Goal: Task Accomplishment & Management: Manage account settings

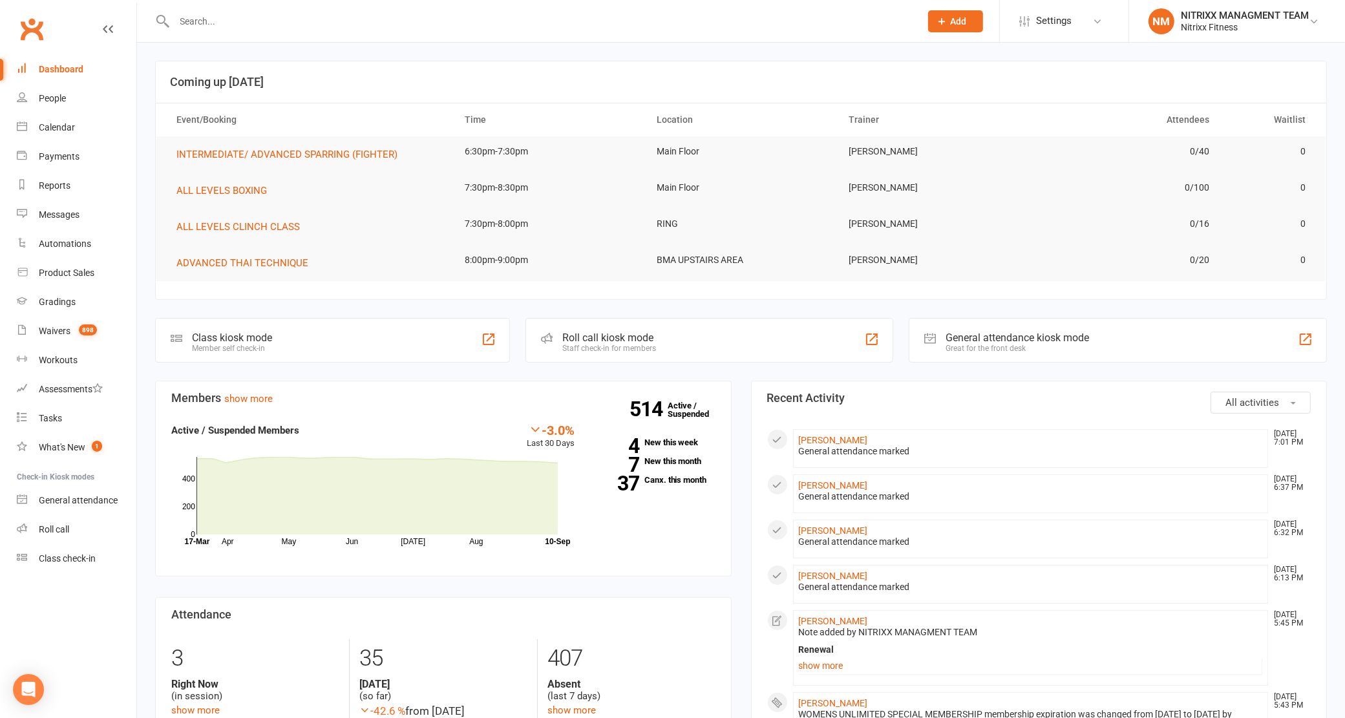
click at [446, 20] on input "text" at bounding box center [541, 21] width 741 height 18
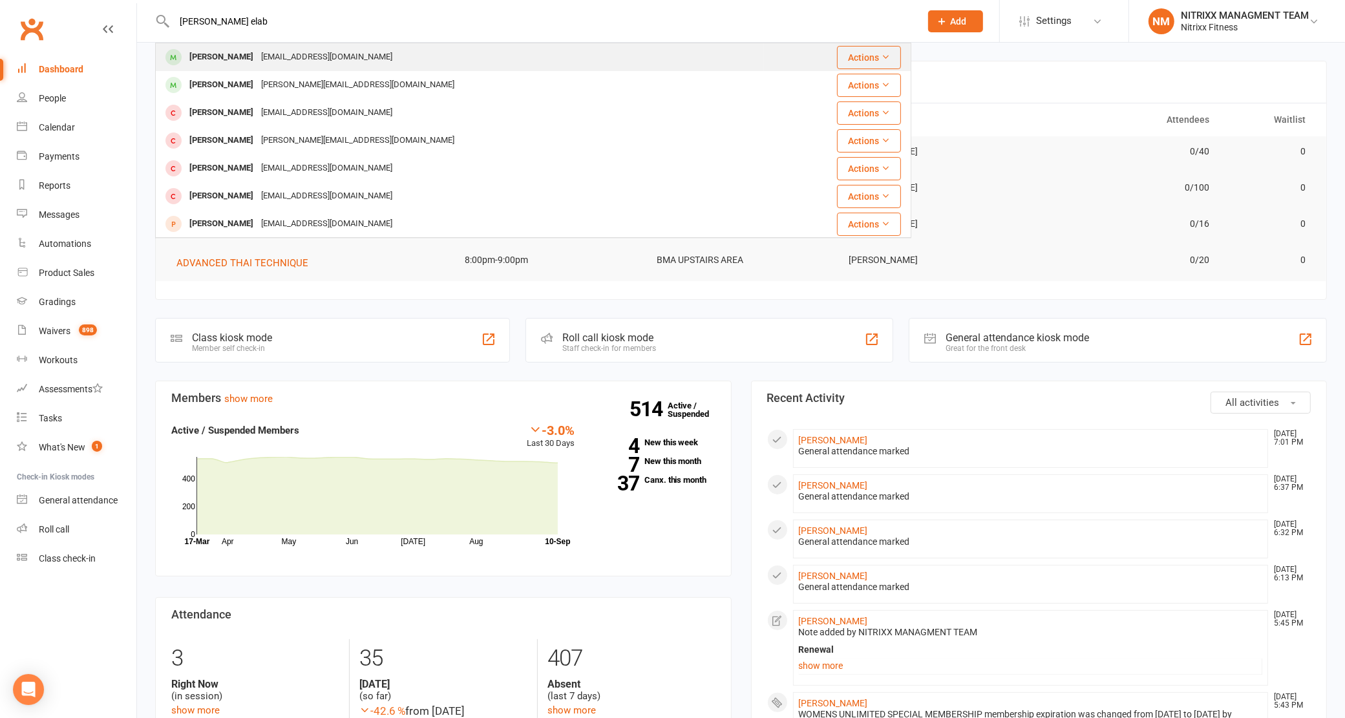
type input "[PERSON_NAME] elab"
click at [378, 52] on div "[PERSON_NAME] [EMAIL_ADDRESS][DOMAIN_NAME]" at bounding box center [459, 57] width 607 height 26
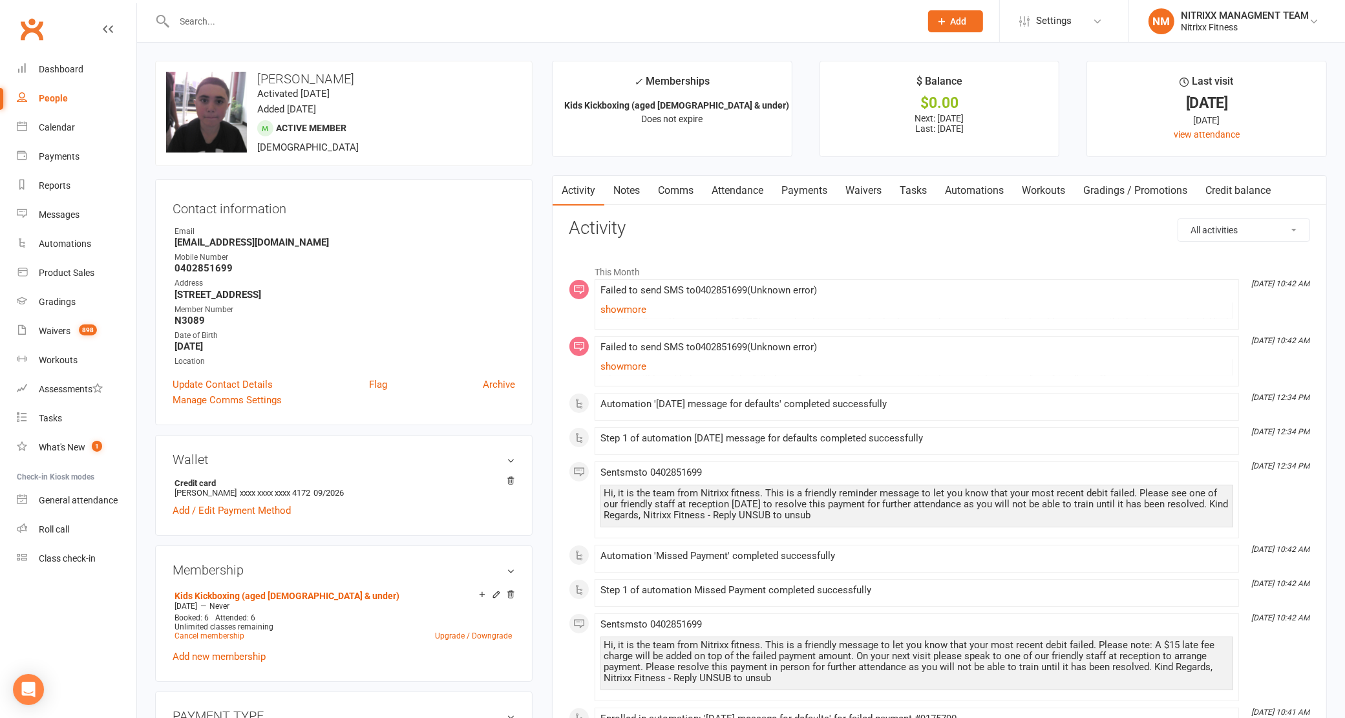
drag, startPoint x: 337, startPoint y: 145, endPoint x: 338, endPoint y: 139, distance: 6.5
click at [338, 139] on div "upload photo change photo [PERSON_NAME] Activated [DATE] Added [DATE] Active me…" at bounding box center [343, 113] width 377 height 105
drag, startPoint x: 338, startPoint y: 139, endPoint x: 795, endPoint y: 189, distance: 459.6
click at [798, 189] on link "Payments" at bounding box center [804, 191] width 64 height 30
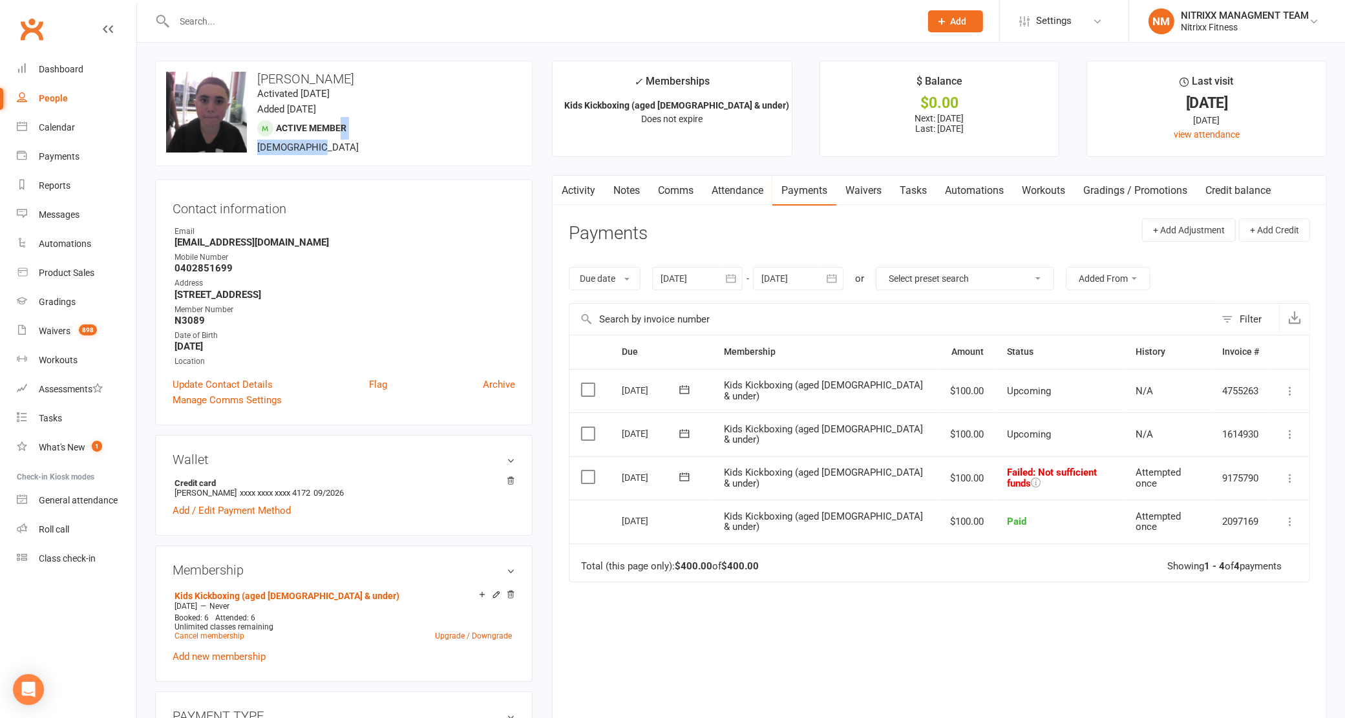
click at [690, 481] on icon at bounding box center [685, 476] width 10 height 8
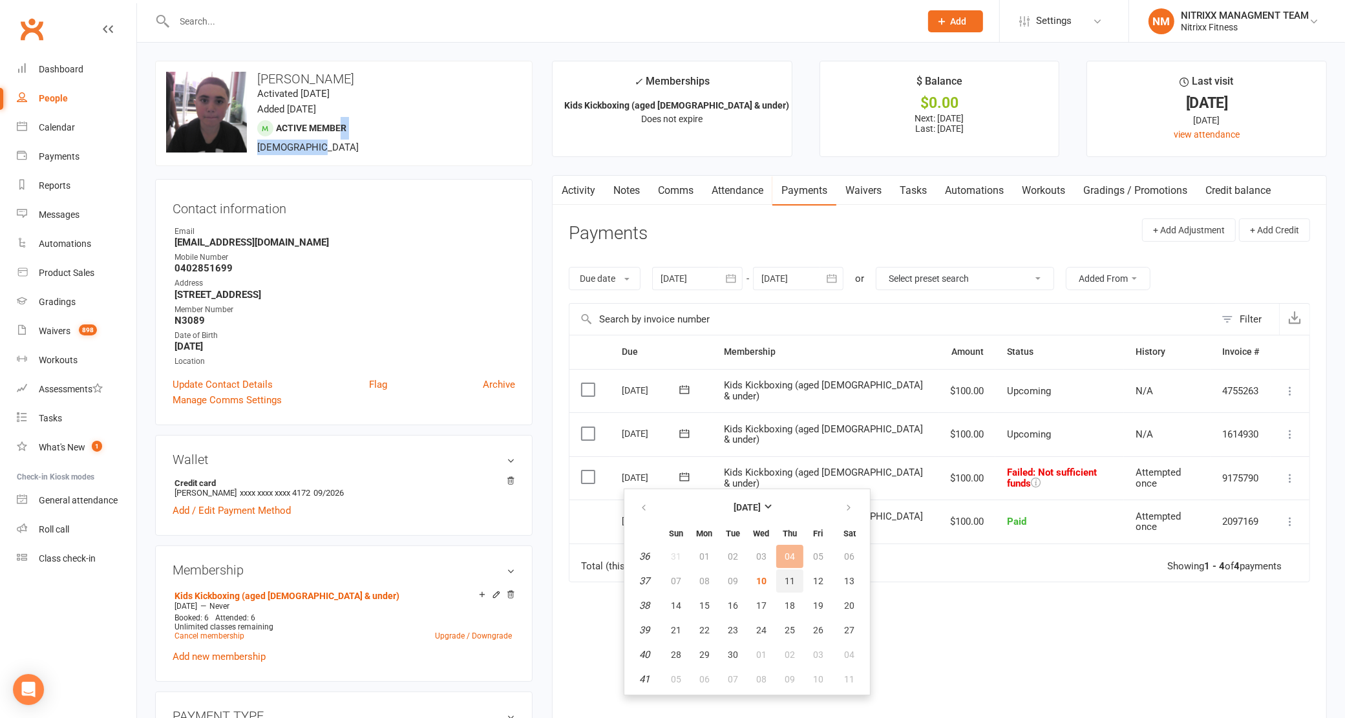
click at [790, 576] on span "11" at bounding box center [790, 581] width 10 height 10
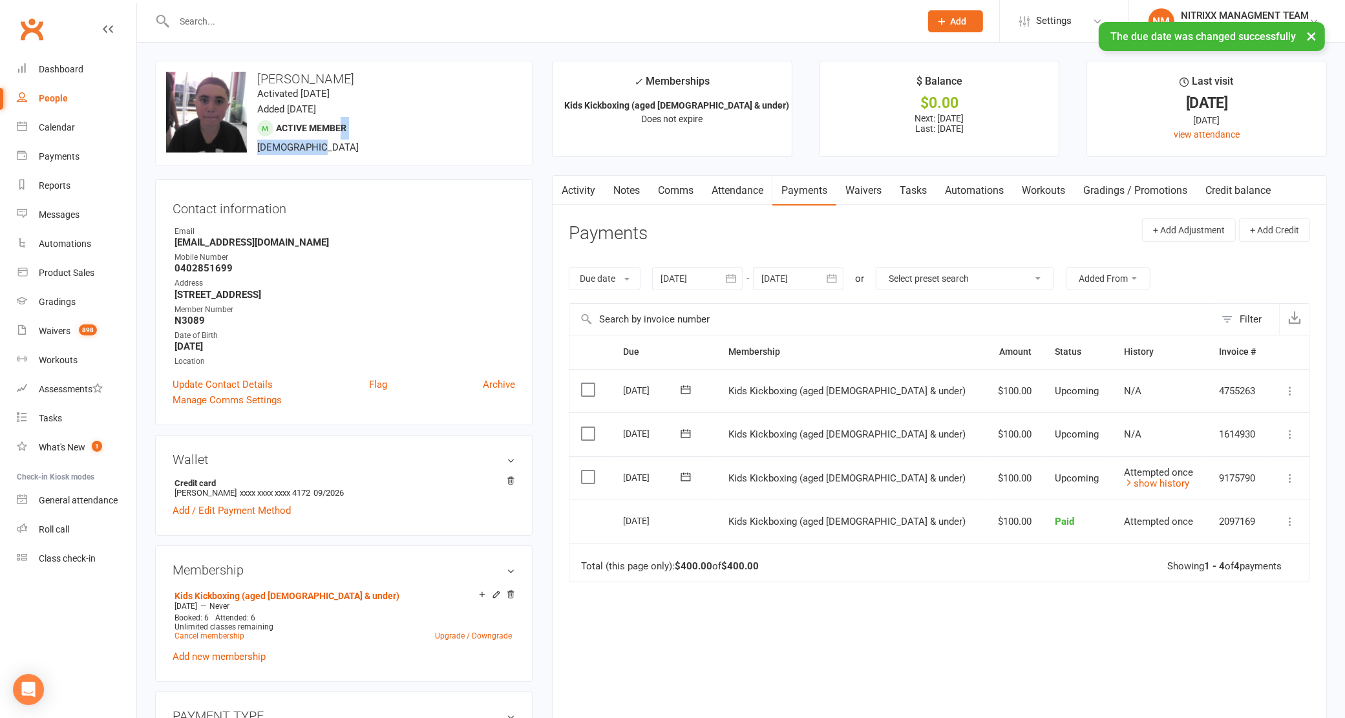
click at [686, 473] on icon at bounding box center [685, 477] width 13 height 13
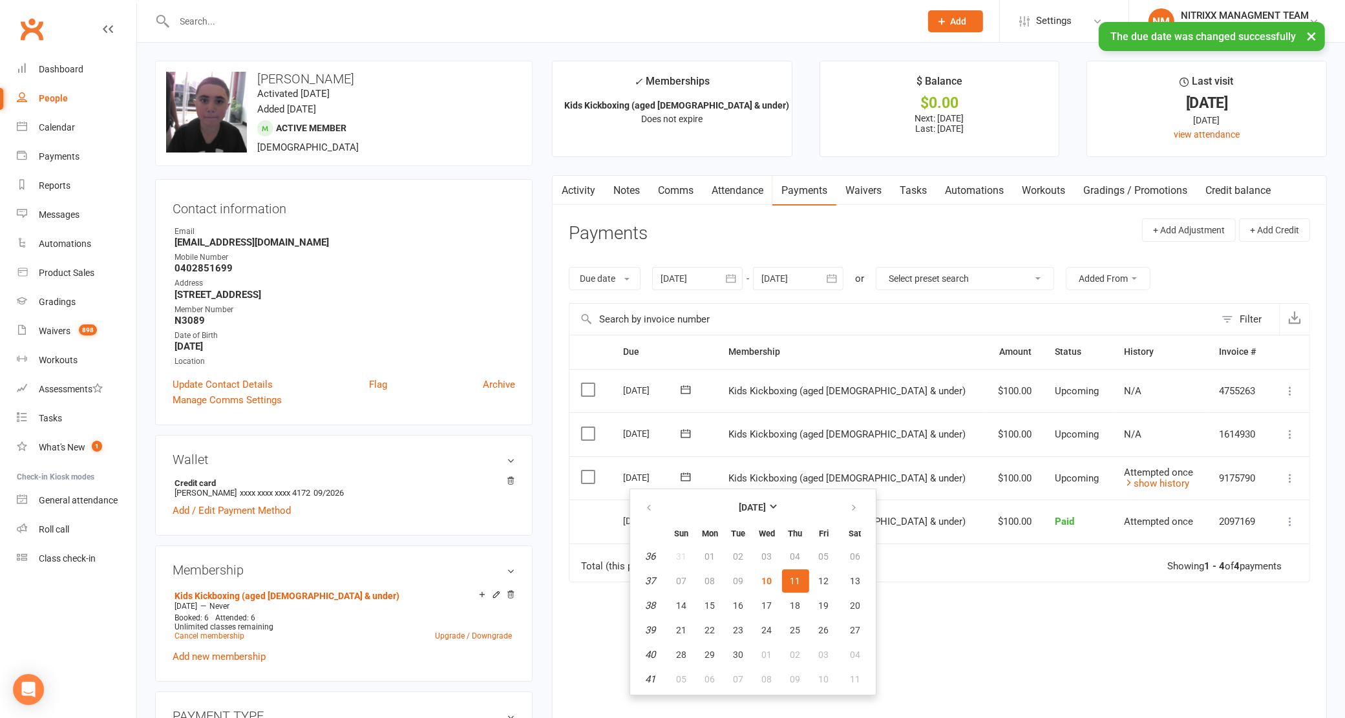
click at [985, 476] on td "$100.00" at bounding box center [1014, 478] width 59 height 44
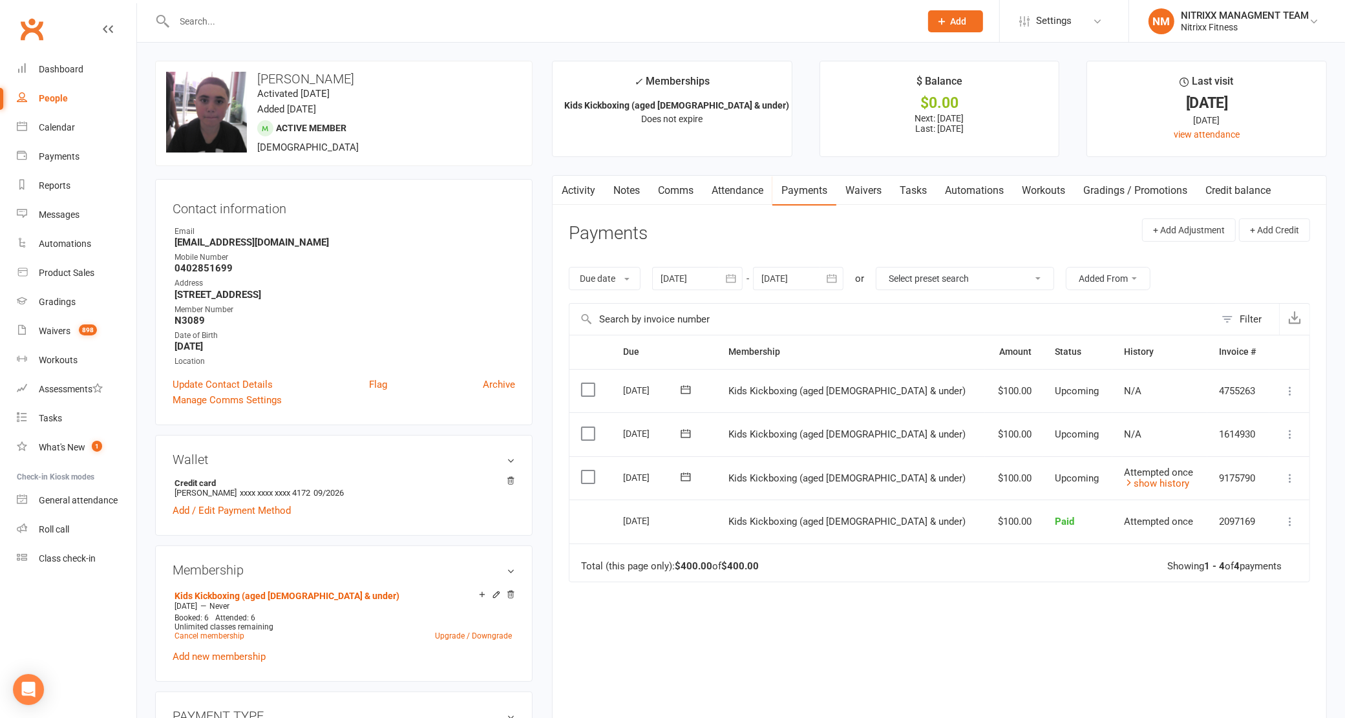
click at [1285, 482] on icon at bounding box center [1290, 478] width 13 height 13
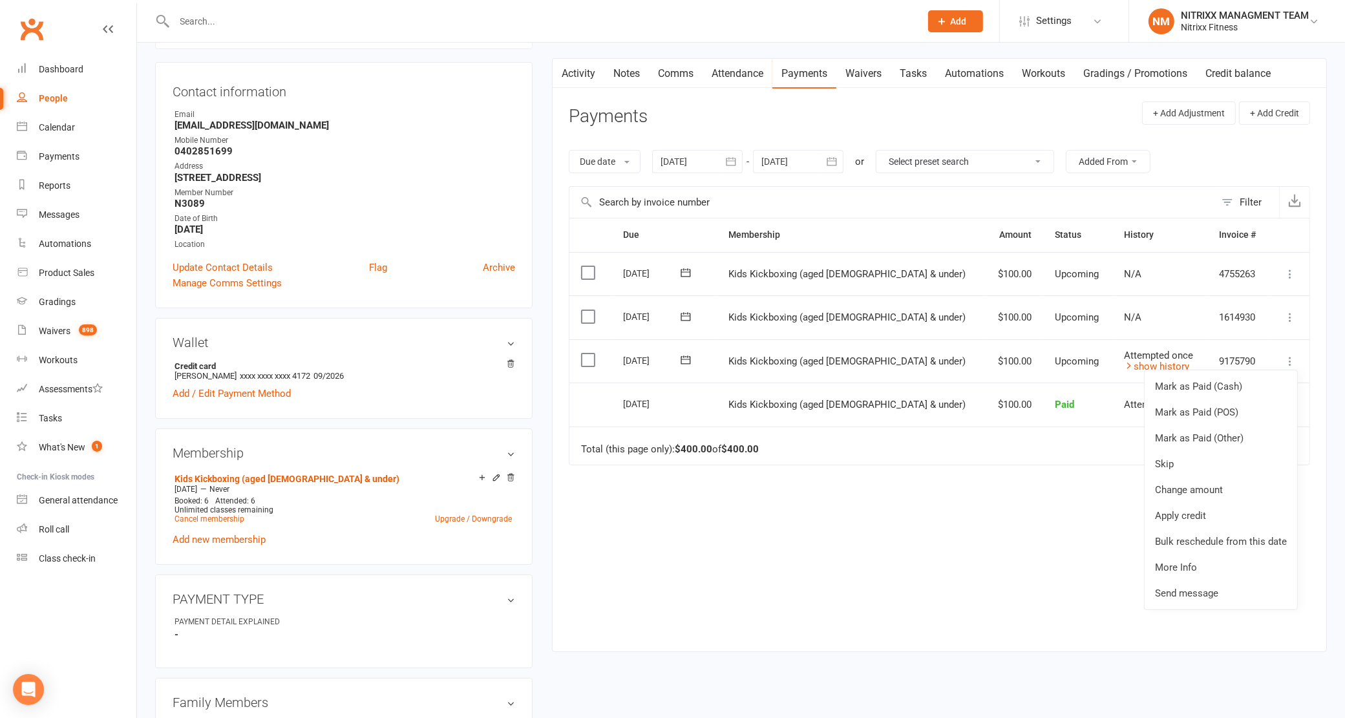
scroll to position [81, 0]
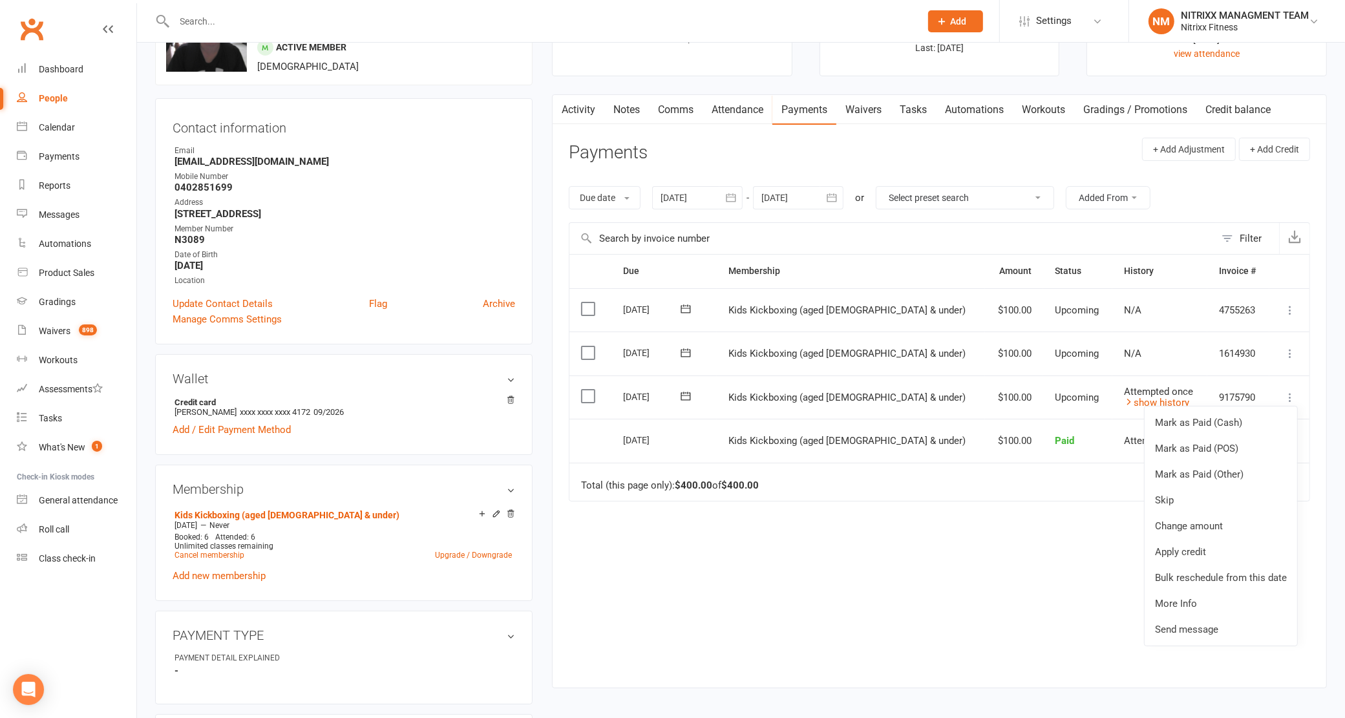
drag, startPoint x: 935, startPoint y: 399, endPoint x: 767, endPoint y: 378, distance: 169.3
click at [935, 399] on td "Kids Kickboxing (aged [DEMOGRAPHIC_DATA] & under)" at bounding box center [851, 398] width 268 height 44
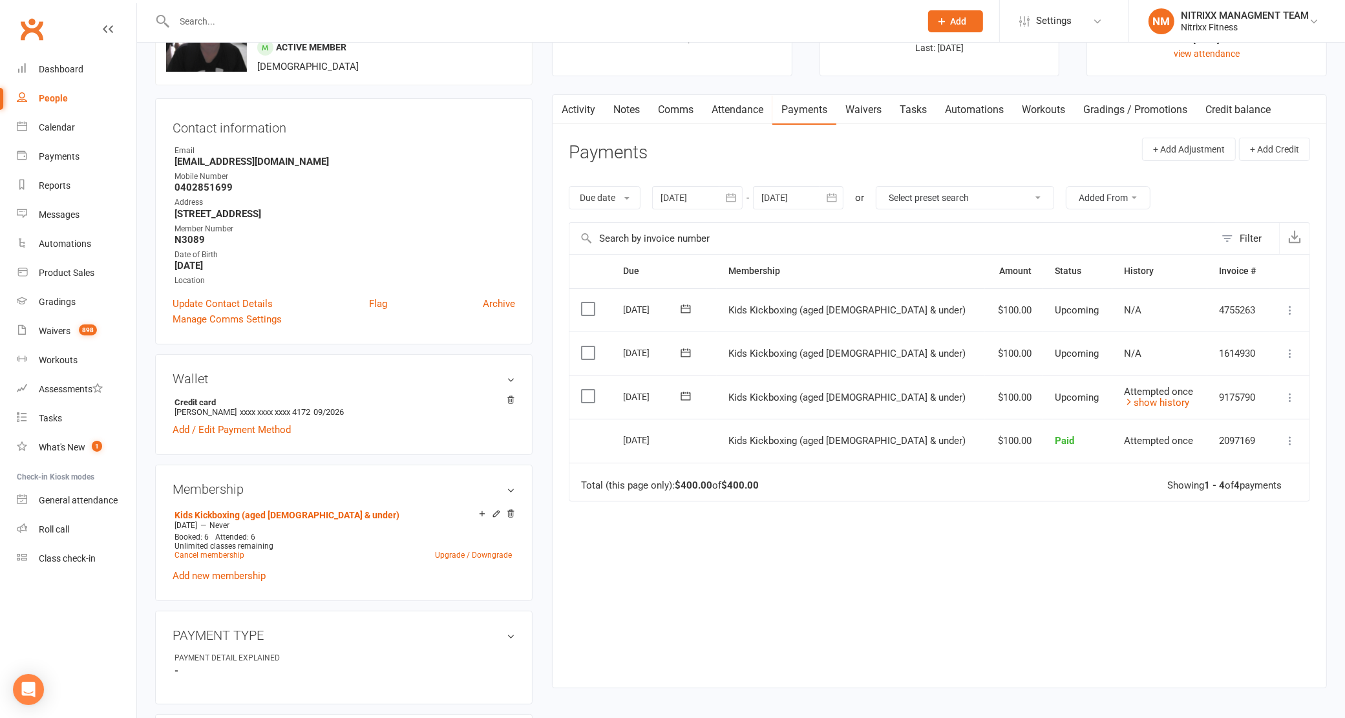
click at [588, 399] on label at bounding box center [589, 396] width 17 height 13
click at [588, 390] on input "checkbox" at bounding box center [585, 390] width 8 height 0
click at [588, 399] on label at bounding box center [589, 396] width 17 height 13
click at [588, 390] on input "checkbox" at bounding box center [585, 390] width 8 height 0
click at [683, 401] on button at bounding box center [686, 397] width 26 height 14
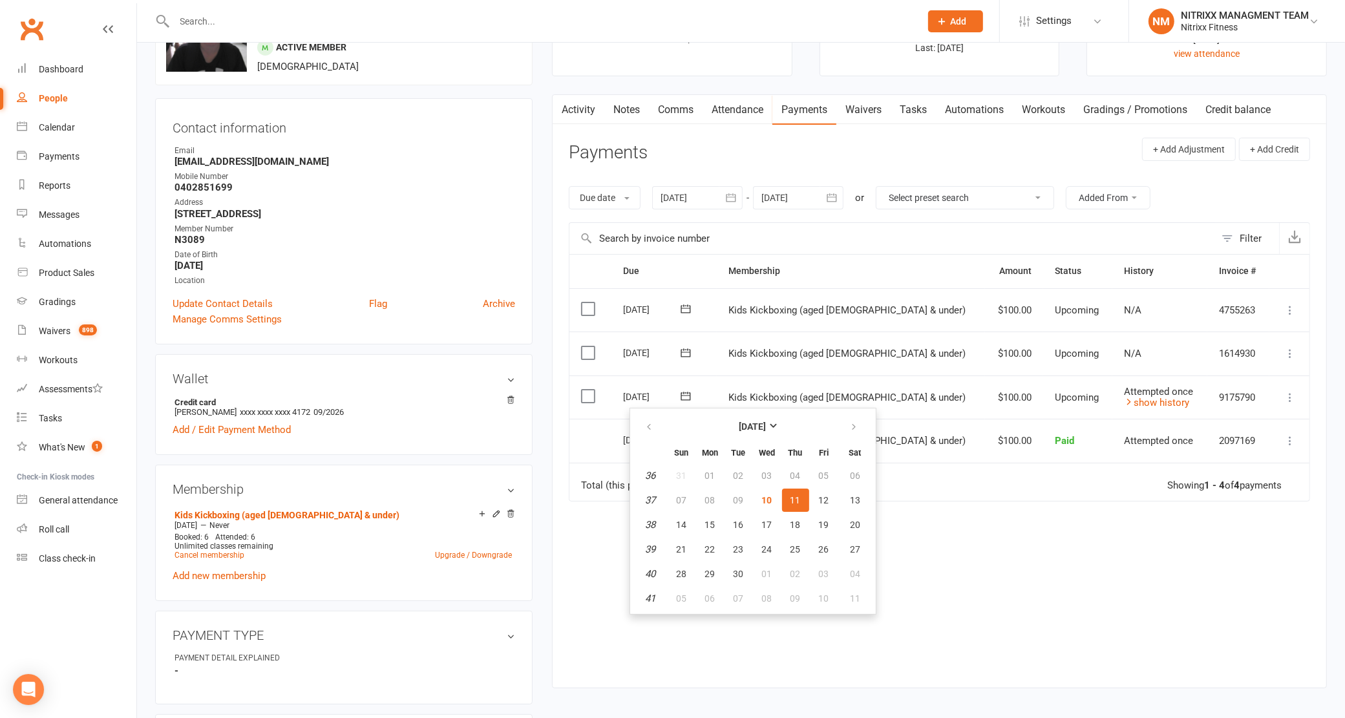
drag, startPoint x: 884, startPoint y: 390, endPoint x: 926, endPoint y: 398, distance: 42.8
click at [887, 390] on td "Kids Kickboxing (aged [DEMOGRAPHIC_DATA] & under)" at bounding box center [851, 398] width 268 height 44
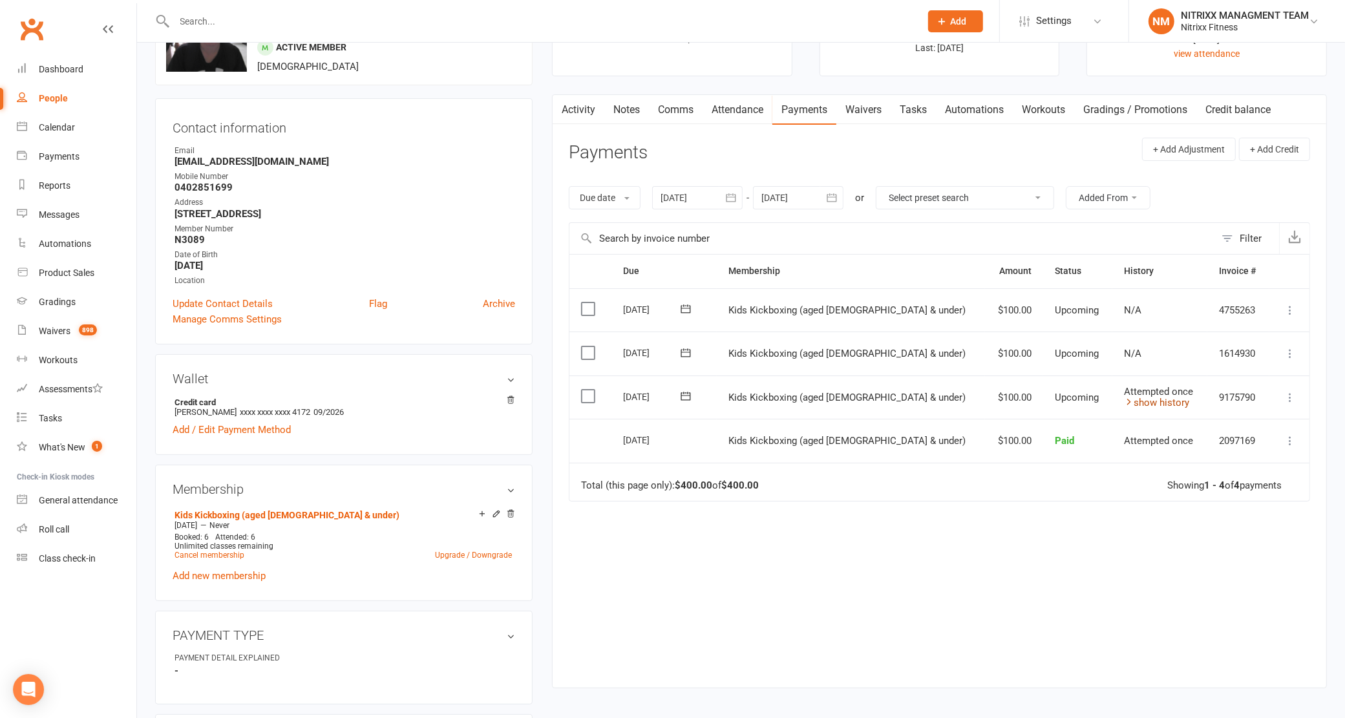
click at [1124, 399] on link "show history" at bounding box center [1156, 403] width 65 height 12
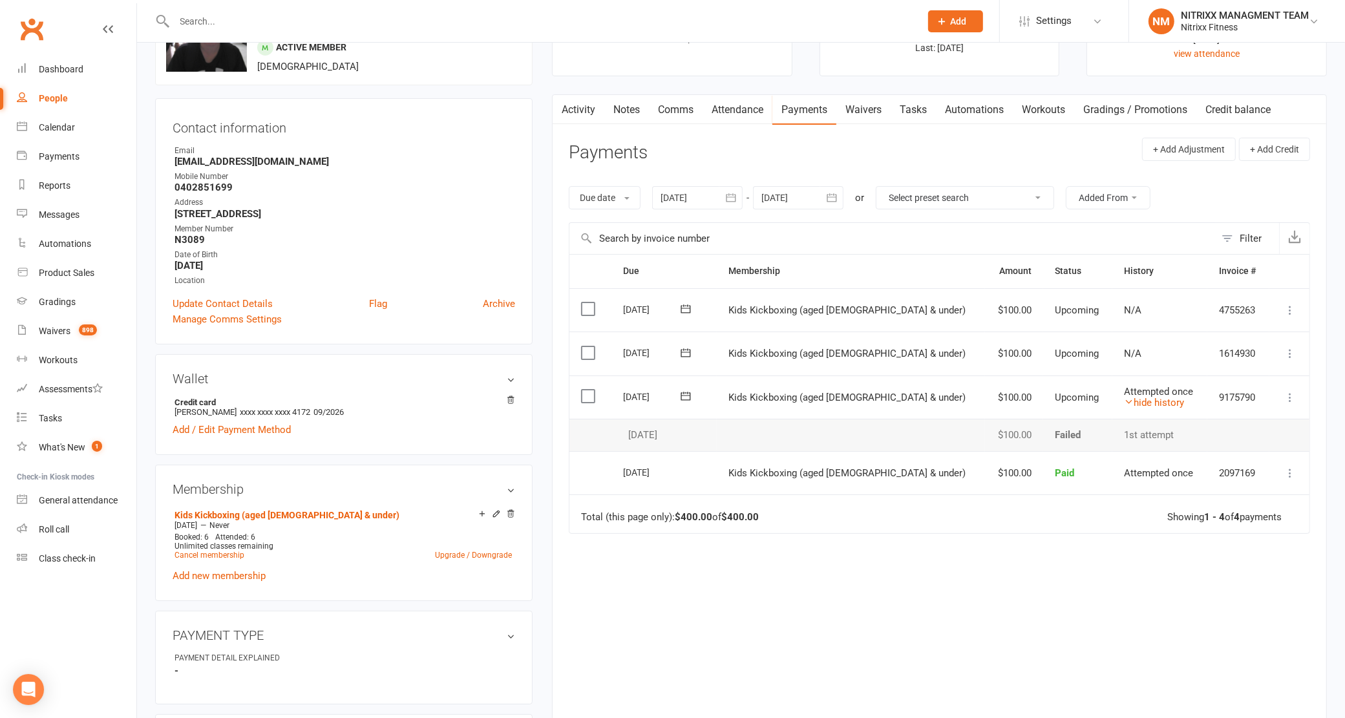
click at [1291, 396] on icon at bounding box center [1290, 397] width 13 height 13
click at [1218, 519] on link "Change amount" at bounding box center [1221, 526] width 153 height 26
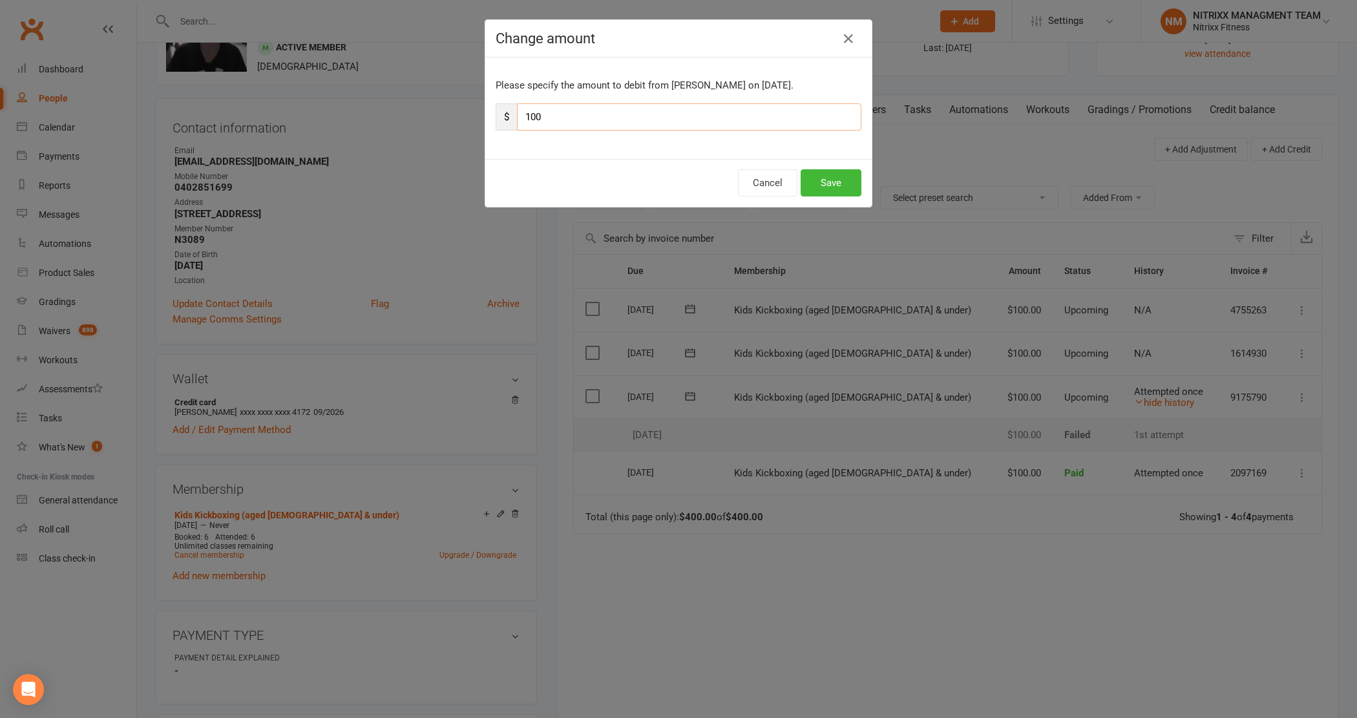
click at [672, 121] on input "100" at bounding box center [689, 116] width 344 height 27
type input "115"
click at [847, 173] on button "Save" at bounding box center [831, 182] width 61 height 27
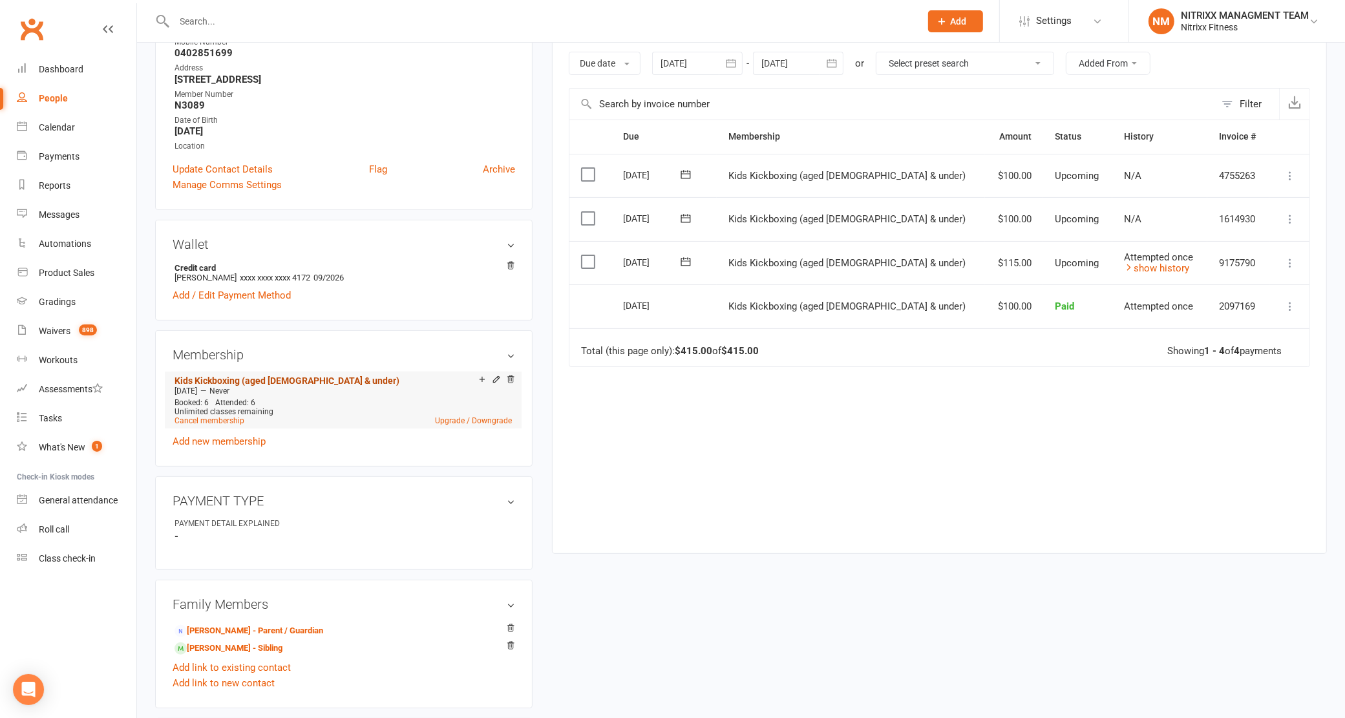
scroll to position [323, 0]
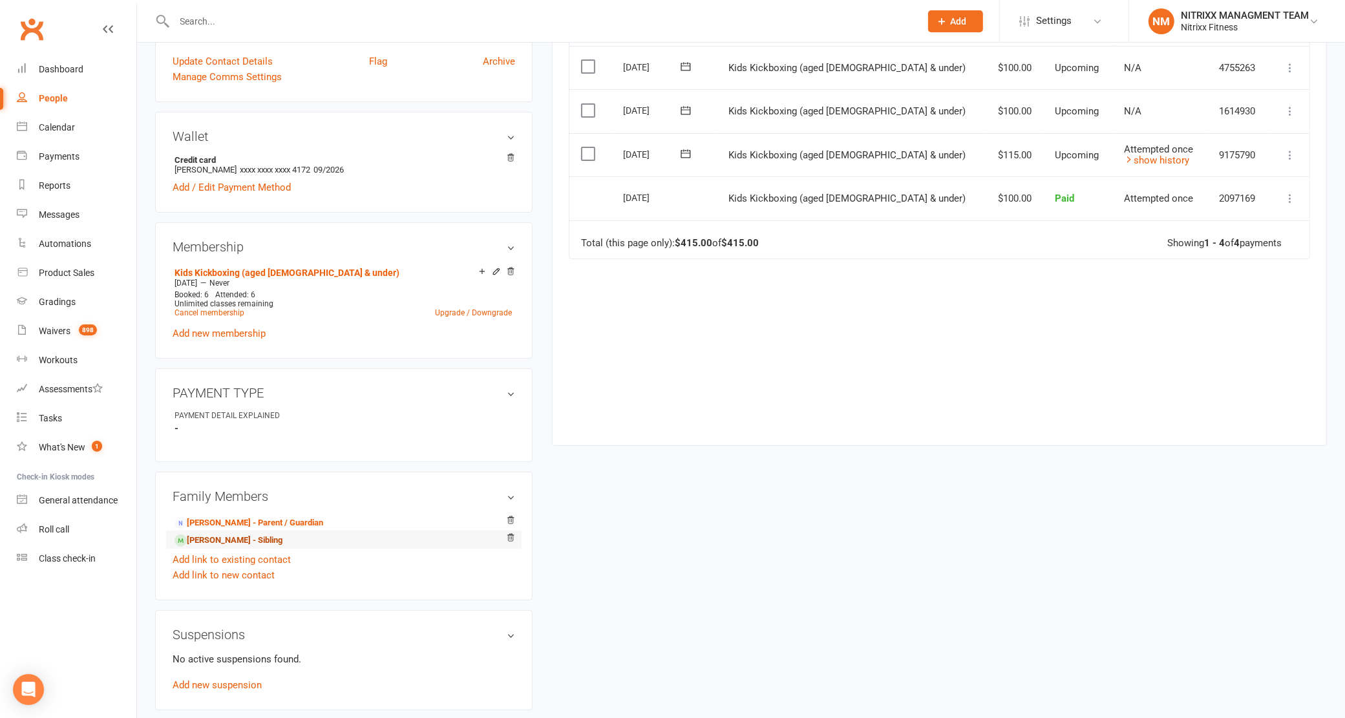
click at [229, 542] on link "[PERSON_NAME] - Sibling" at bounding box center [229, 541] width 108 height 14
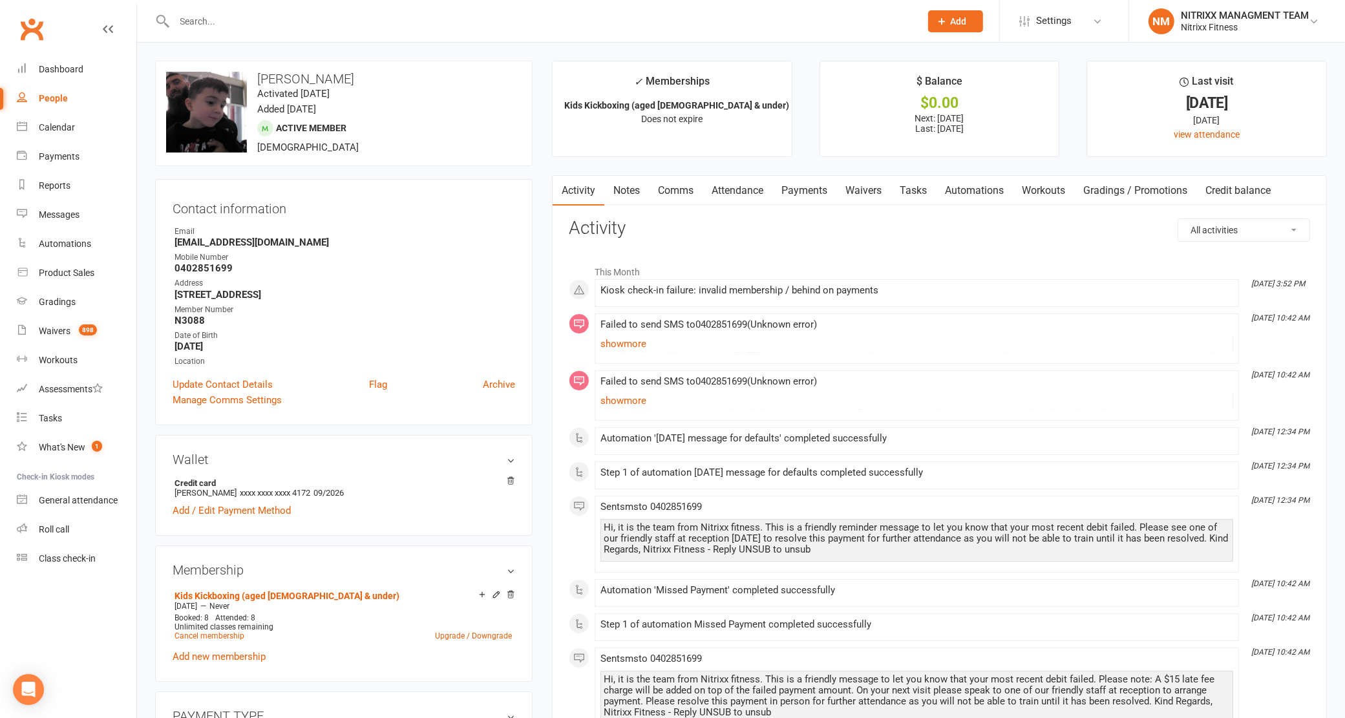
click at [793, 195] on link "Payments" at bounding box center [804, 191] width 64 height 30
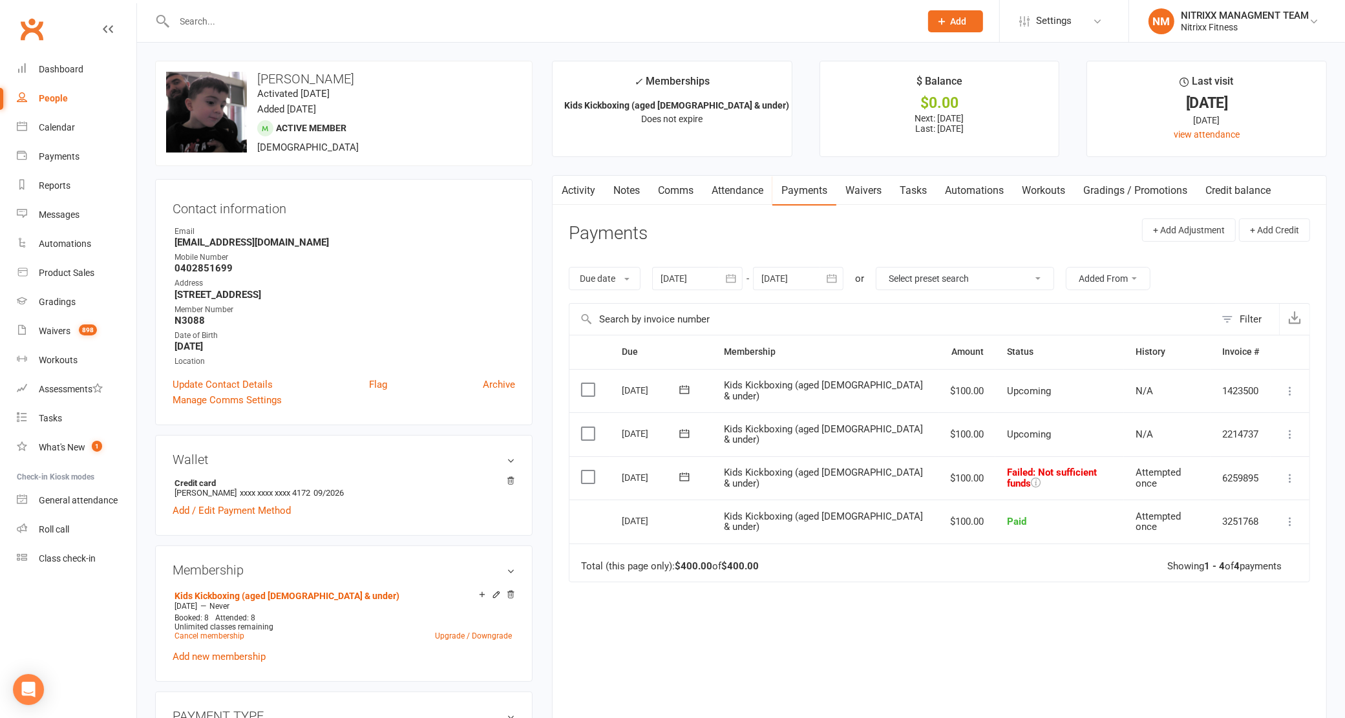
click at [685, 478] on icon at bounding box center [684, 477] width 13 height 13
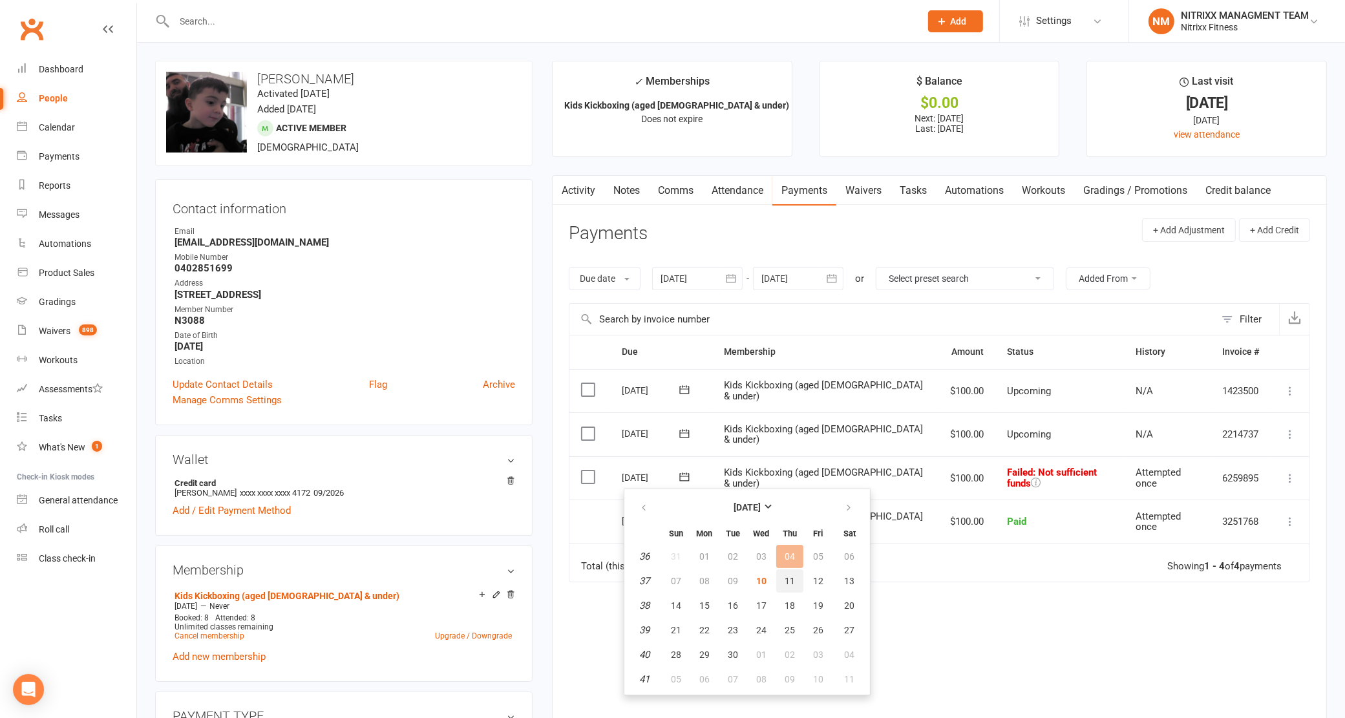
click at [784, 571] on button "11" at bounding box center [789, 580] width 27 height 23
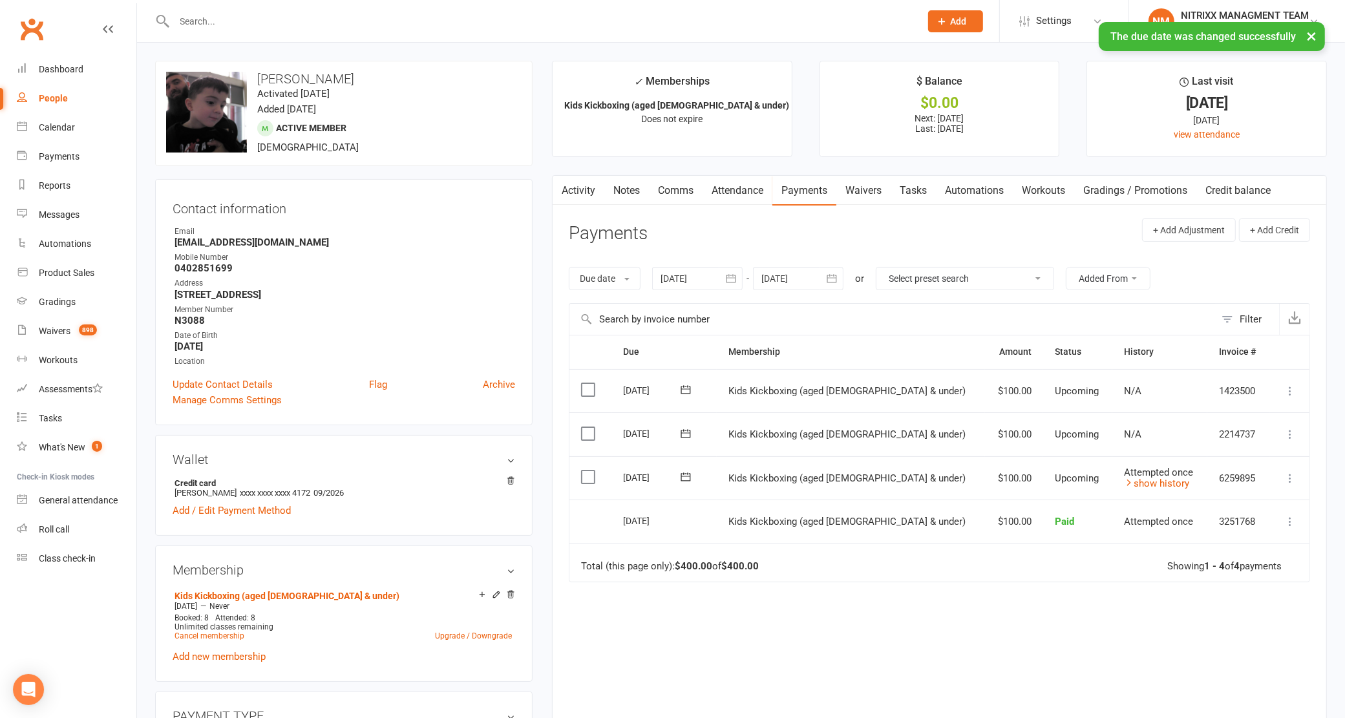
click at [1283, 478] on button at bounding box center [1290, 479] width 16 height 16
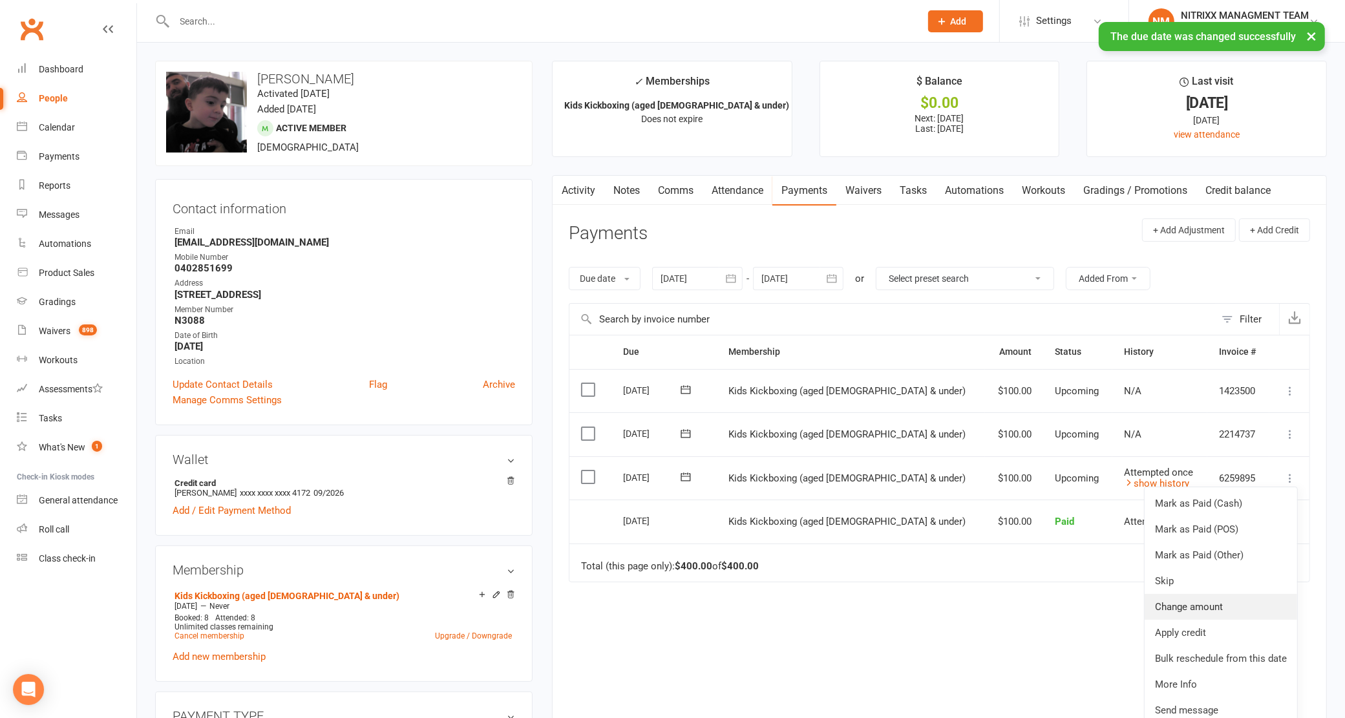
click at [1201, 600] on link "Change amount" at bounding box center [1221, 607] width 153 height 26
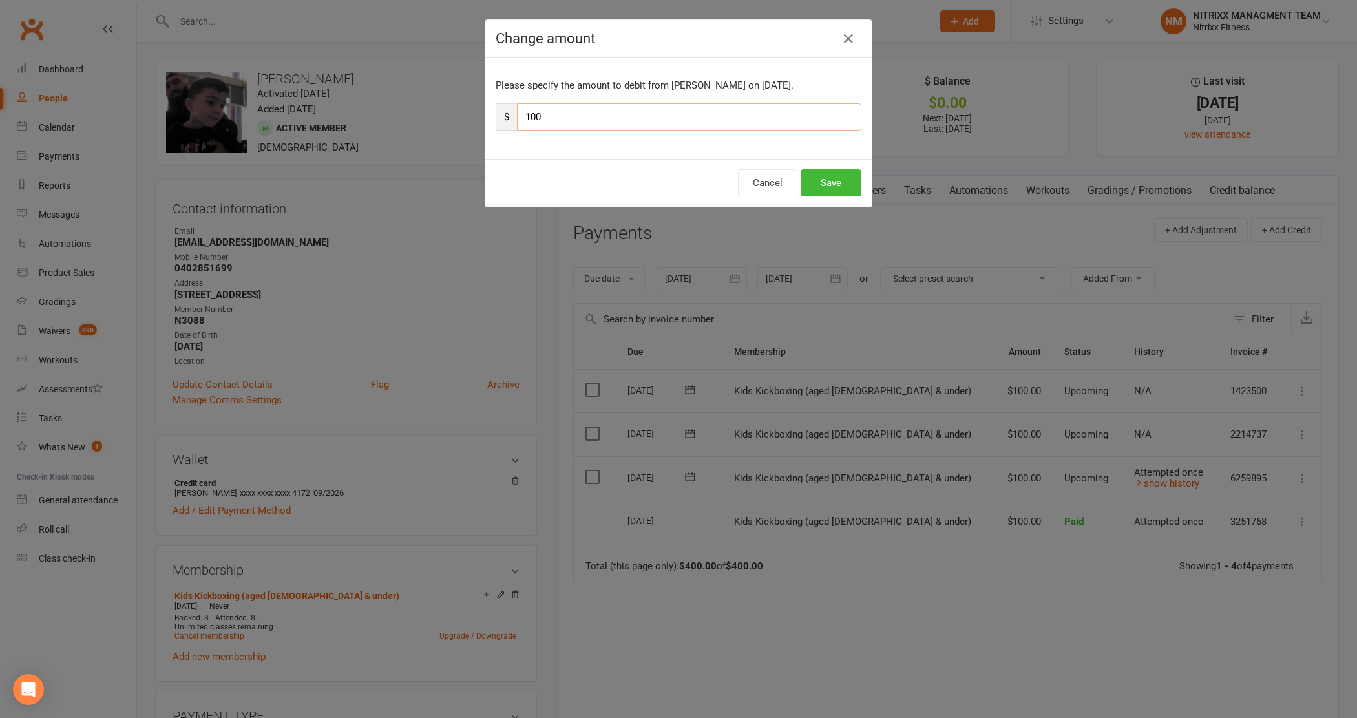
click at [783, 109] on input "100" at bounding box center [689, 116] width 344 height 27
type input "115"
click at [844, 179] on button "Save" at bounding box center [831, 182] width 61 height 27
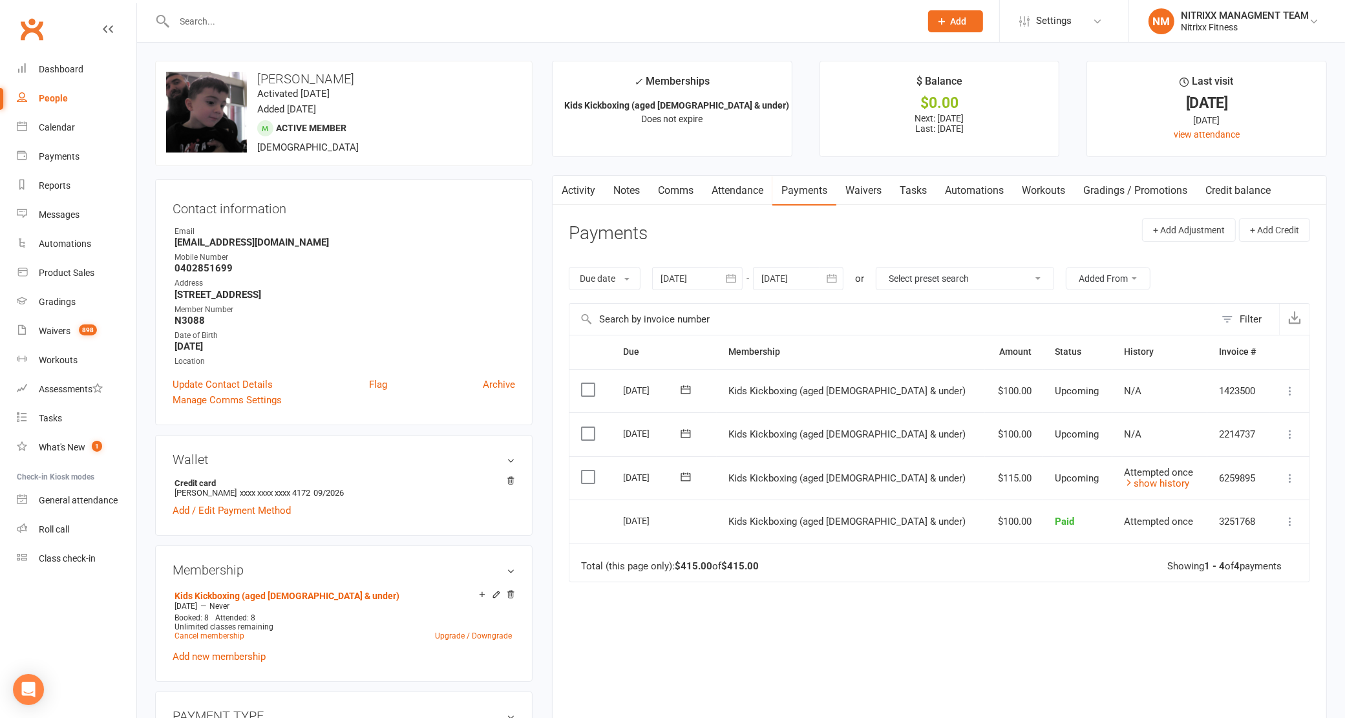
click at [298, 25] on input "text" at bounding box center [541, 21] width 741 height 18
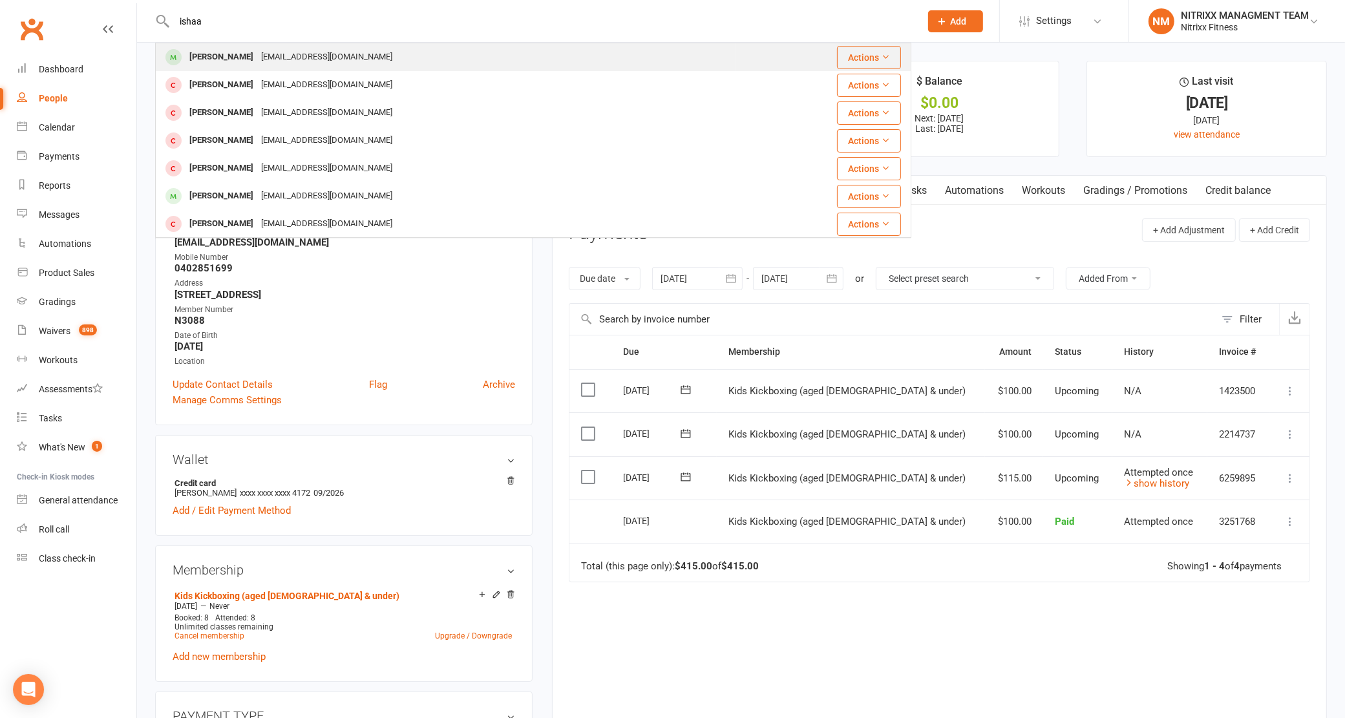
type input "ishaa"
click at [293, 48] on div "[EMAIL_ADDRESS][DOMAIN_NAME]" at bounding box center [326, 57] width 139 height 19
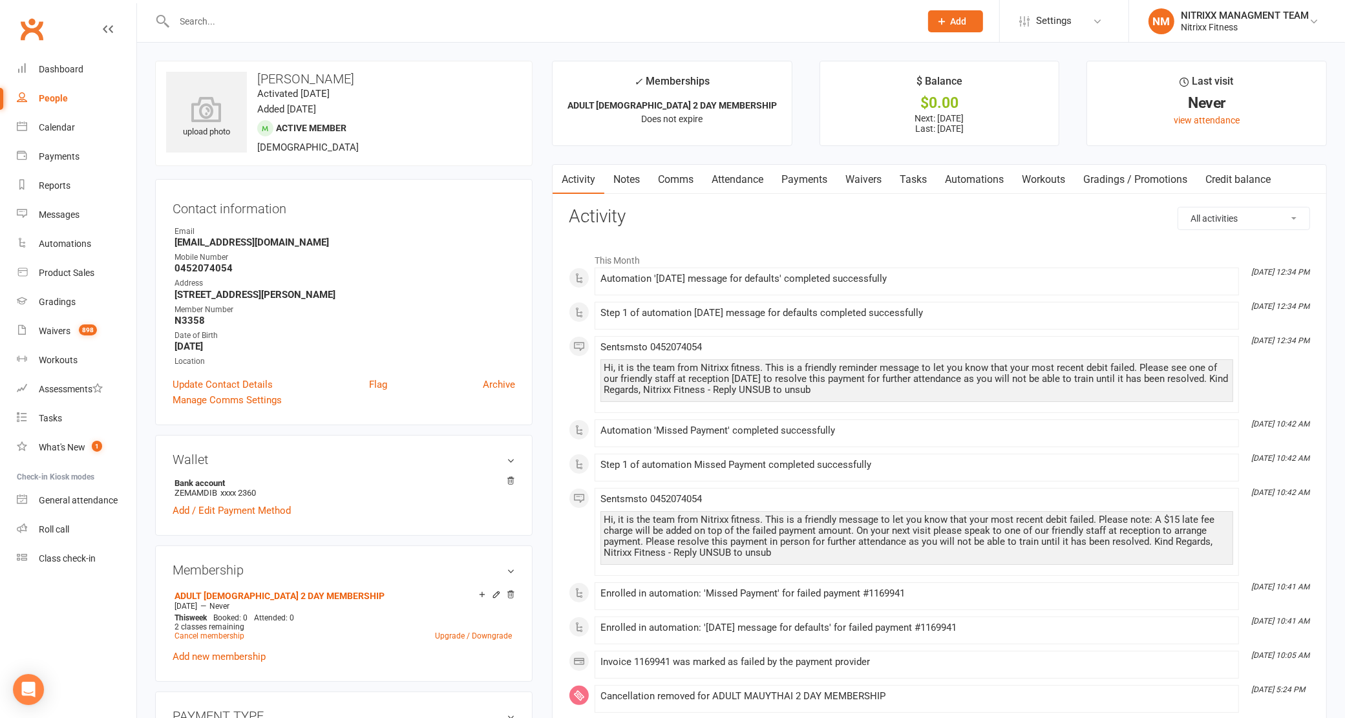
click at [816, 170] on link "Payments" at bounding box center [804, 180] width 64 height 30
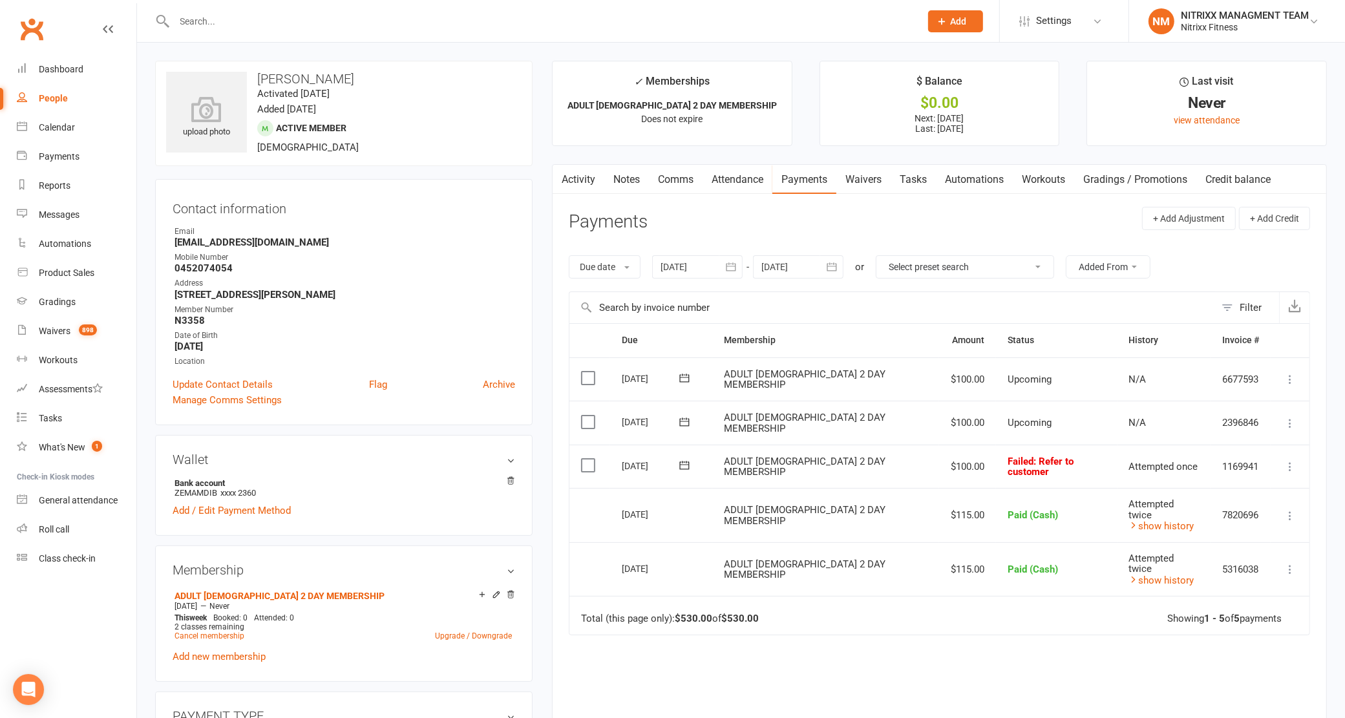
click at [691, 467] on icon at bounding box center [684, 465] width 13 height 13
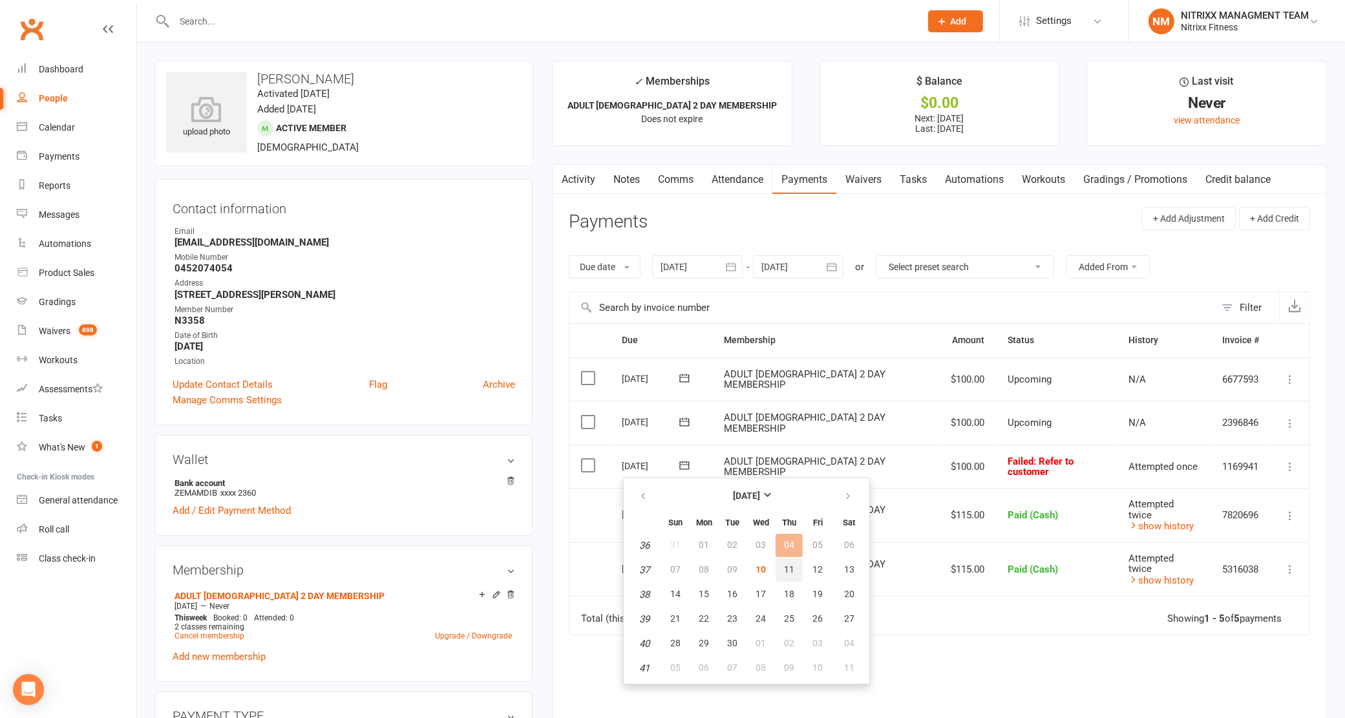
click at [788, 566] on span "11" at bounding box center [789, 569] width 10 height 10
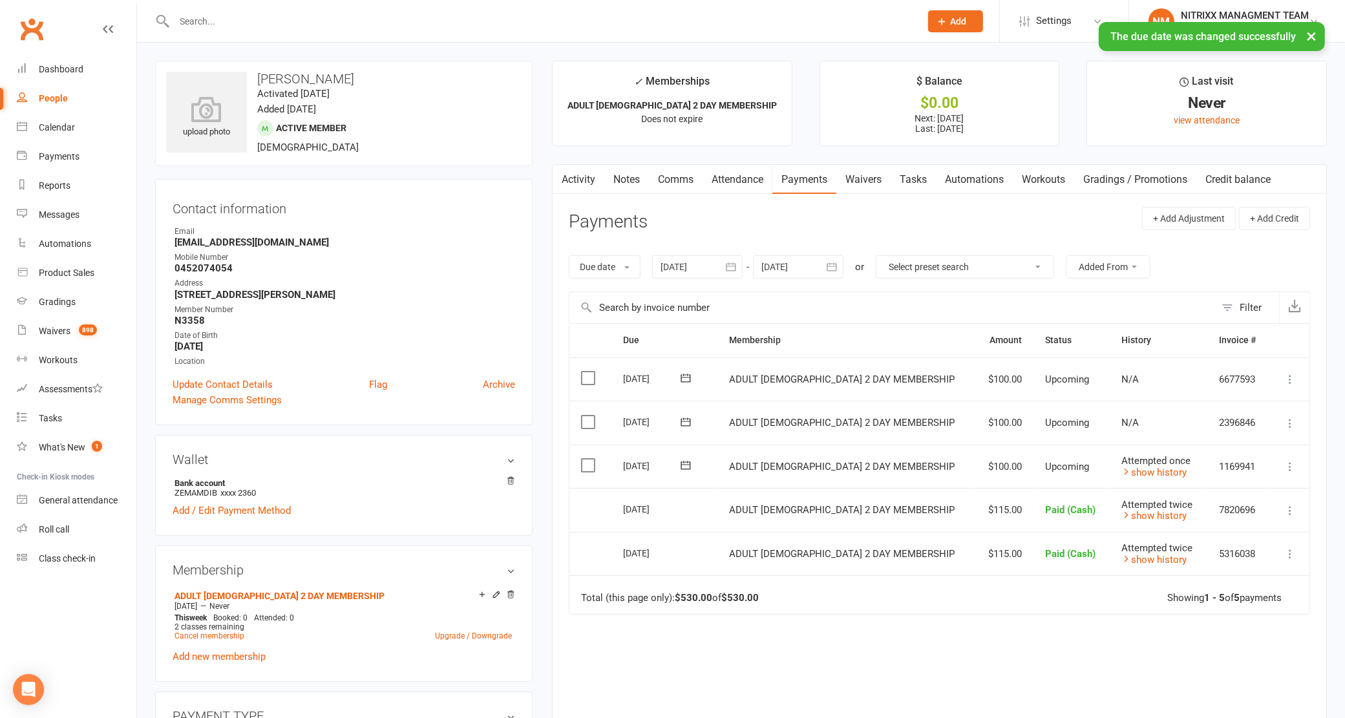
click at [1291, 469] on icon at bounding box center [1290, 466] width 13 height 13
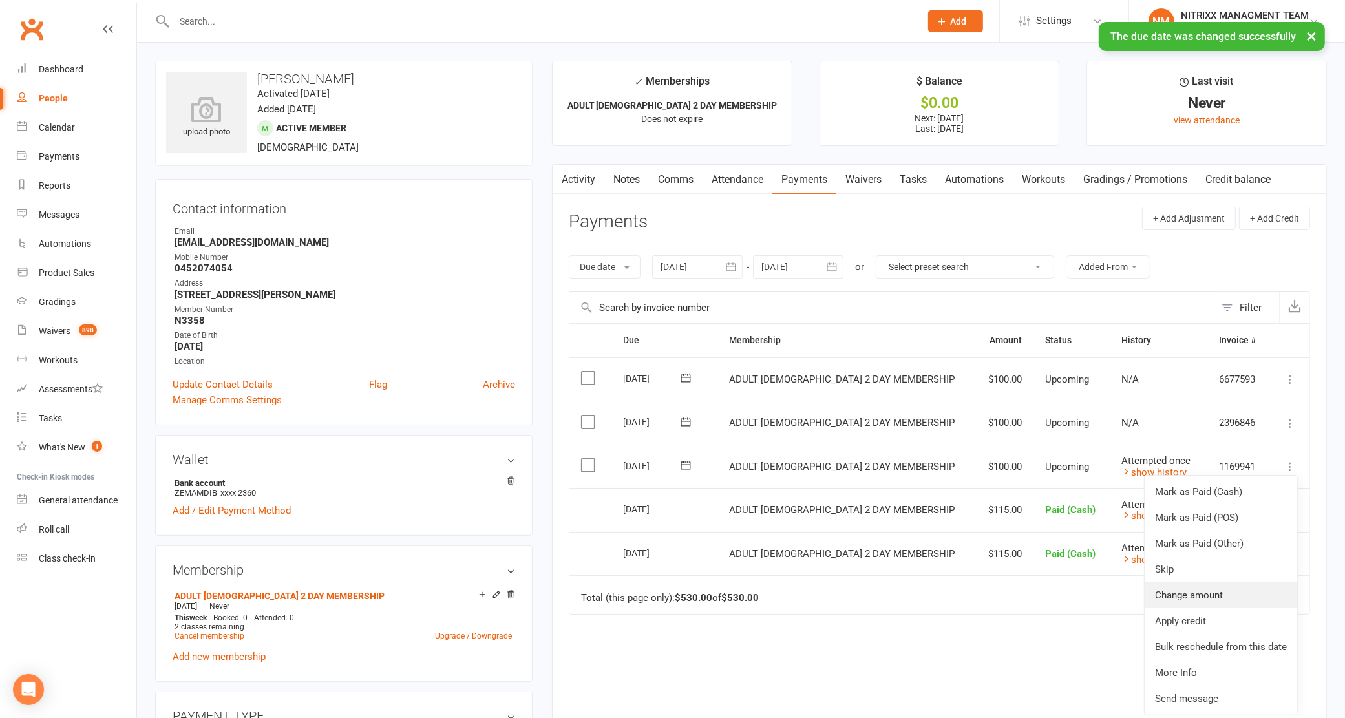
click at [1188, 590] on link "Change amount" at bounding box center [1221, 595] width 153 height 26
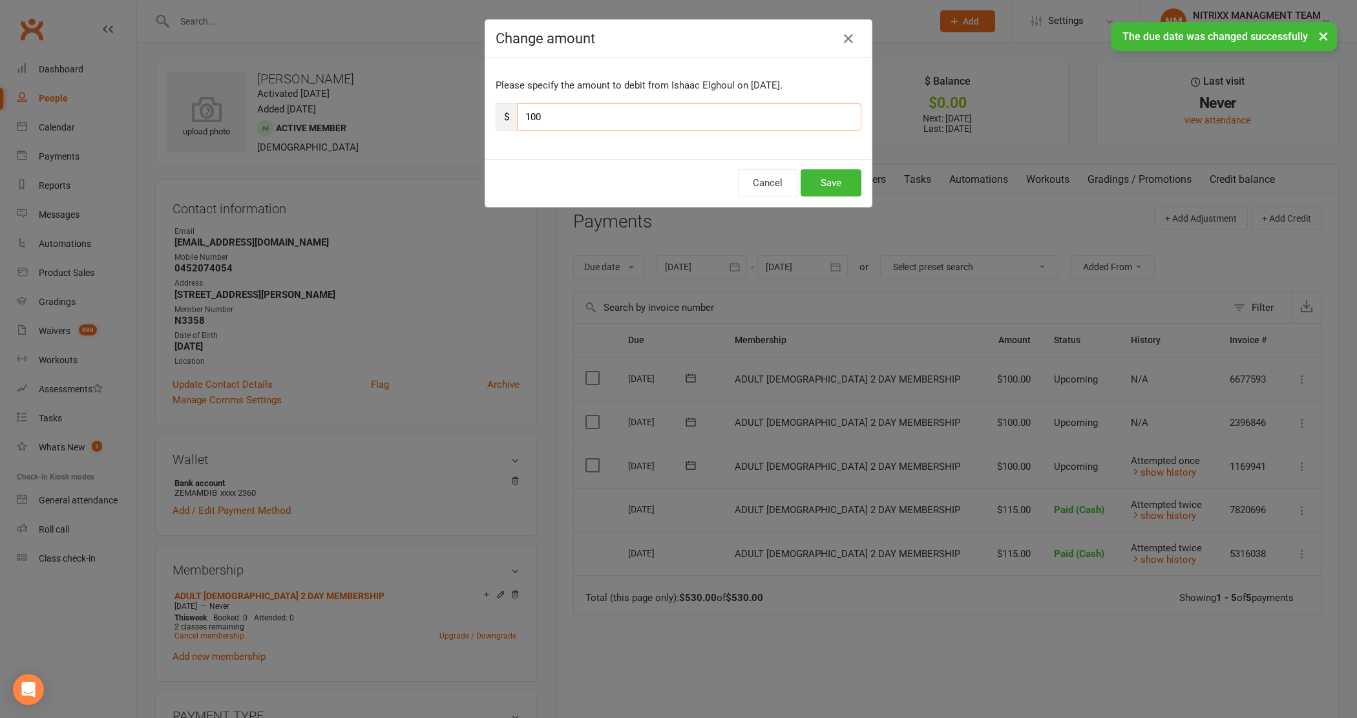
click at [611, 118] on input "100" at bounding box center [689, 116] width 344 height 27
type input "115"
click at [819, 188] on button "Save" at bounding box center [831, 182] width 61 height 27
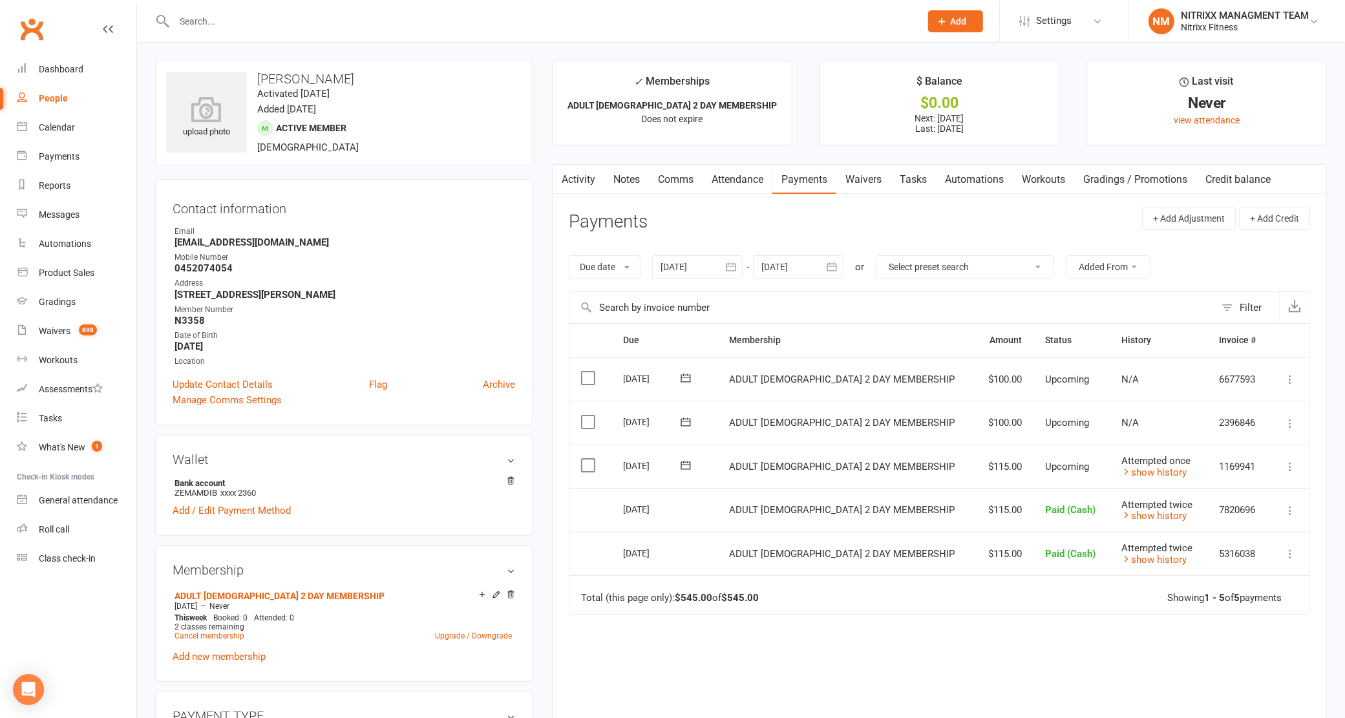
click at [301, 17] on input "text" at bounding box center [541, 21] width 741 height 18
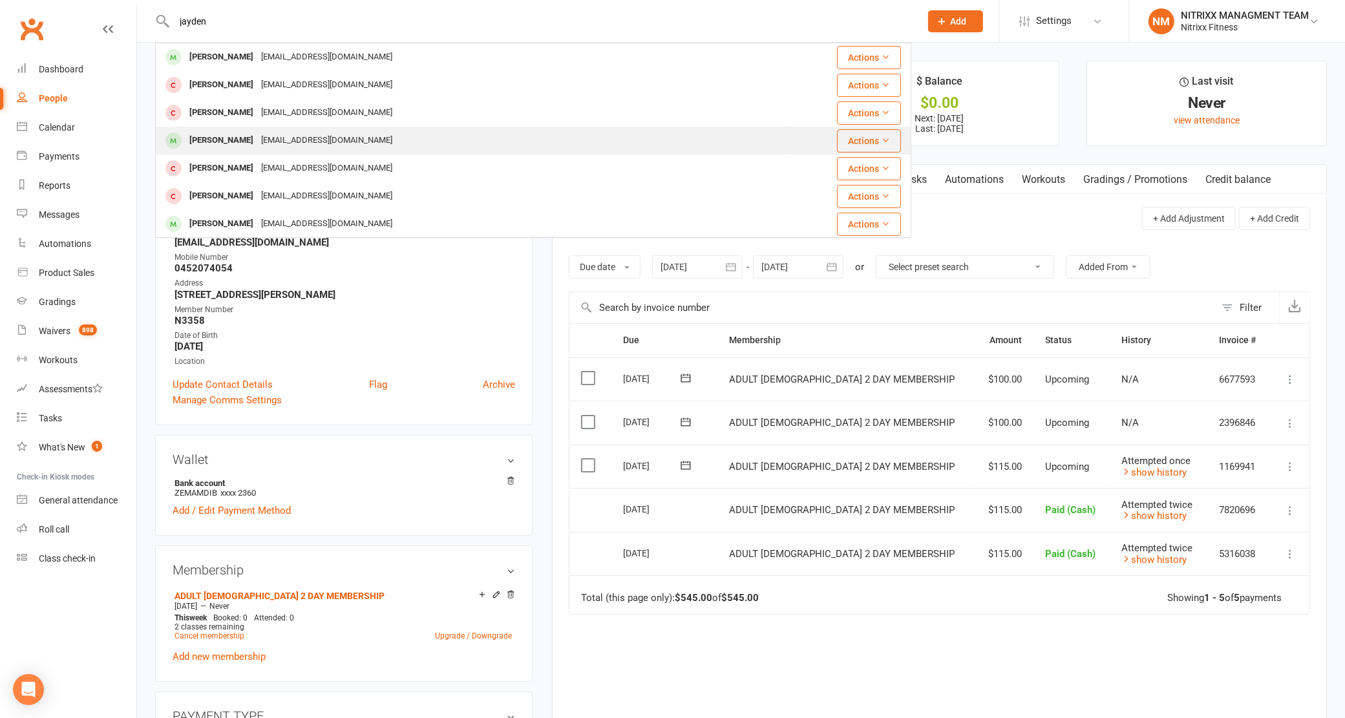
type input "jayden"
click at [325, 141] on div "[EMAIL_ADDRESS][DOMAIN_NAME]" at bounding box center [326, 140] width 139 height 19
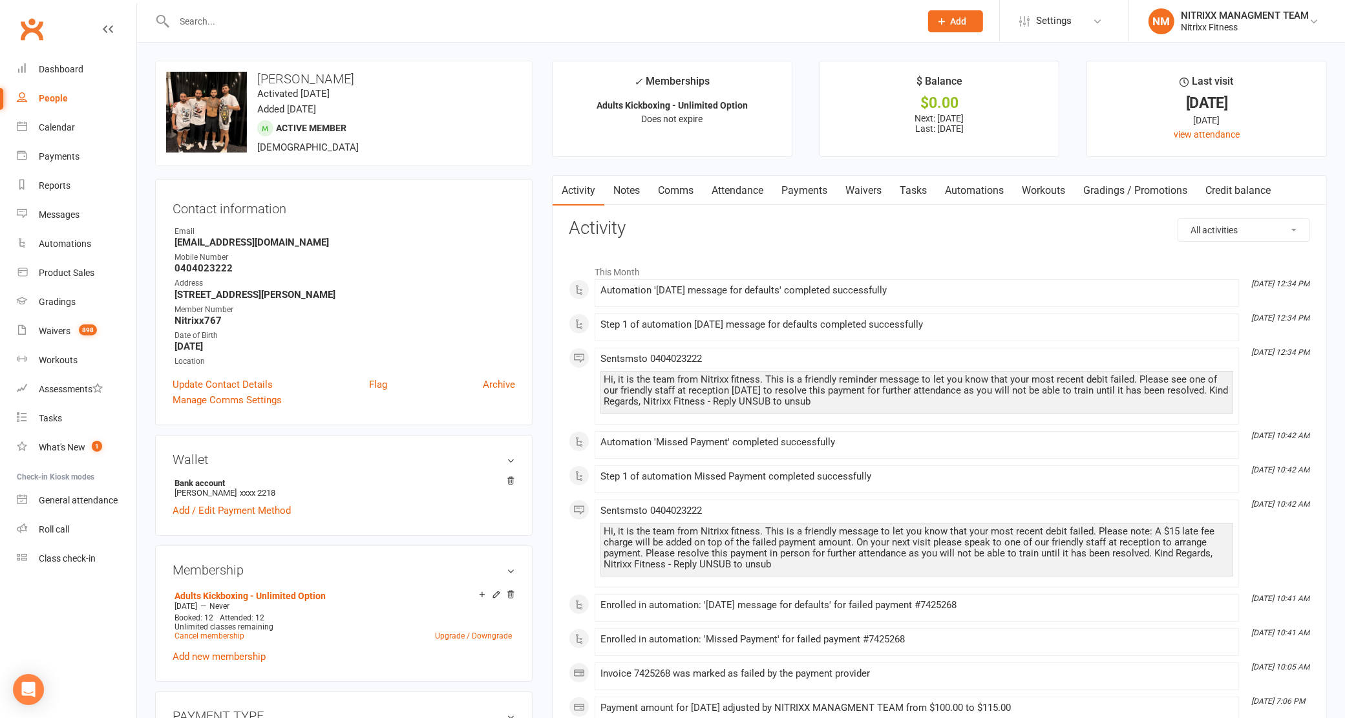
click at [780, 185] on link "Payments" at bounding box center [804, 191] width 64 height 30
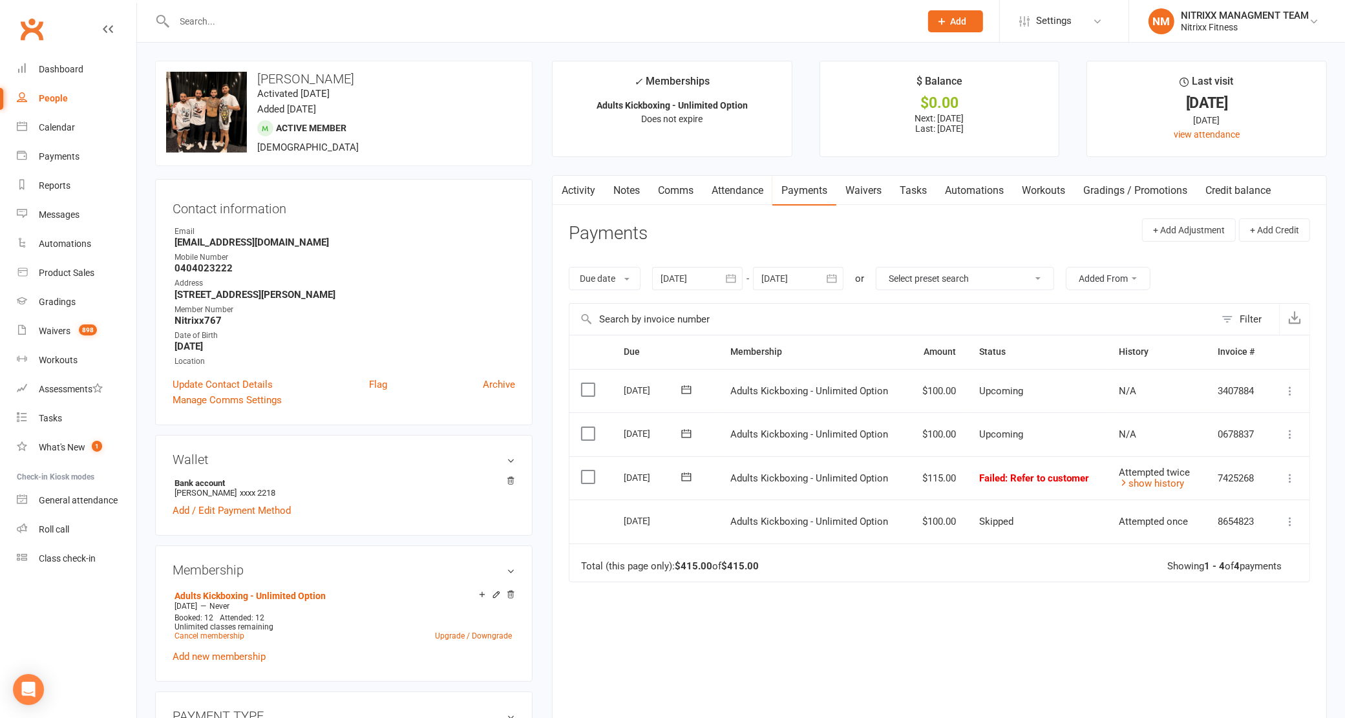
click at [692, 478] on icon at bounding box center [687, 476] width 10 height 8
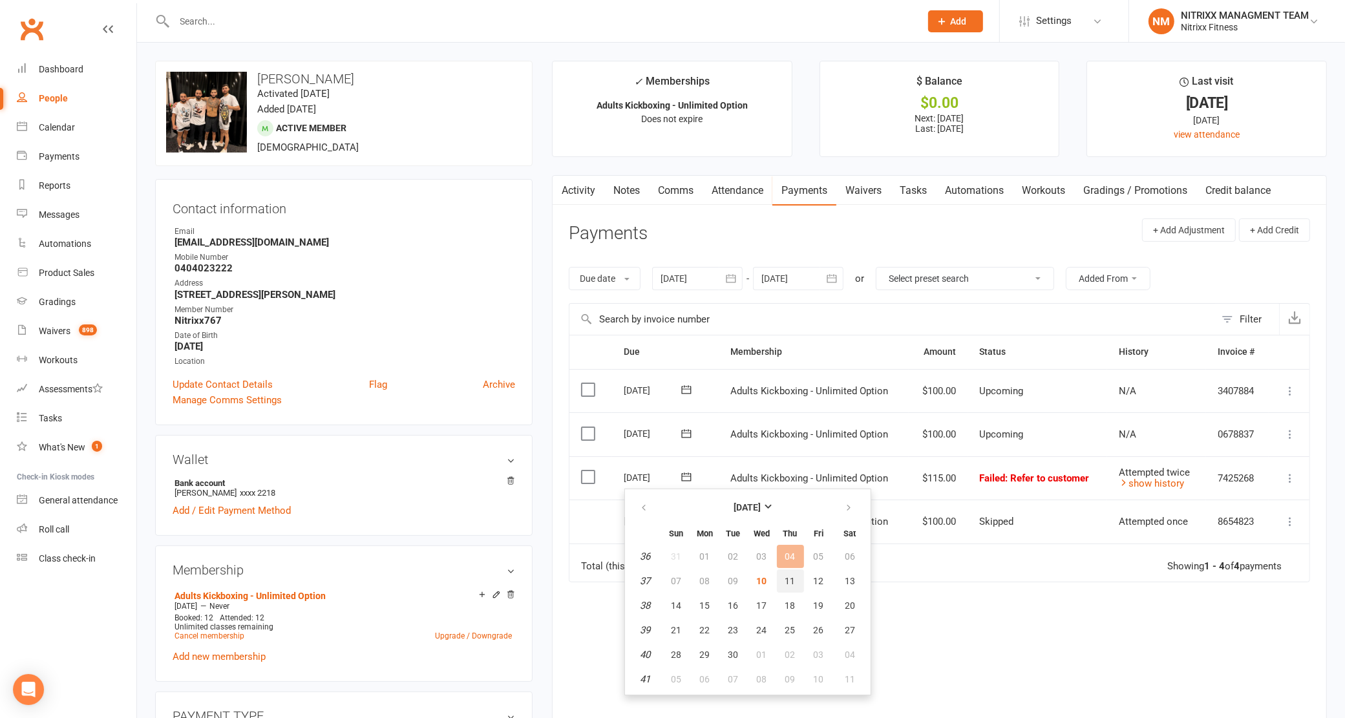
click at [796, 577] on button "11" at bounding box center [790, 580] width 27 height 23
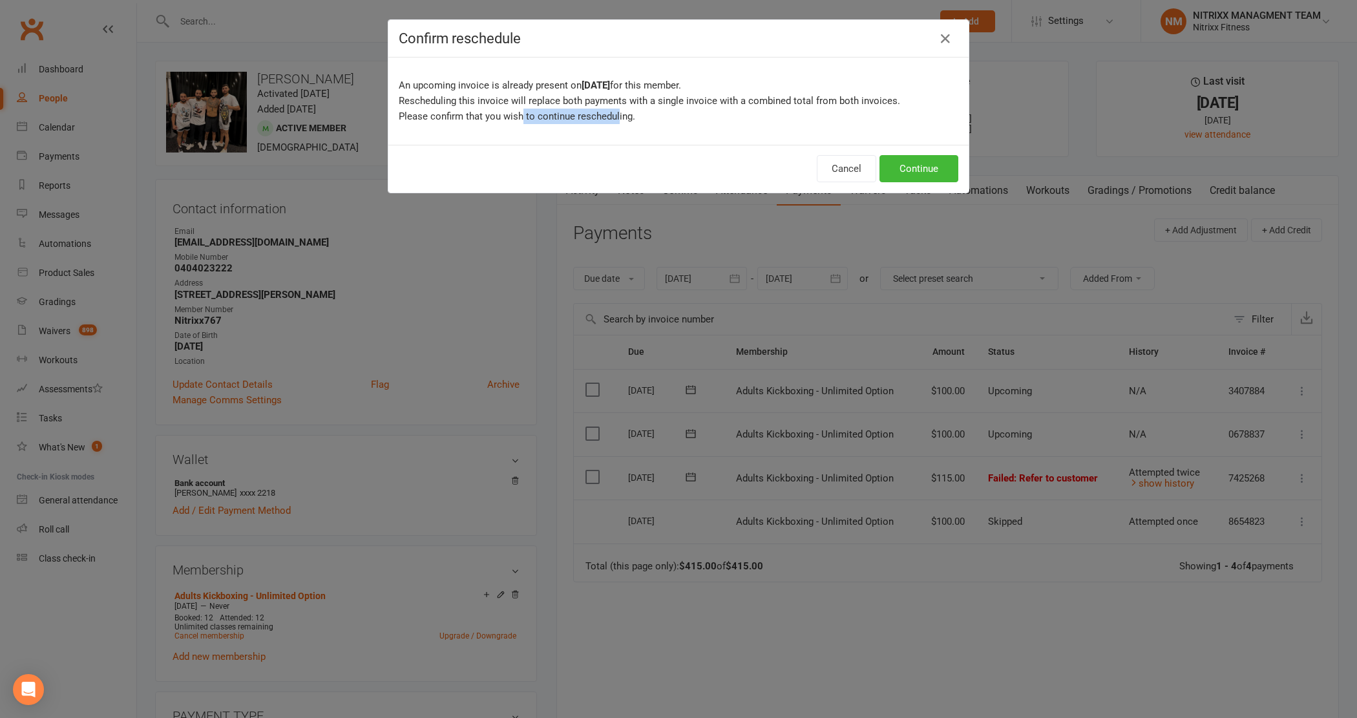
drag, startPoint x: 613, startPoint y: 122, endPoint x: 518, endPoint y: 115, distance: 95.2
click at [518, 115] on p "An upcoming invoice is already present on [DATE] for this member. Rescheduling …" at bounding box center [679, 101] width 560 height 47
click at [553, 82] on p "An upcoming invoice is already present on [DATE] for this member. Rescheduling …" at bounding box center [679, 101] width 560 height 47
click at [883, 173] on button "Continue" at bounding box center [919, 168] width 79 height 27
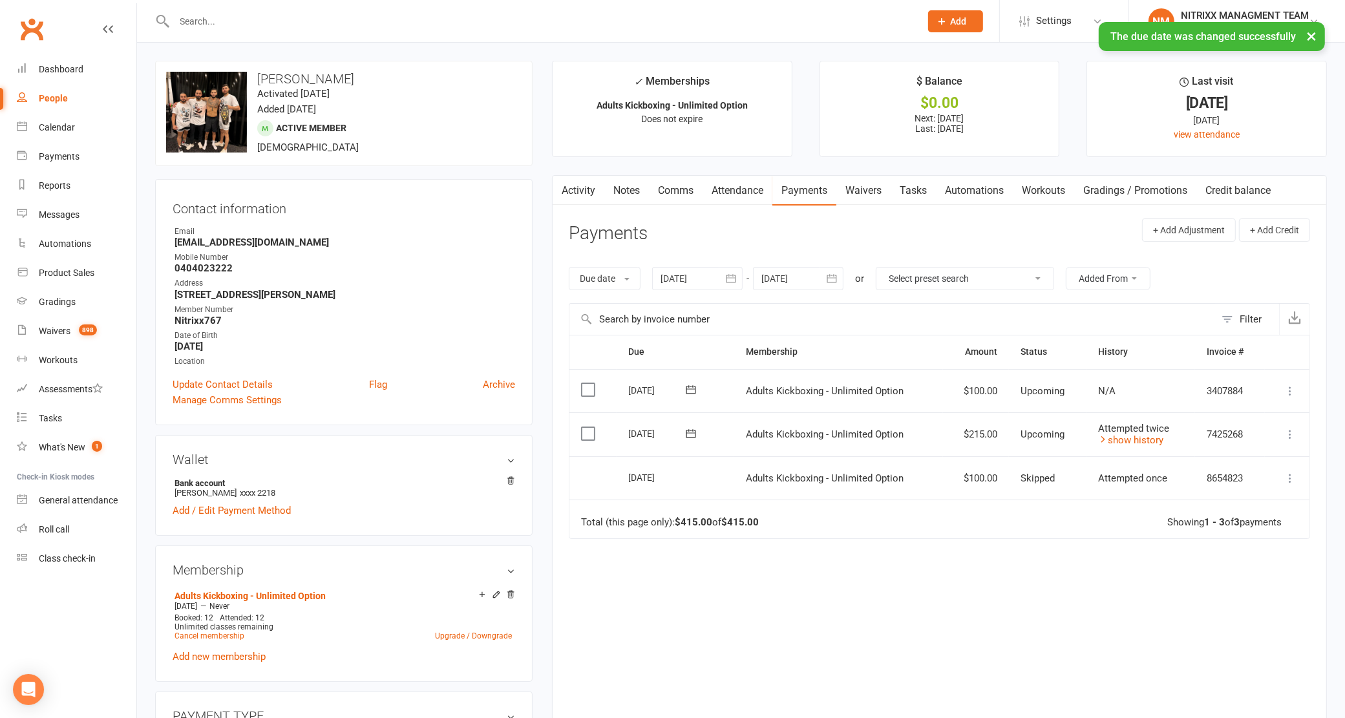
click at [1287, 434] on icon at bounding box center [1290, 434] width 13 height 13
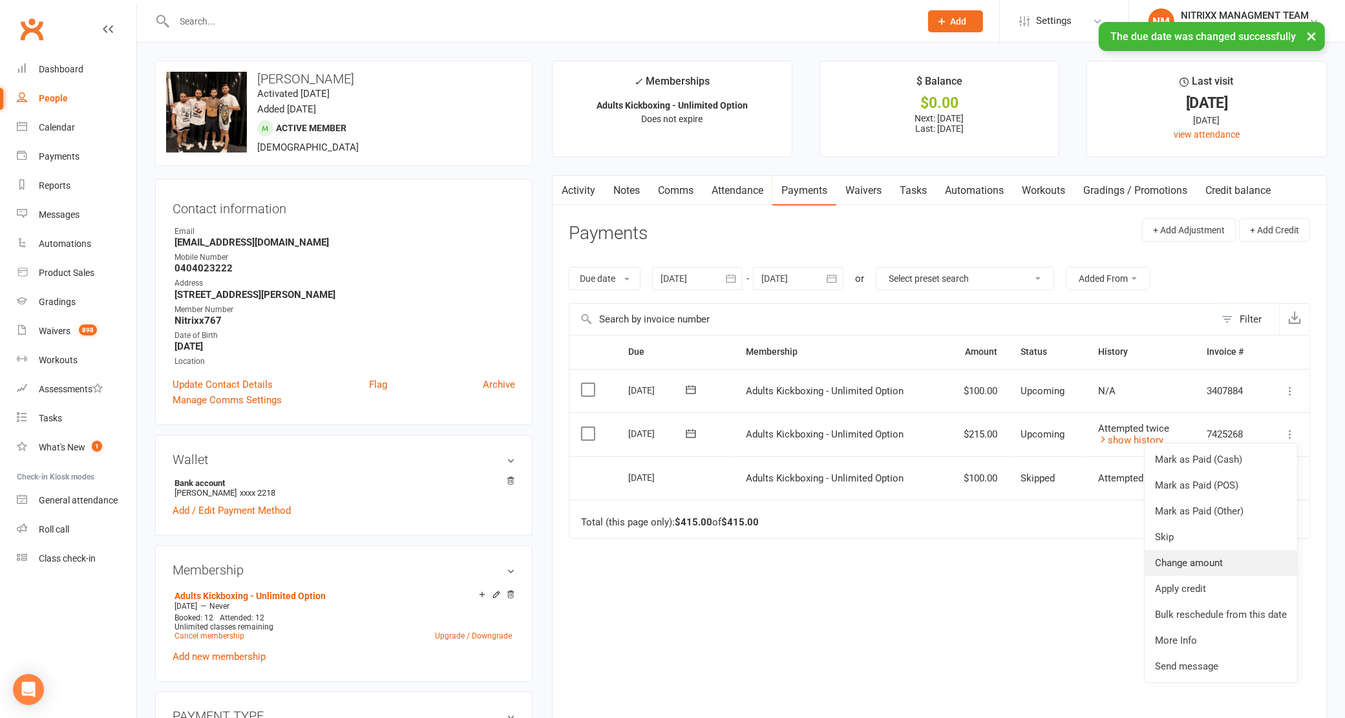
click at [1203, 564] on link "Change amount" at bounding box center [1221, 563] width 153 height 26
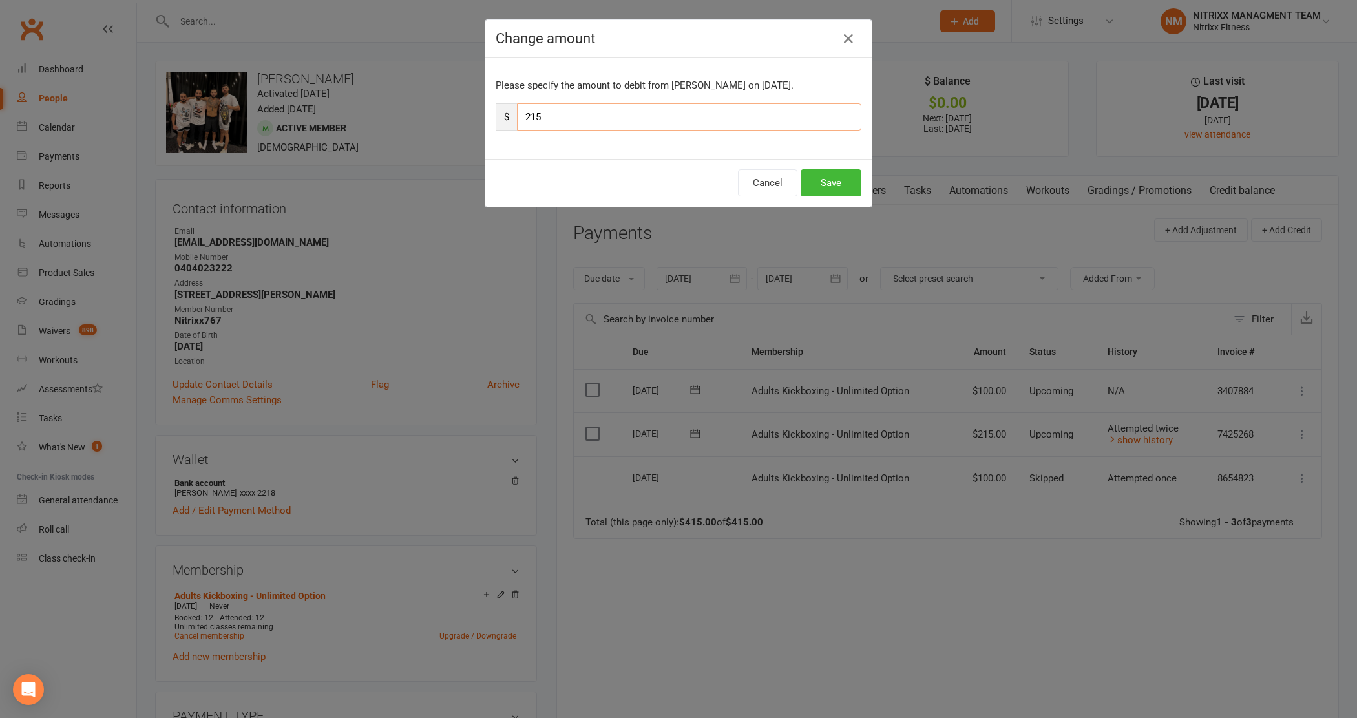
click at [556, 109] on input "215" at bounding box center [689, 116] width 344 height 27
click at [585, 108] on input "215" at bounding box center [689, 116] width 344 height 27
type input "230"
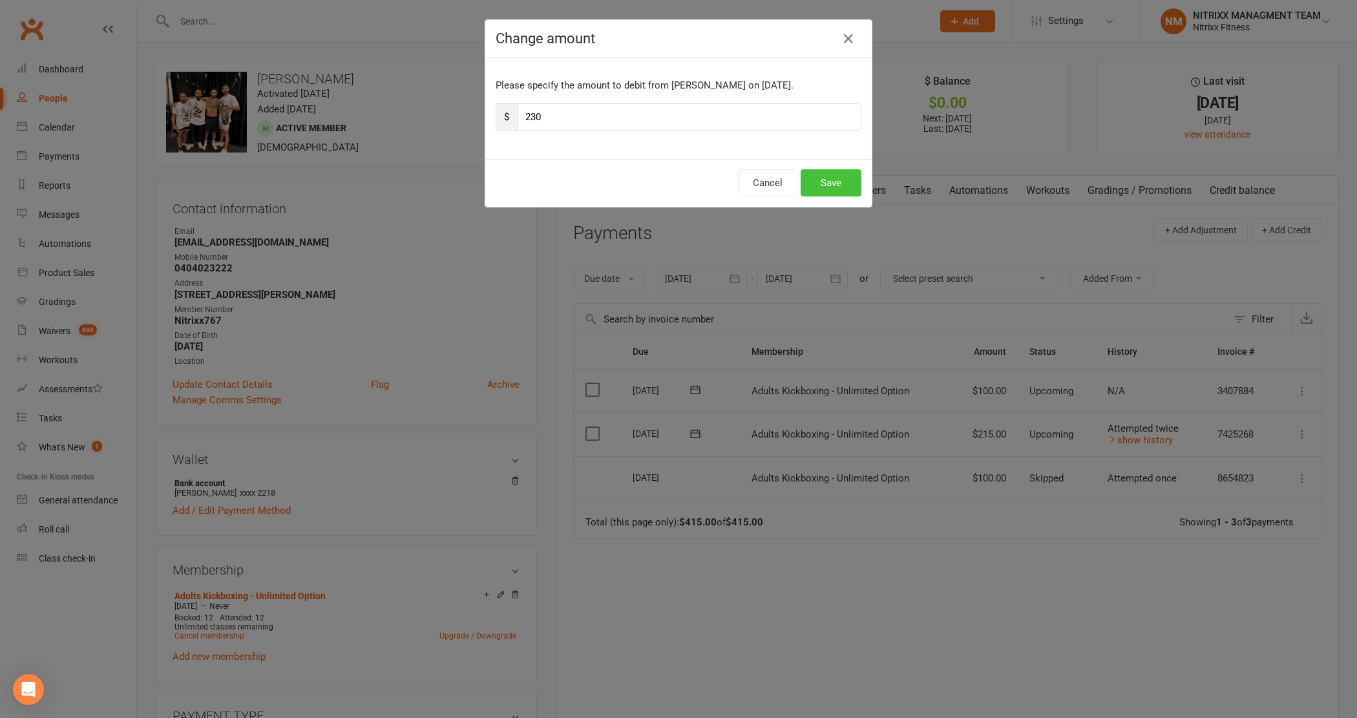
click at [818, 178] on button "Save" at bounding box center [831, 182] width 61 height 27
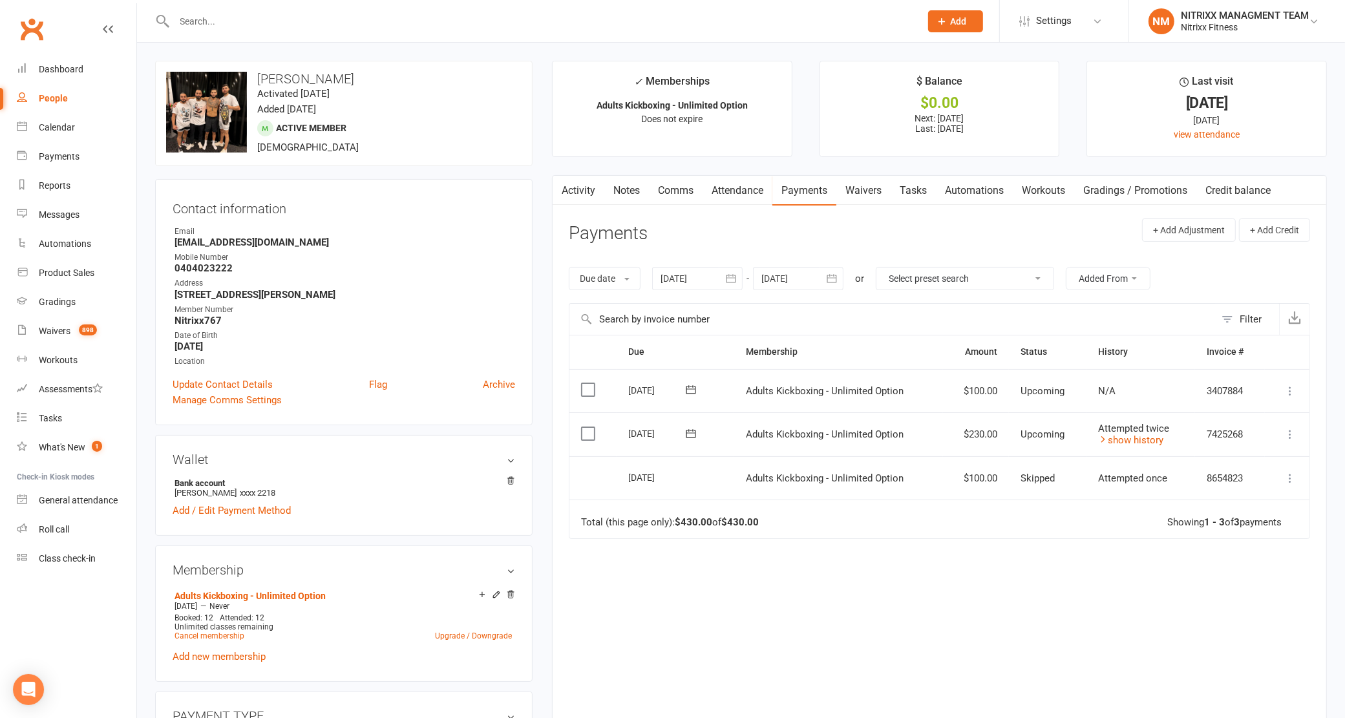
click at [193, 15] on input "text" at bounding box center [541, 21] width 741 height 18
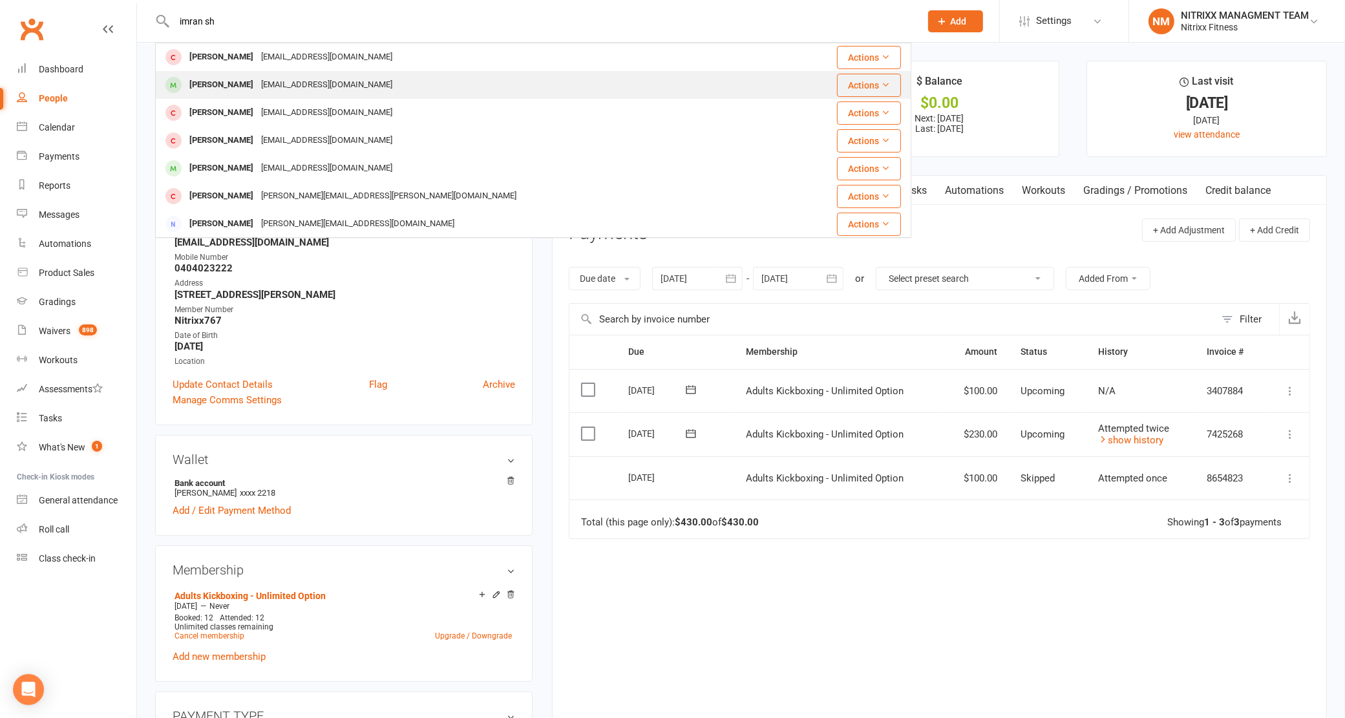
type input "imran sh"
click at [291, 82] on div "[EMAIL_ADDRESS][DOMAIN_NAME]" at bounding box center [326, 85] width 139 height 19
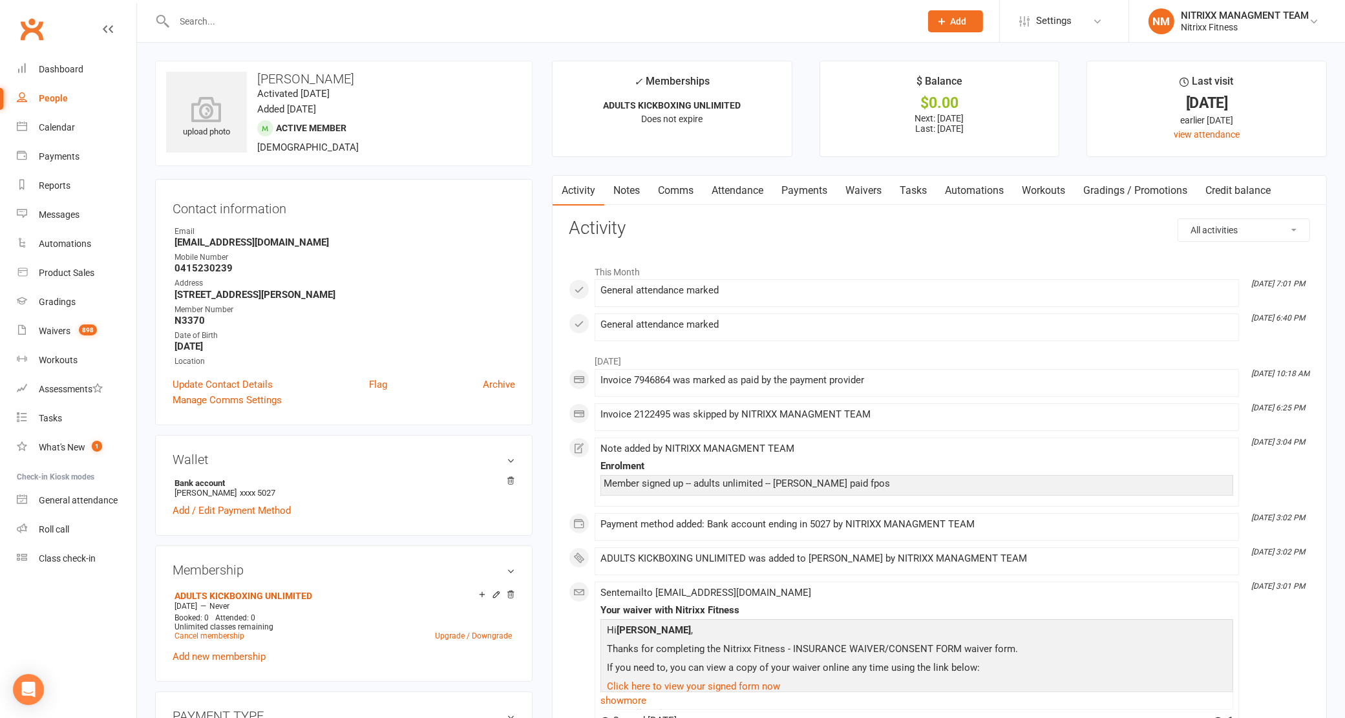
click at [787, 176] on link "Payments" at bounding box center [804, 191] width 64 height 30
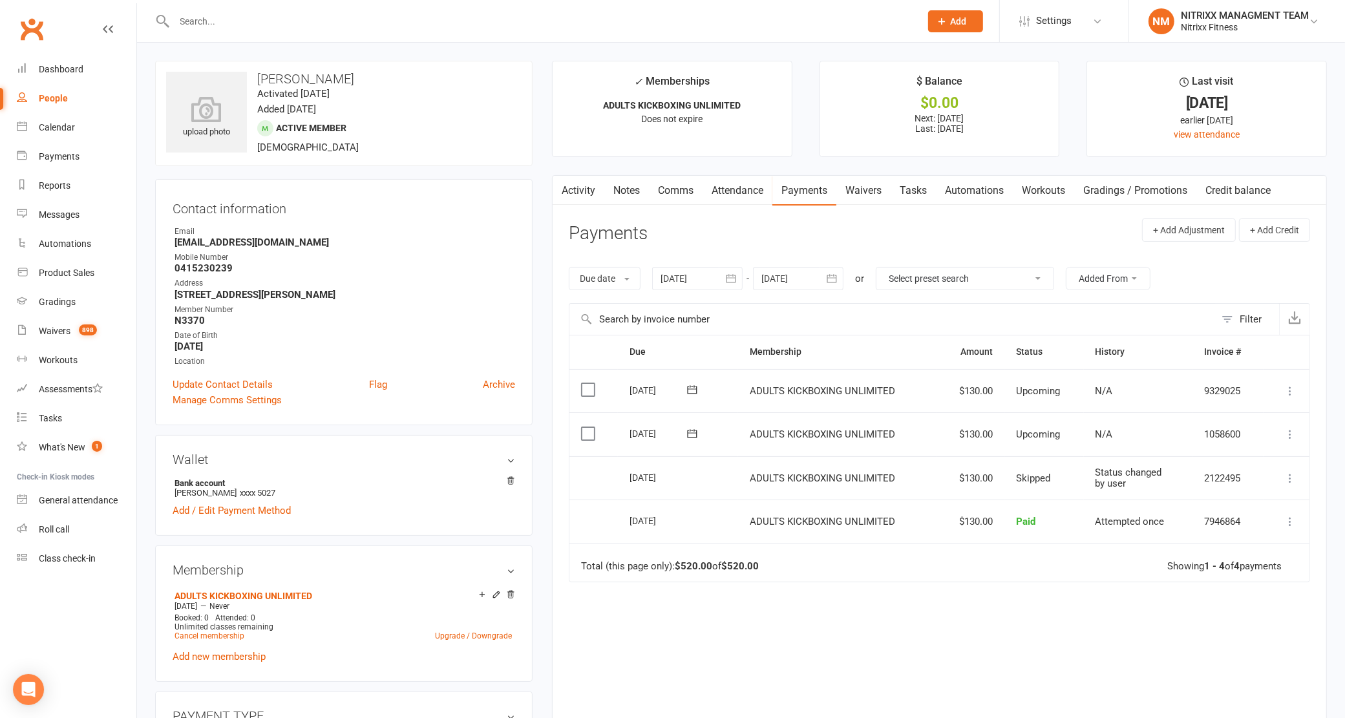
click at [250, 23] on input "text" at bounding box center [541, 21] width 741 height 18
type input "hadi"
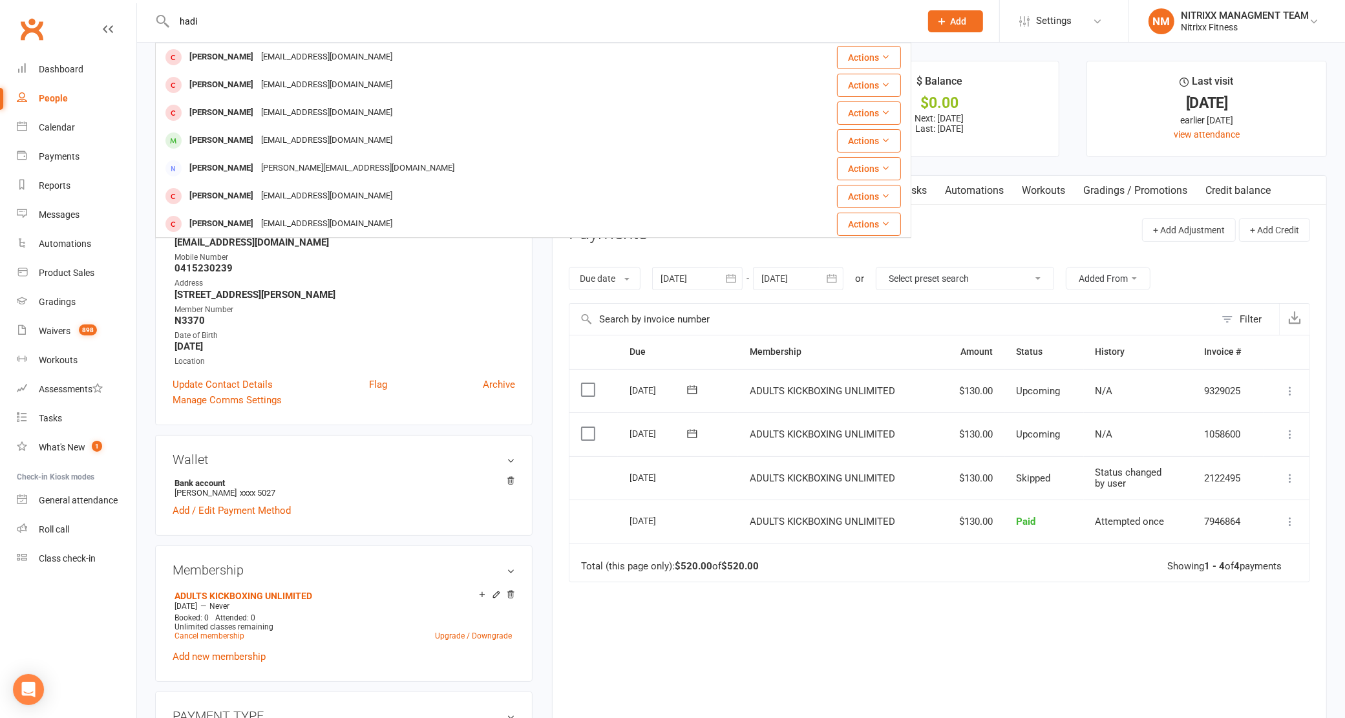
drag, startPoint x: 301, startPoint y: 149, endPoint x: 290, endPoint y: 133, distance: 19.5
click at [290, 133] on div "[EMAIL_ADDRESS][DOMAIN_NAME]" at bounding box center [326, 140] width 139 height 19
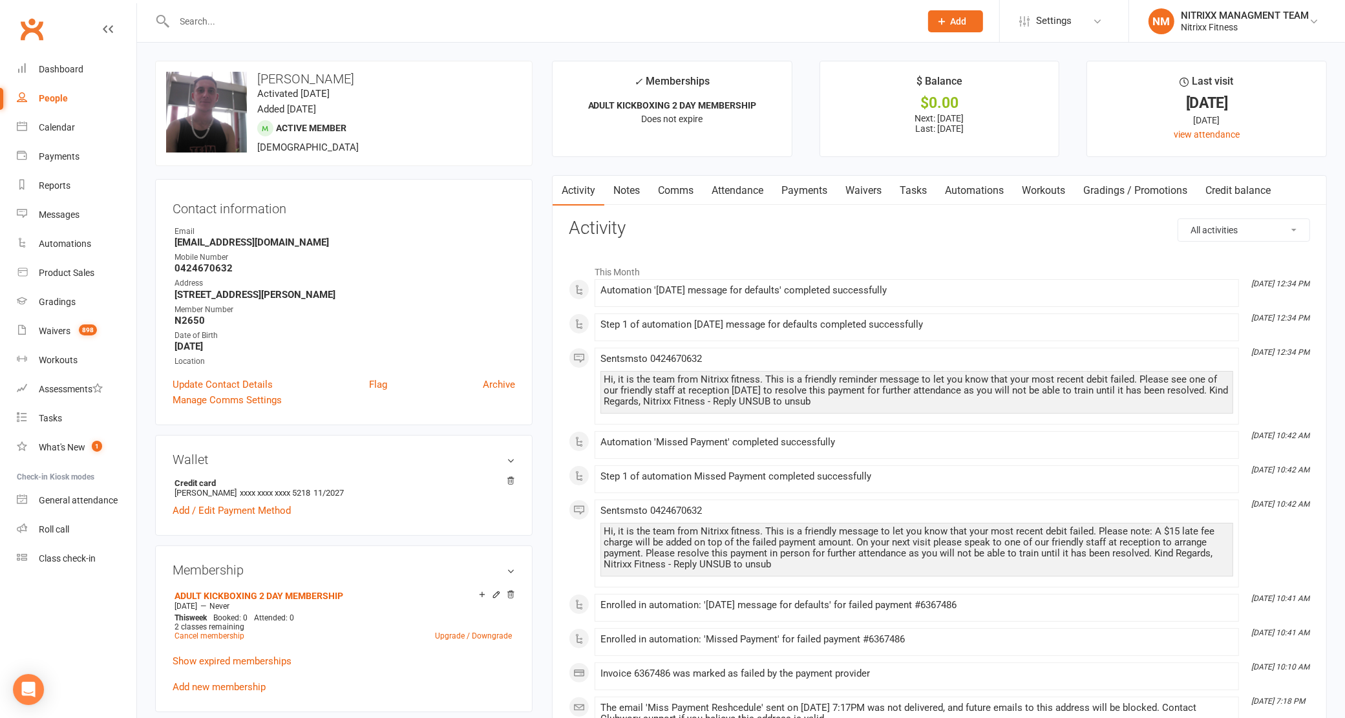
click at [807, 187] on link "Payments" at bounding box center [804, 191] width 64 height 30
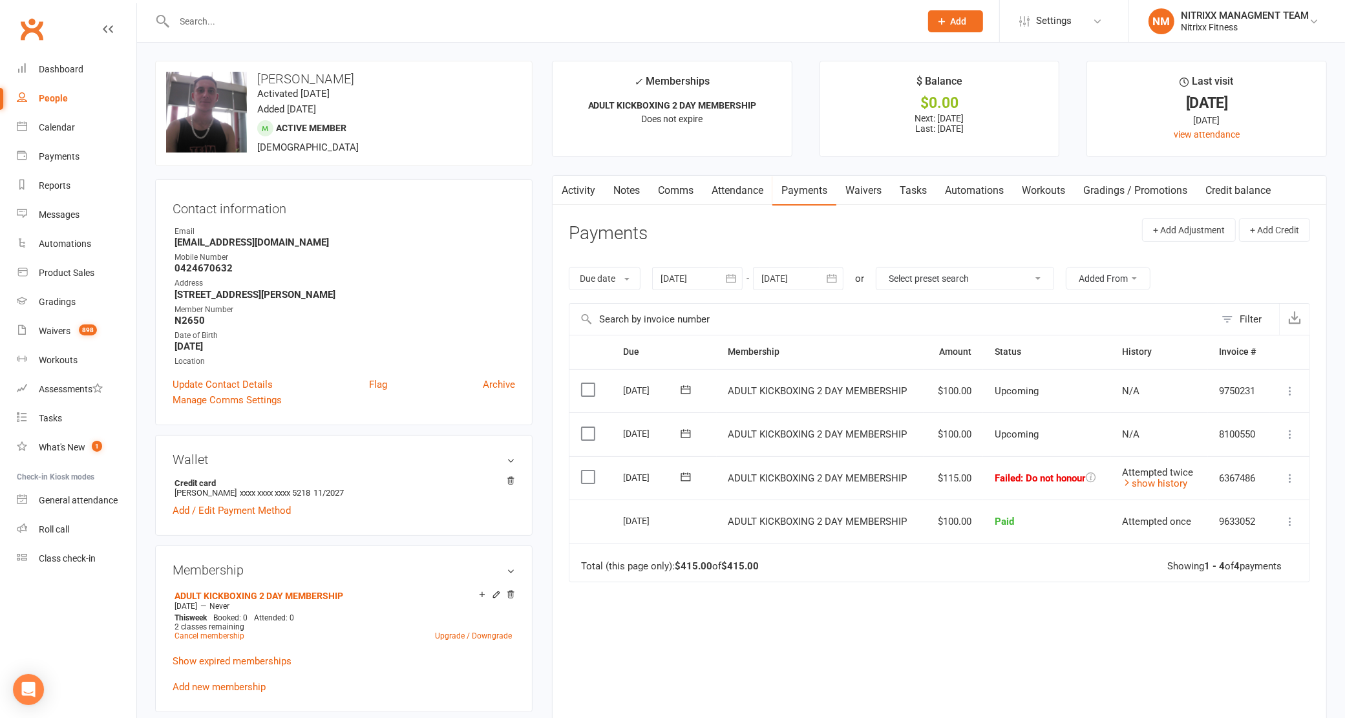
click at [684, 480] on icon at bounding box center [685, 477] width 13 height 13
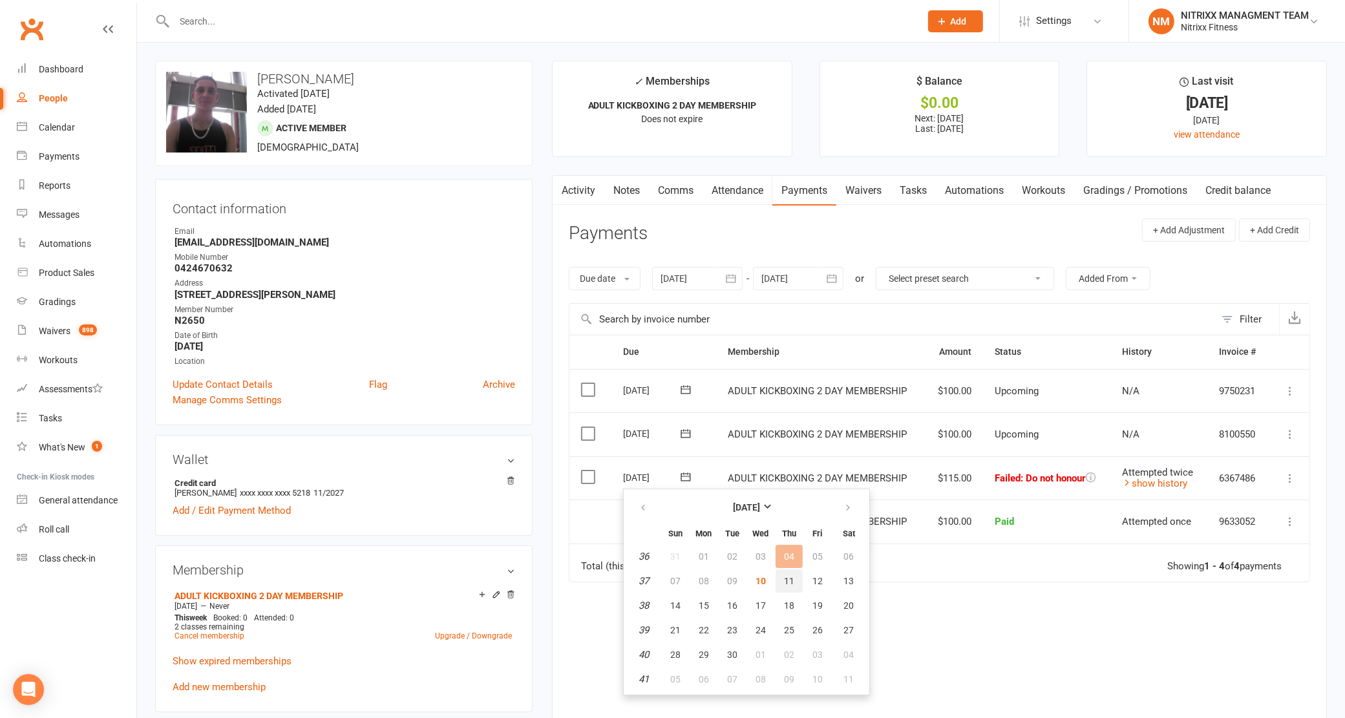
click at [784, 576] on span "11" at bounding box center [789, 581] width 10 height 10
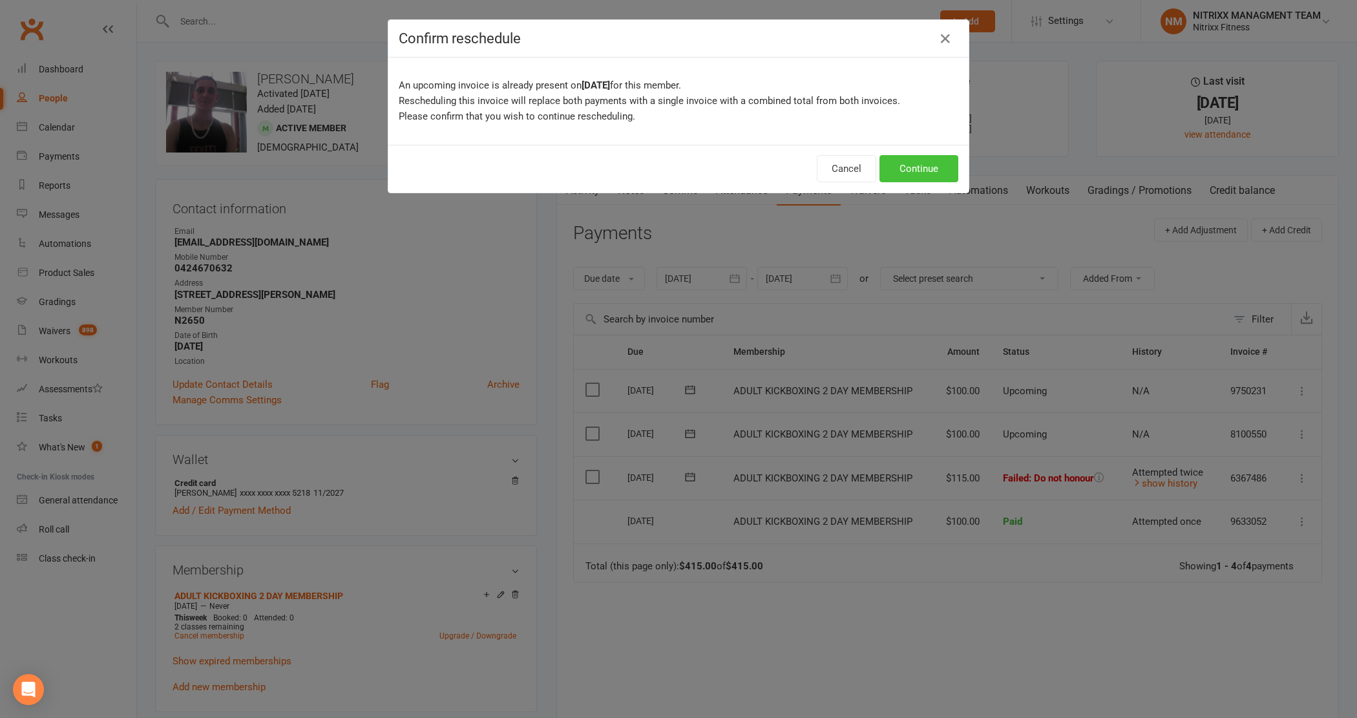
click at [887, 175] on button "Continue" at bounding box center [919, 168] width 79 height 27
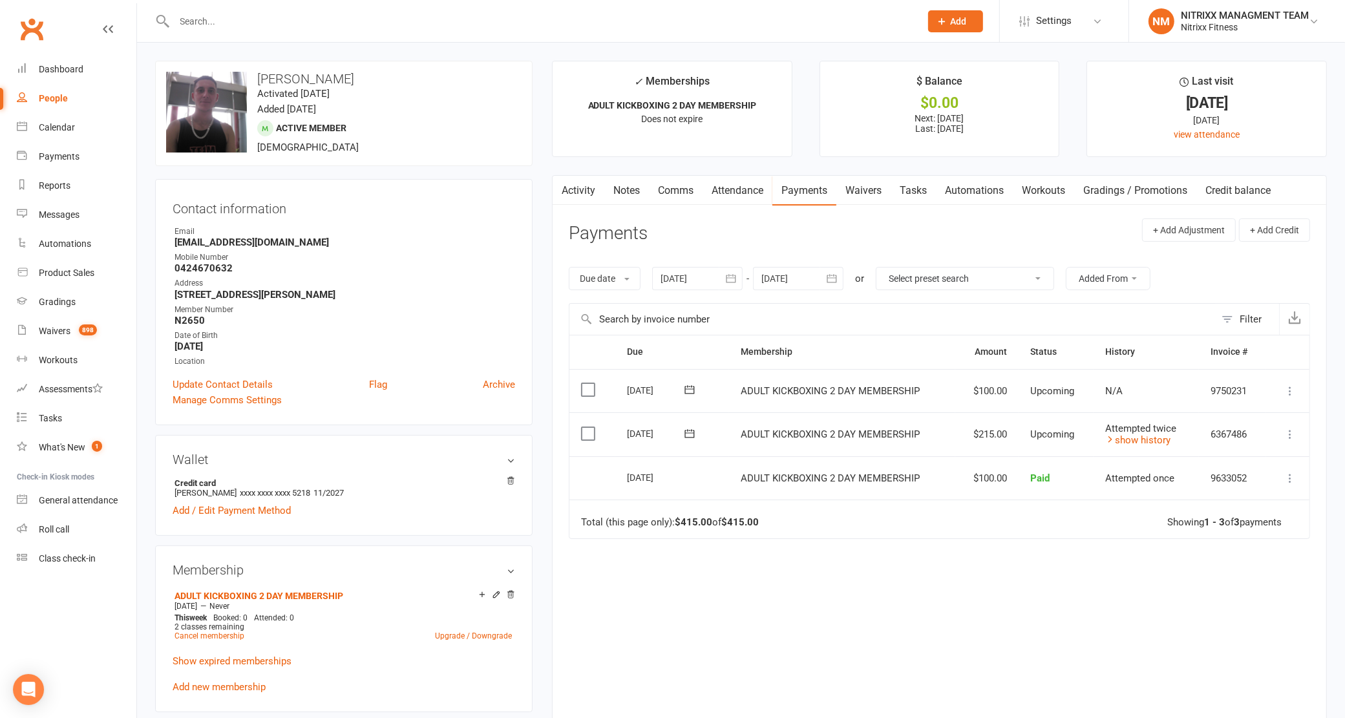
click at [365, 21] on input "text" at bounding box center [541, 21] width 741 height 18
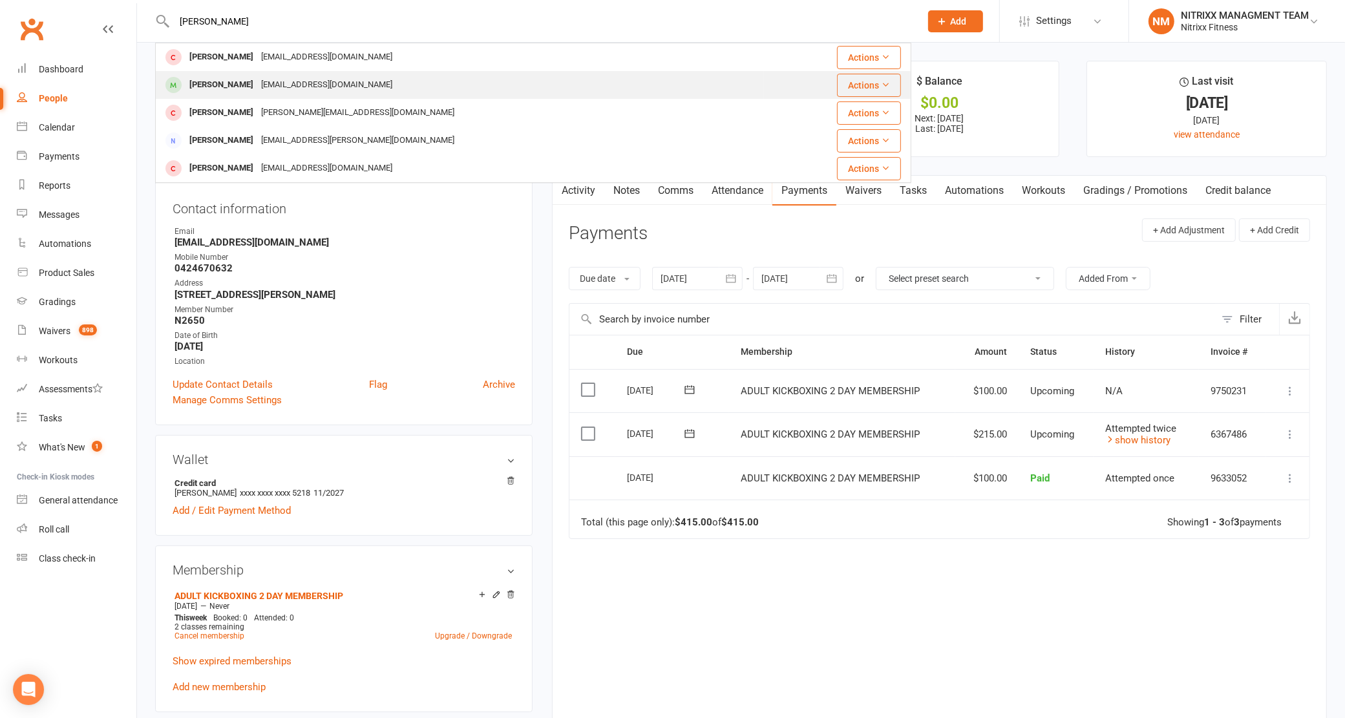
type input "[PERSON_NAME]"
click at [508, 73] on div "[PERSON_NAME] [PERSON_NAME][EMAIL_ADDRESS][DOMAIN_NAME]" at bounding box center [459, 85] width 607 height 26
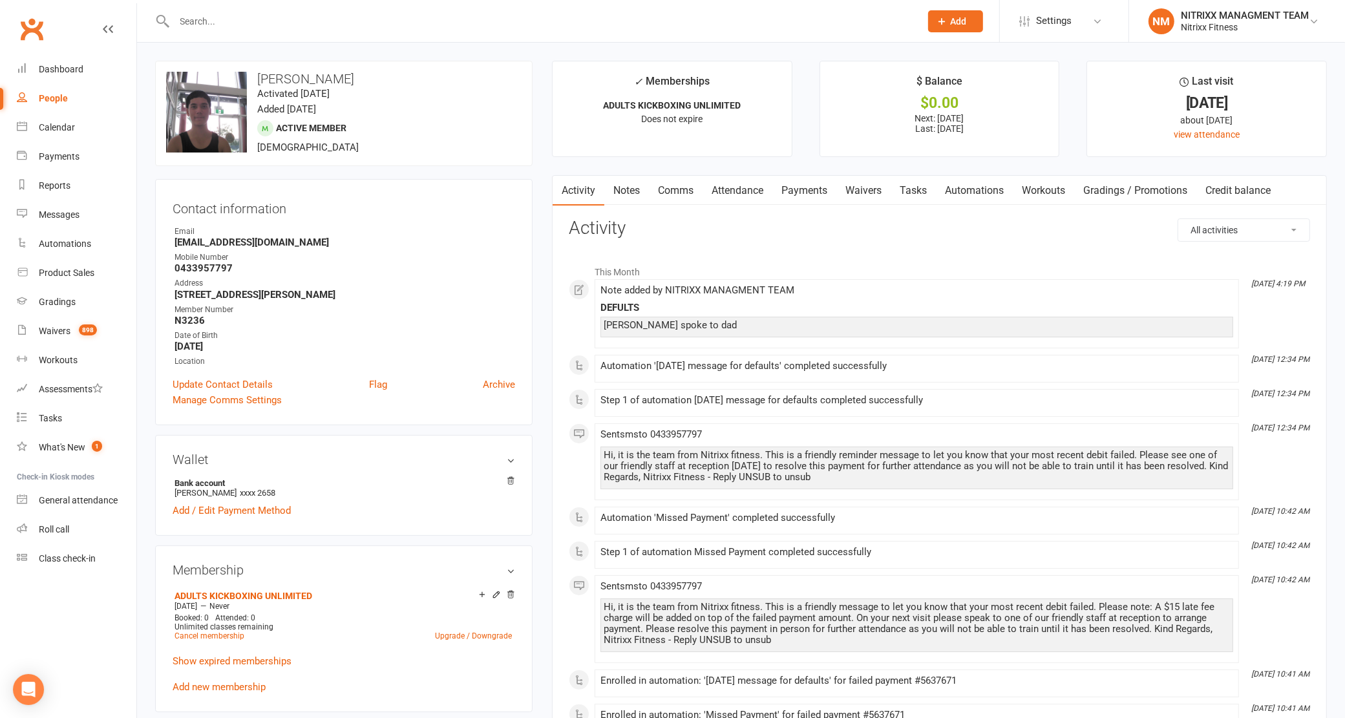
click at [805, 194] on link "Payments" at bounding box center [804, 191] width 64 height 30
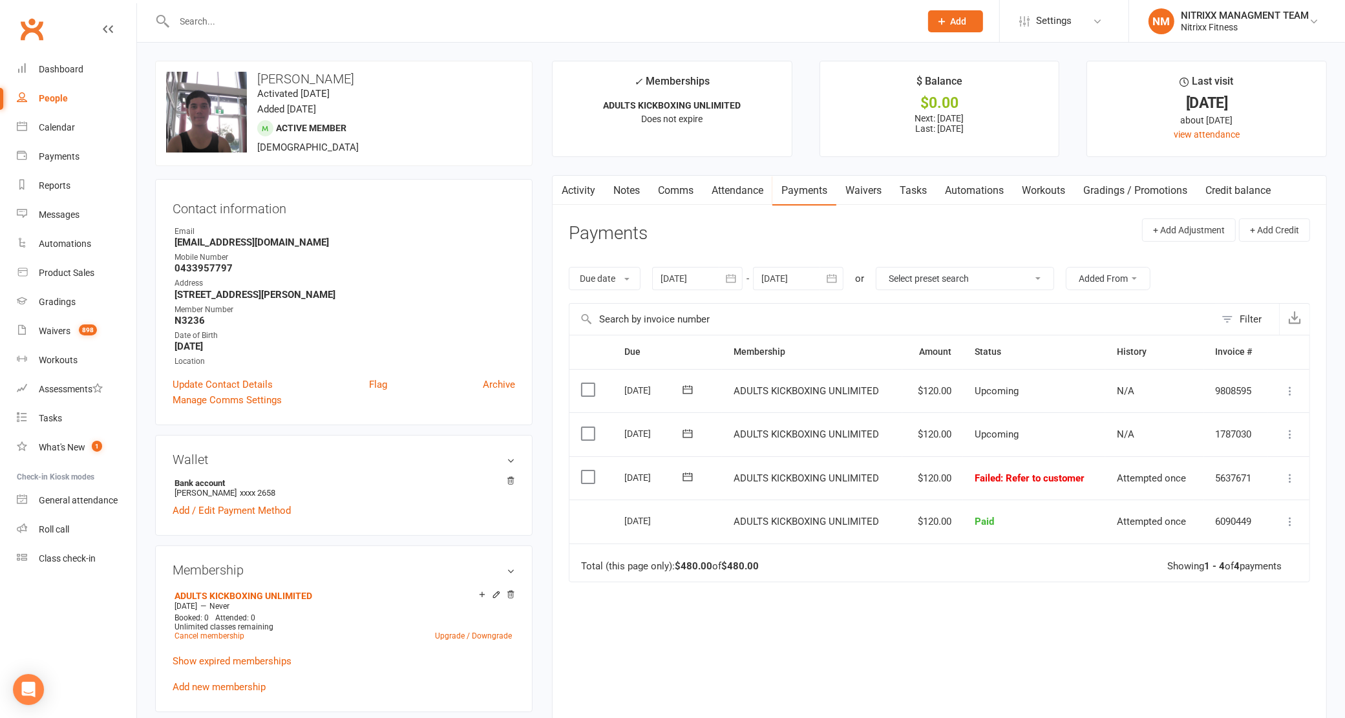
click at [680, 480] on button at bounding box center [688, 478] width 26 height 14
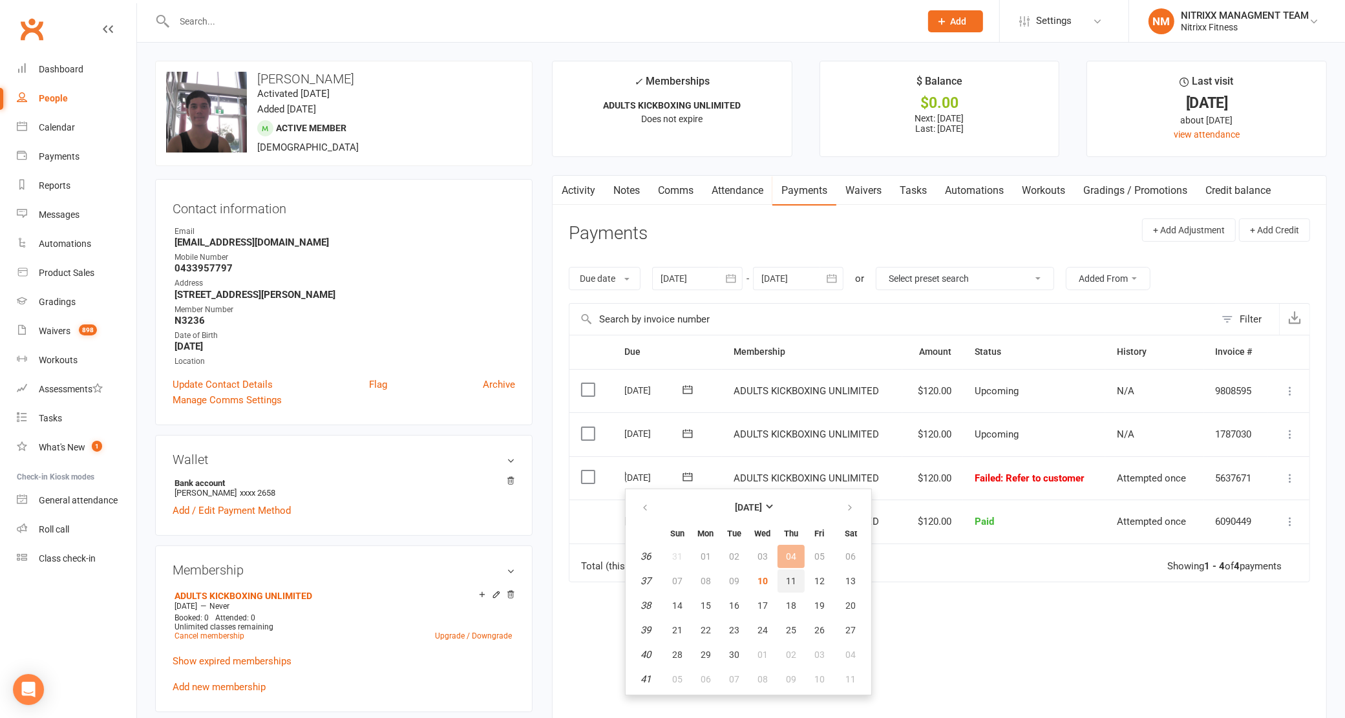
click at [792, 577] on span "11" at bounding box center [791, 581] width 10 height 10
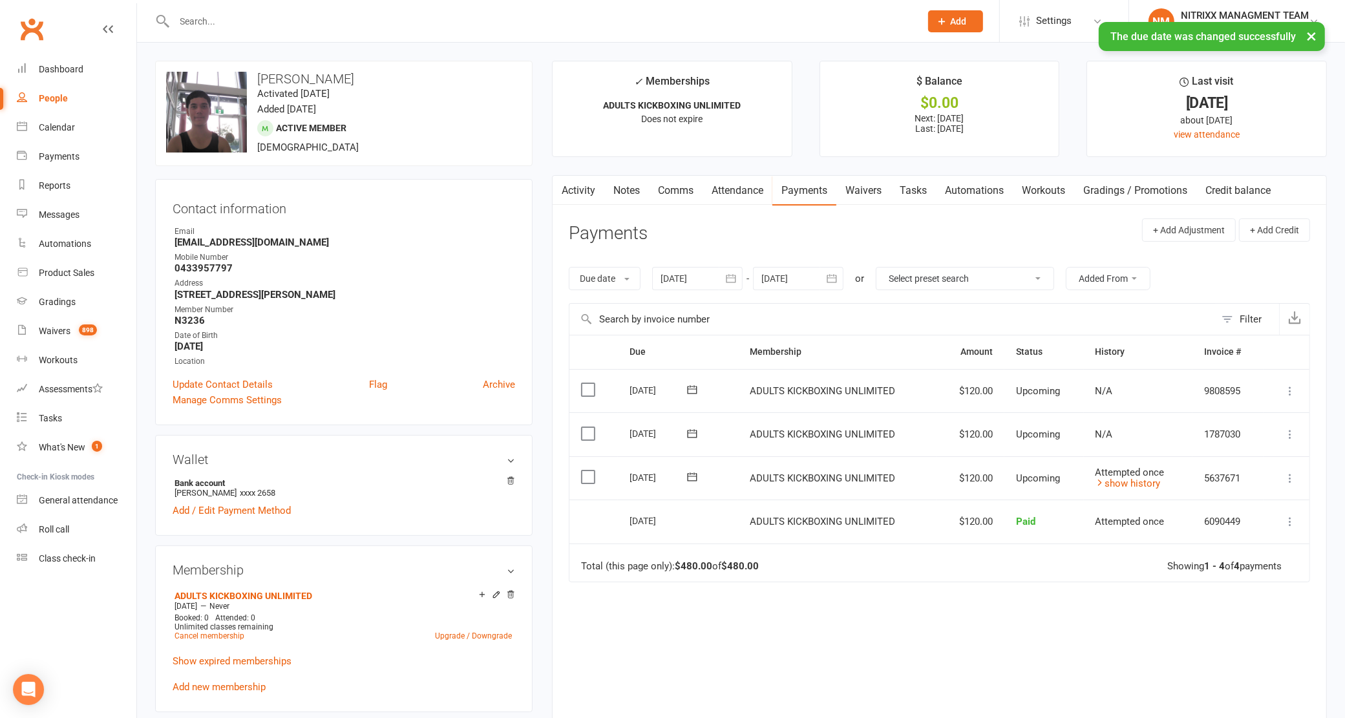
click at [1290, 481] on icon at bounding box center [1290, 478] width 13 height 13
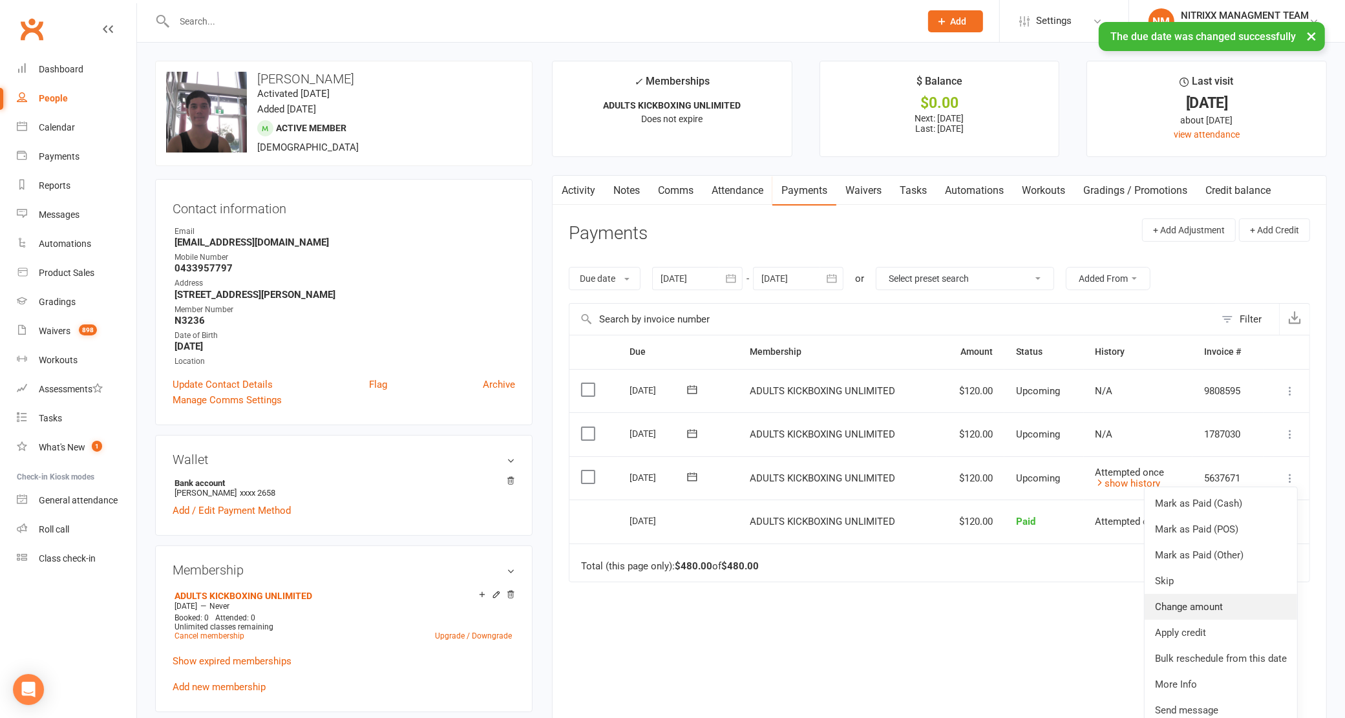
click at [1227, 597] on link "Change amount" at bounding box center [1221, 607] width 153 height 26
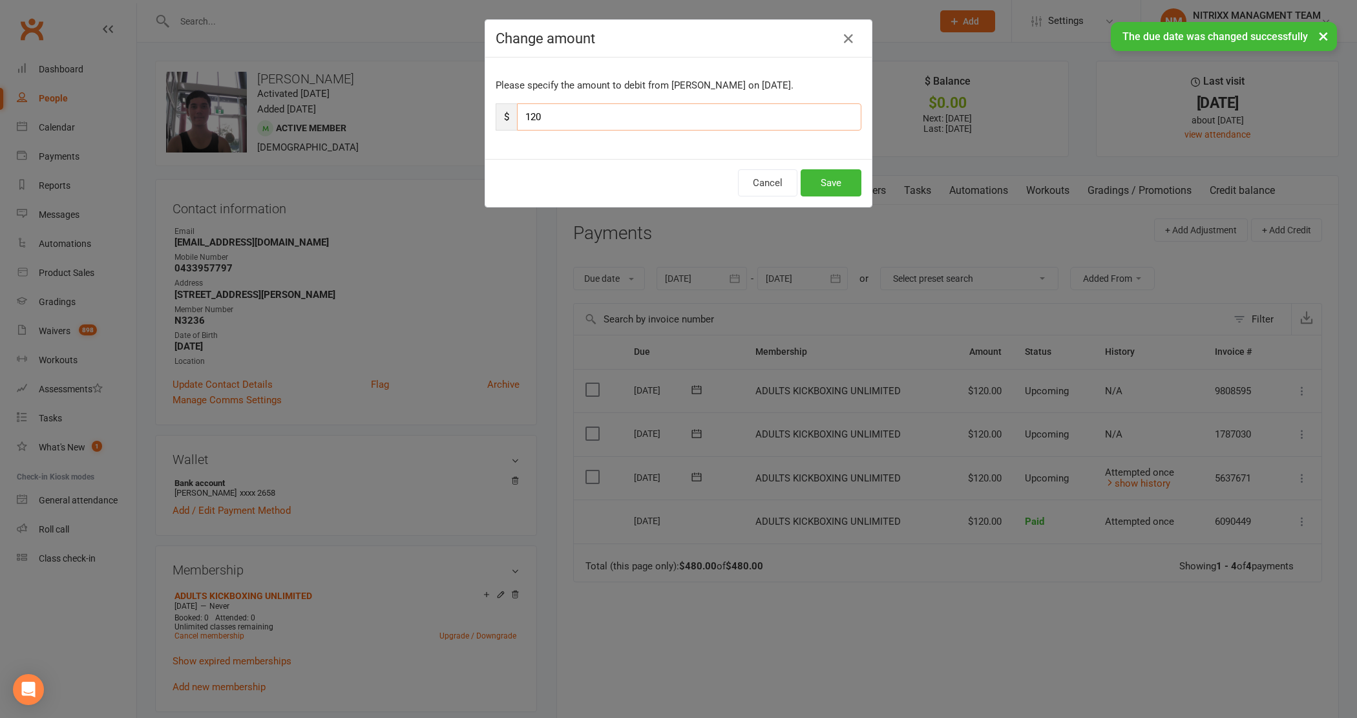
click at [704, 118] on input "120" at bounding box center [689, 116] width 344 height 27
type input "135"
click at [839, 181] on button "Save" at bounding box center [831, 182] width 61 height 27
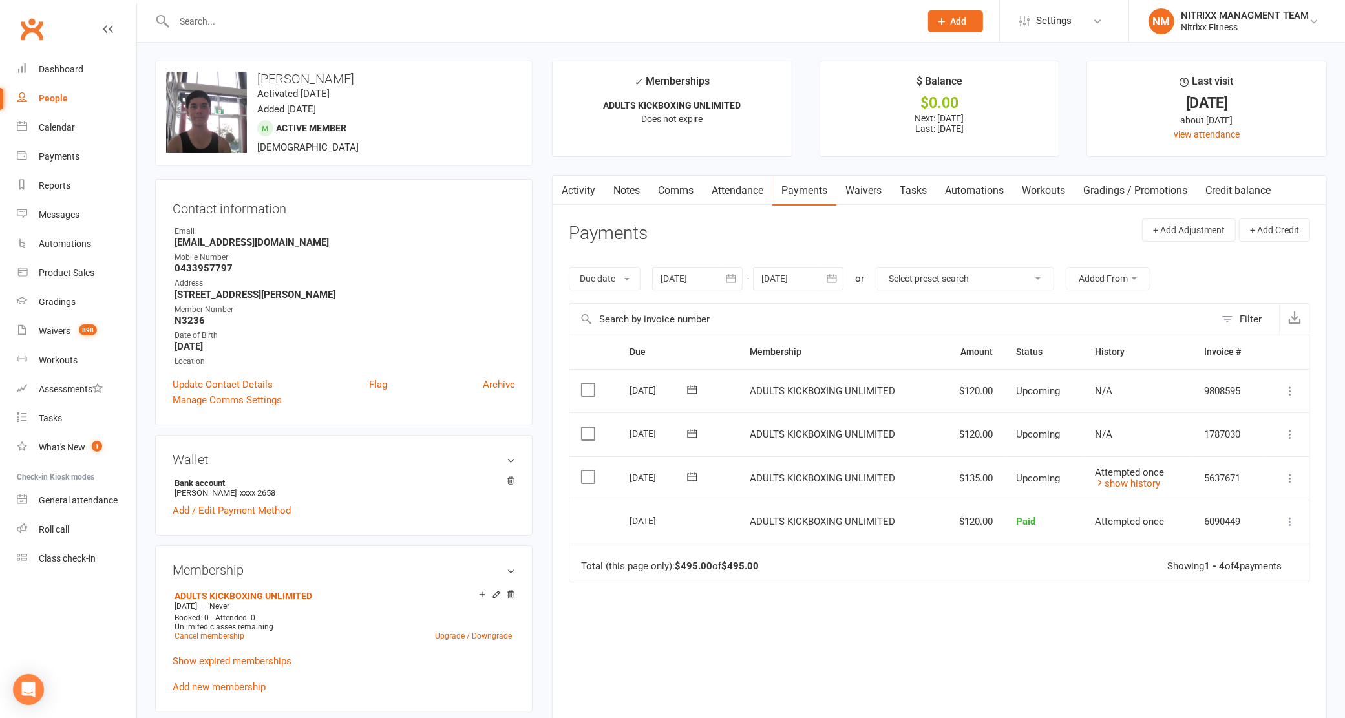
click at [350, 19] on input "text" at bounding box center [541, 21] width 741 height 18
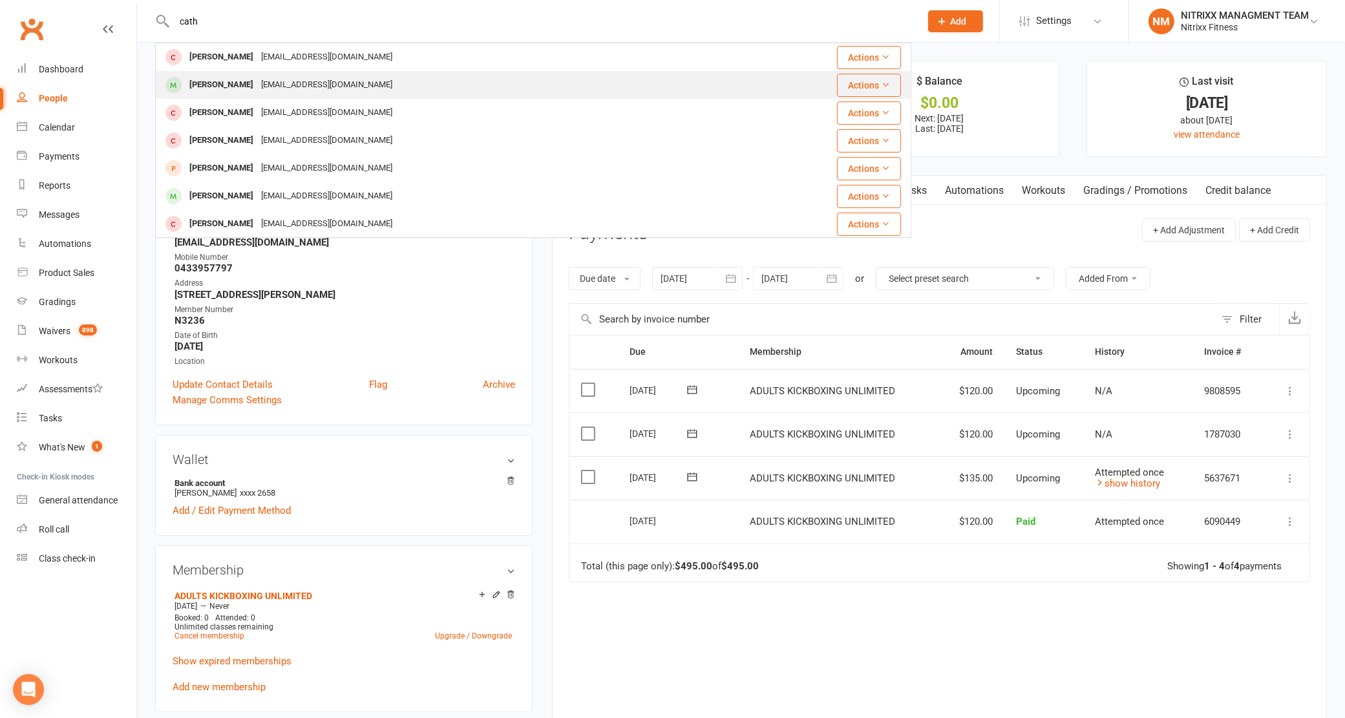
type input "cath"
click at [471, 79] on div "[PERSON_NAME] [EMAIL_ADDRESS][DOMAIN_NAME]" at bounding box center [445, 85] width 578 height 26
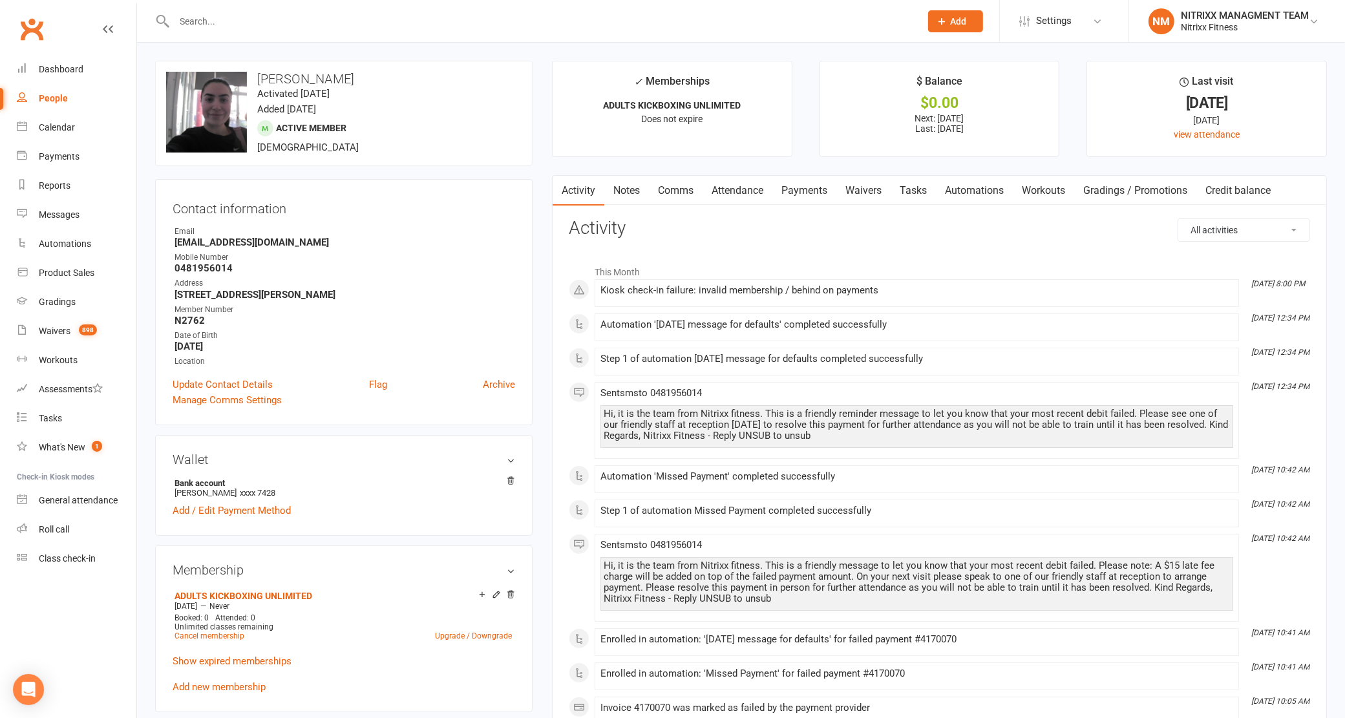
click at [787, 185] on link "Payments" at bounding box center [804, 191] width 64 height 30
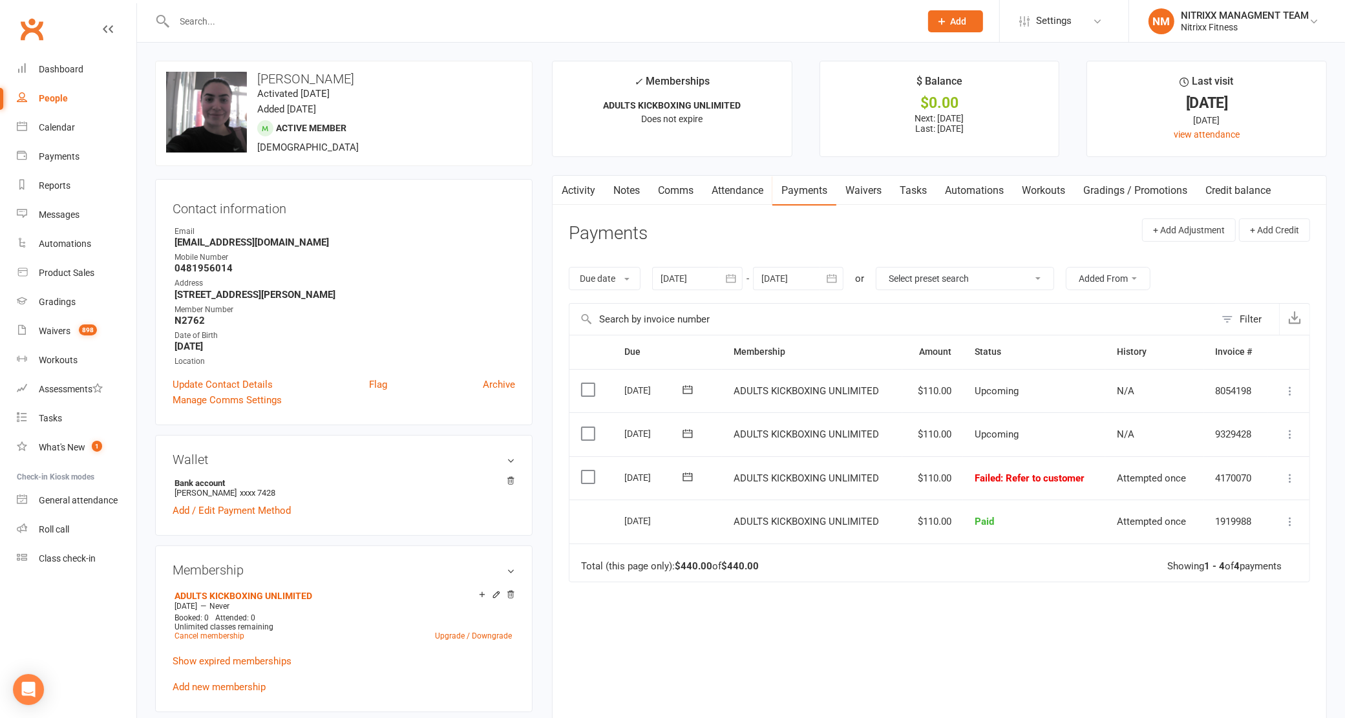
click at [690, 469] on span at bounding box center [688, 477] width 32 height 20
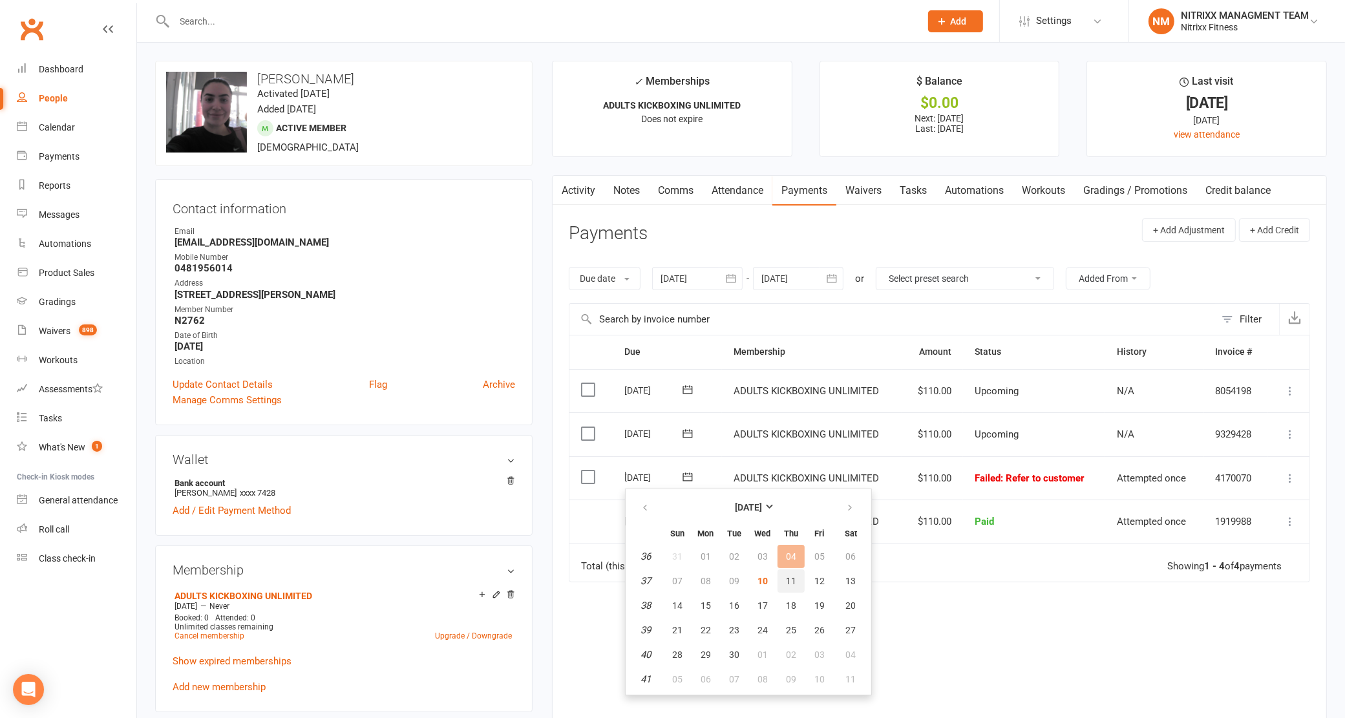
click at [780, 570] on button "11" at bounding box center [790, 580] width 27 height 23
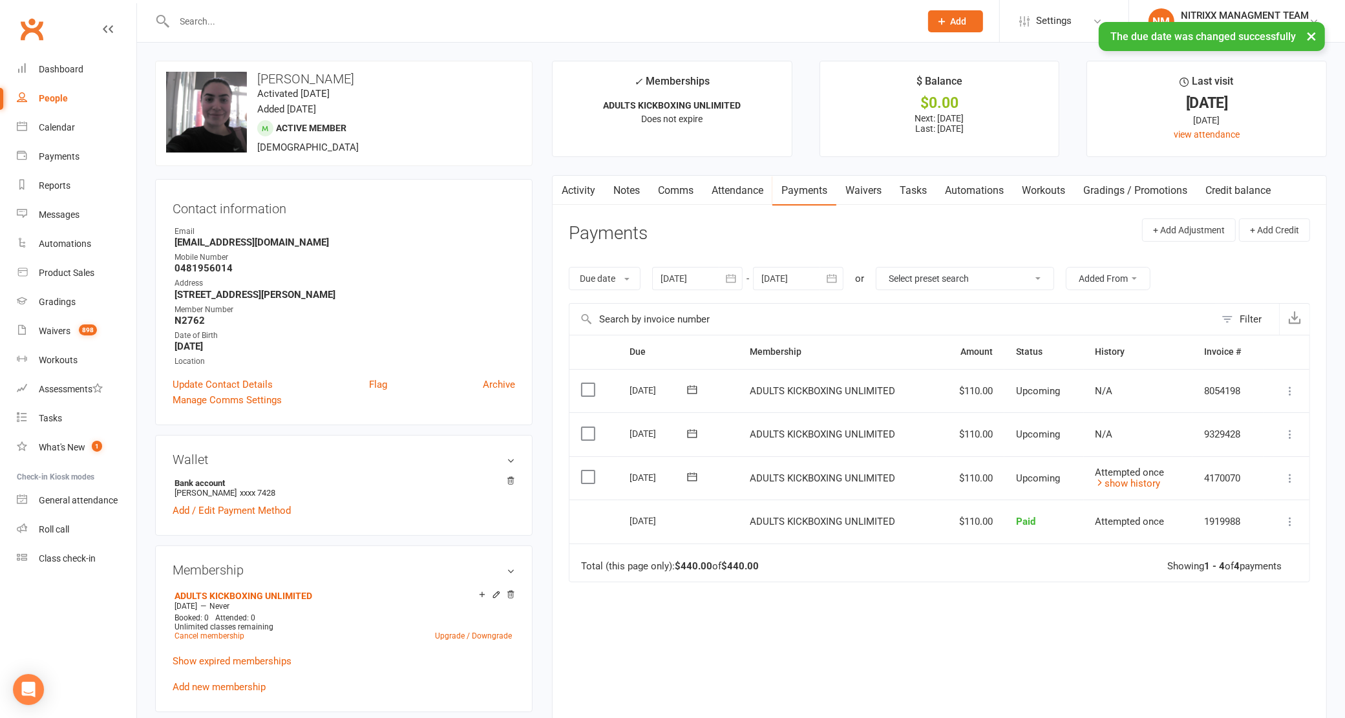
click at [1284, 489] on td "Mark as Paid (Cash) Mark as Paid (POS) Mark as Paid (Other) Skip Change amount …" at bounding box center [1287, 478] width 46 height 44
click at [1295, 479] on icon at bounding box center [1290, 478] width 13 height 13
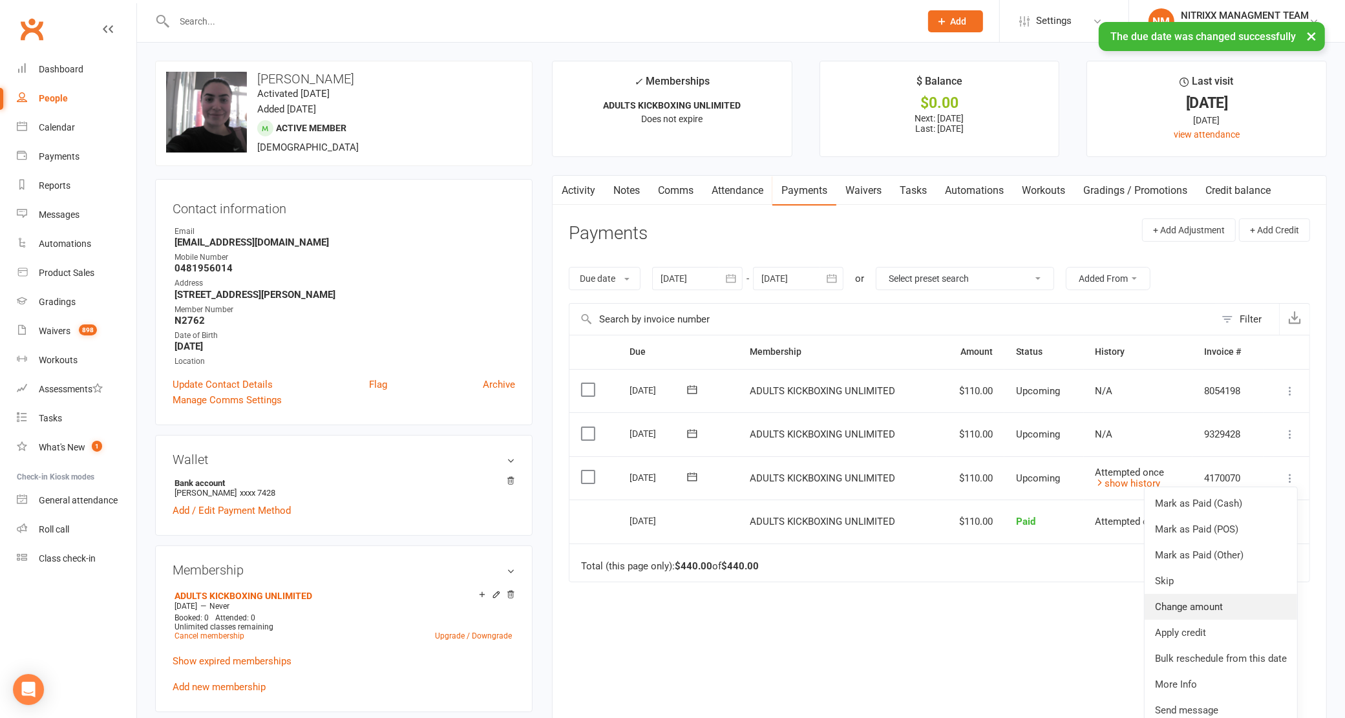
click at [1222, 599] on link "Change amount" at bounding box center [1221, 607] width 153 height 26
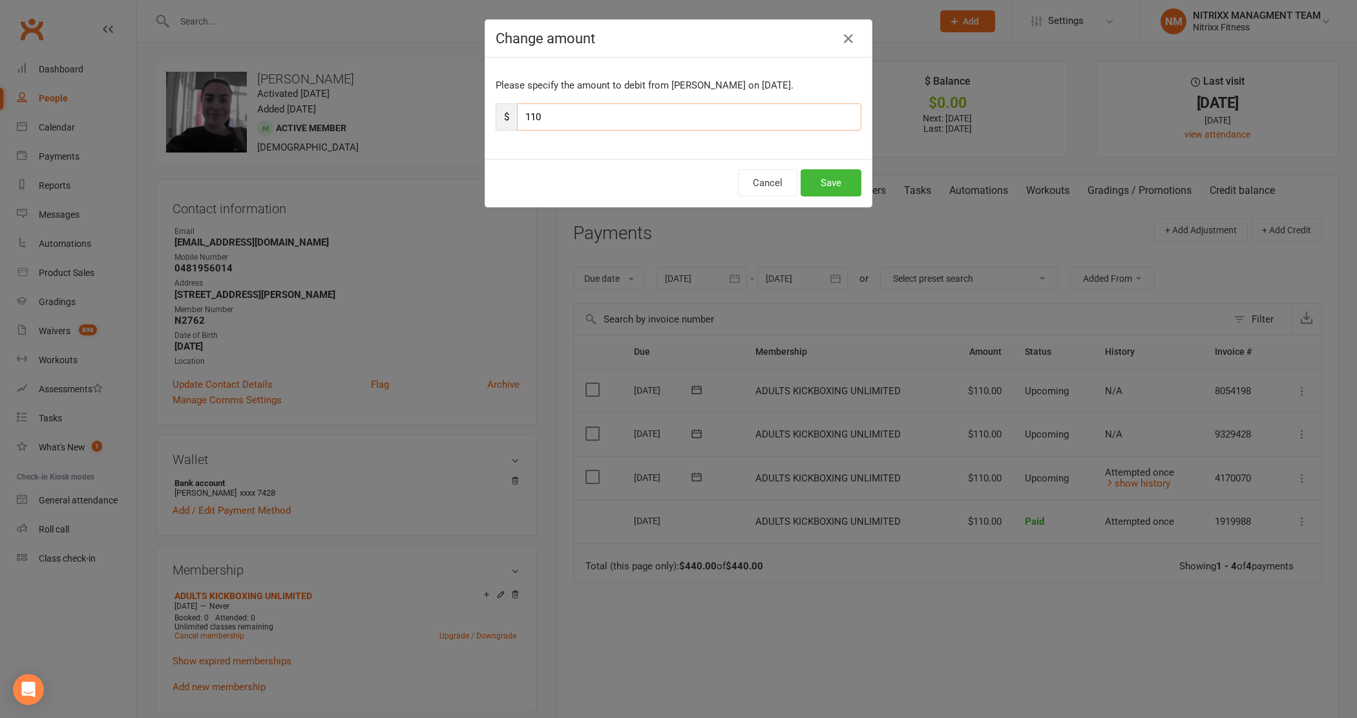
click at [662, 107] on input "110" at bounding box center [689, 116] width 344 height 27
type input "125"
click at [847, 191] on button "Save" at bounding box center [831, 182] width 61 height 27
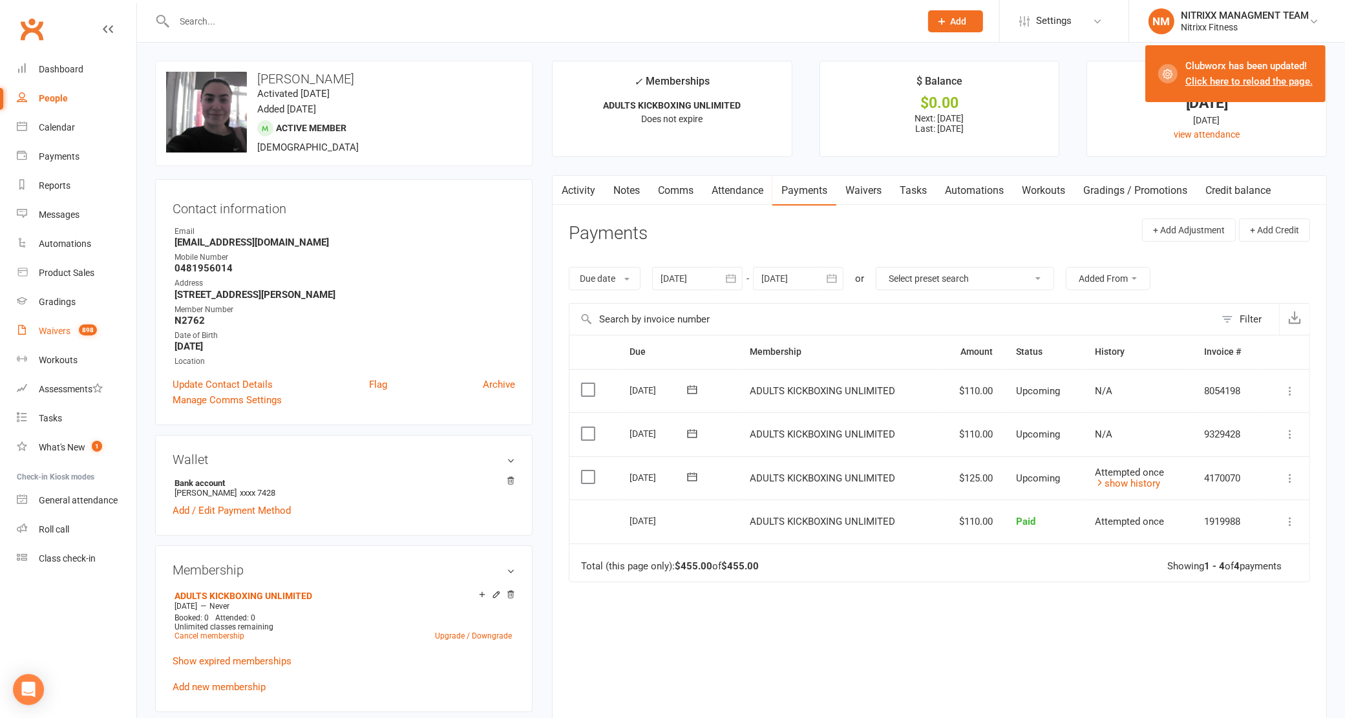
drag, startPoint x: 1356, startPoint y: 36, endPoint x: 52, endPoint y: 325, distance: 1336.0
click at [52, 326] on div "Waivers" at bounding box center [55, 331] width 32 height 10
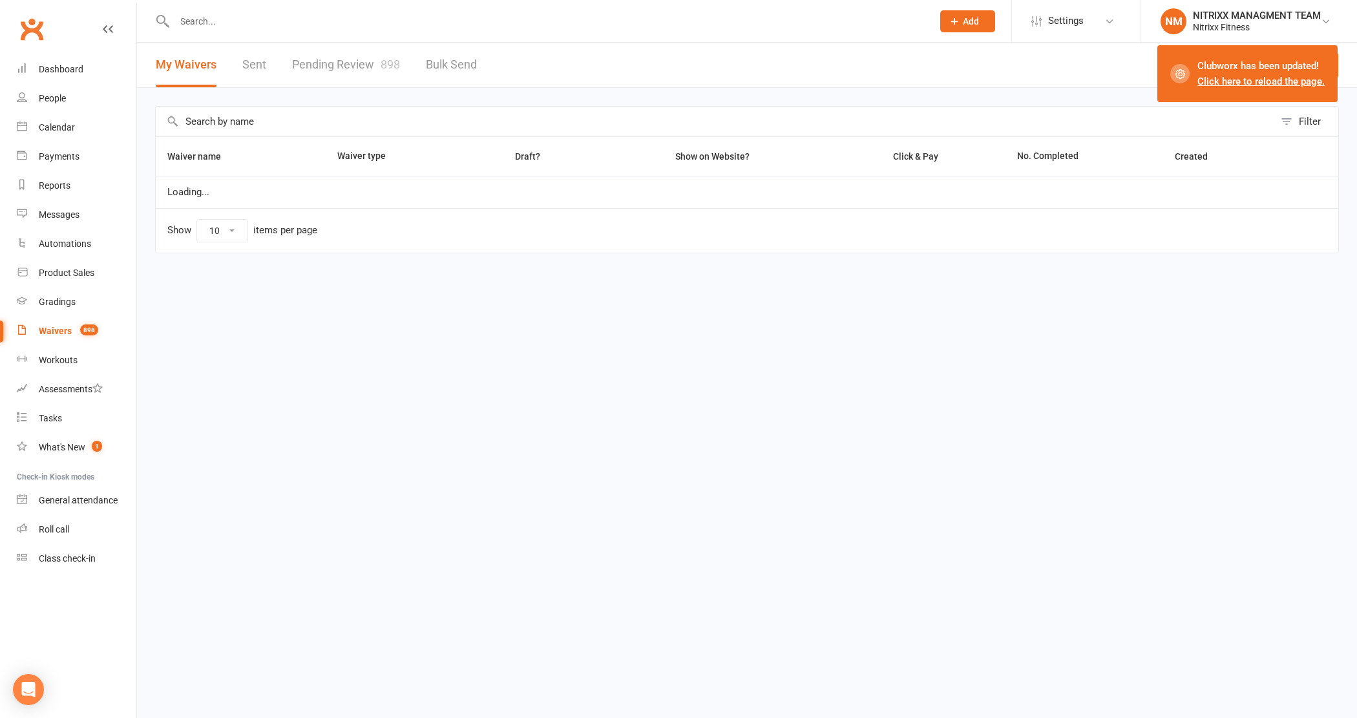
select select "100"
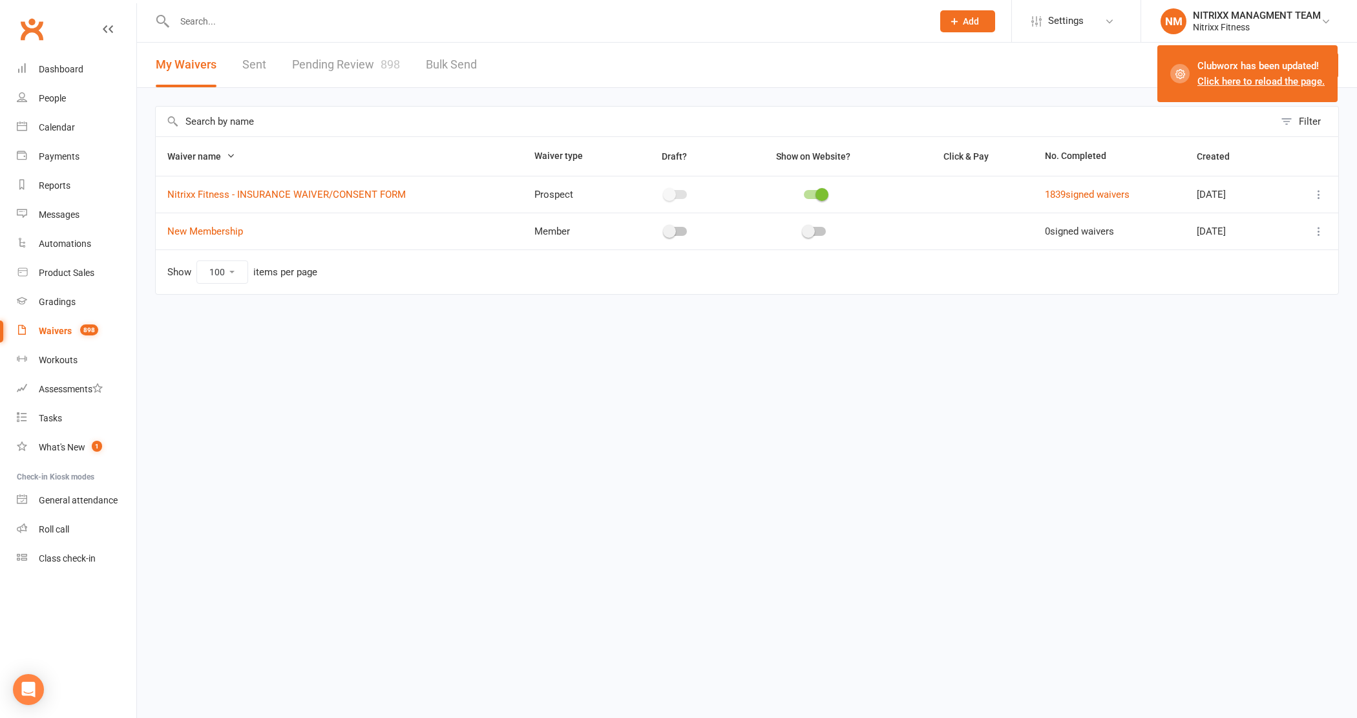
click at [330, 53] on link "Pending Review 898" at bounding box center [346, 65] width 108 height 45
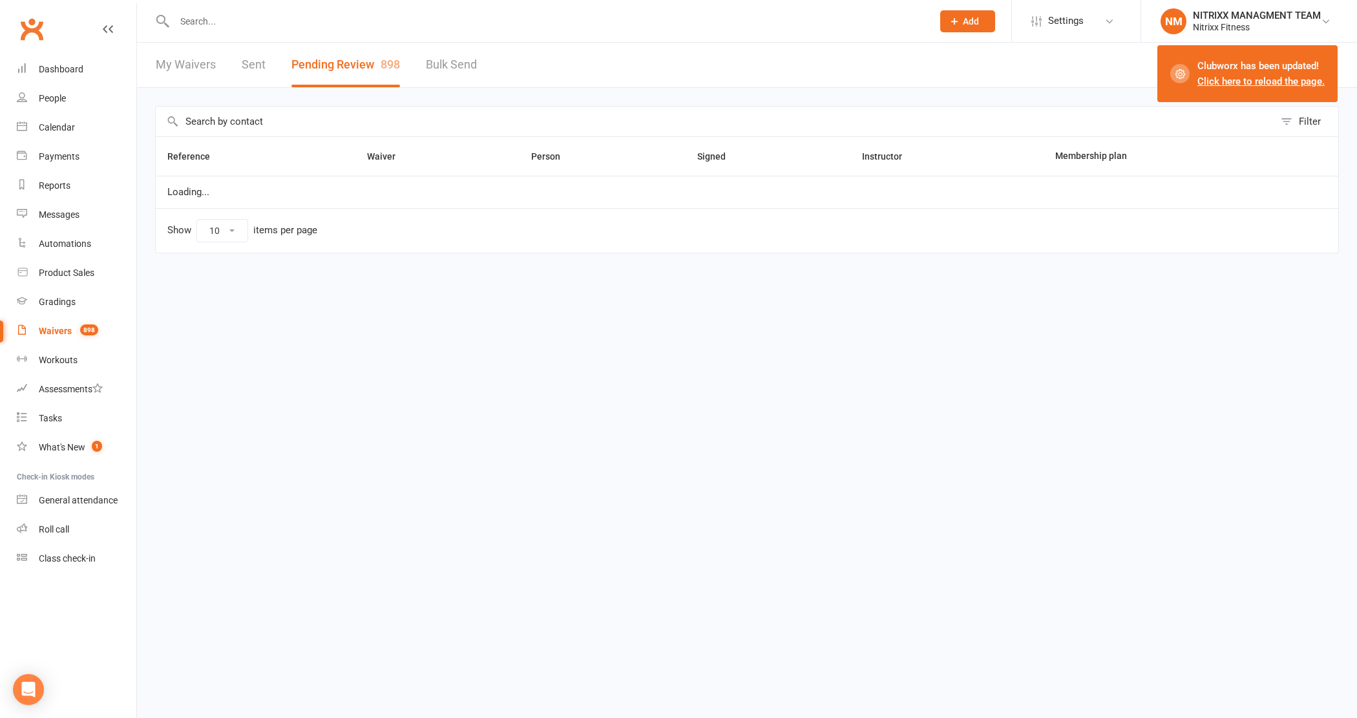
select select "100"
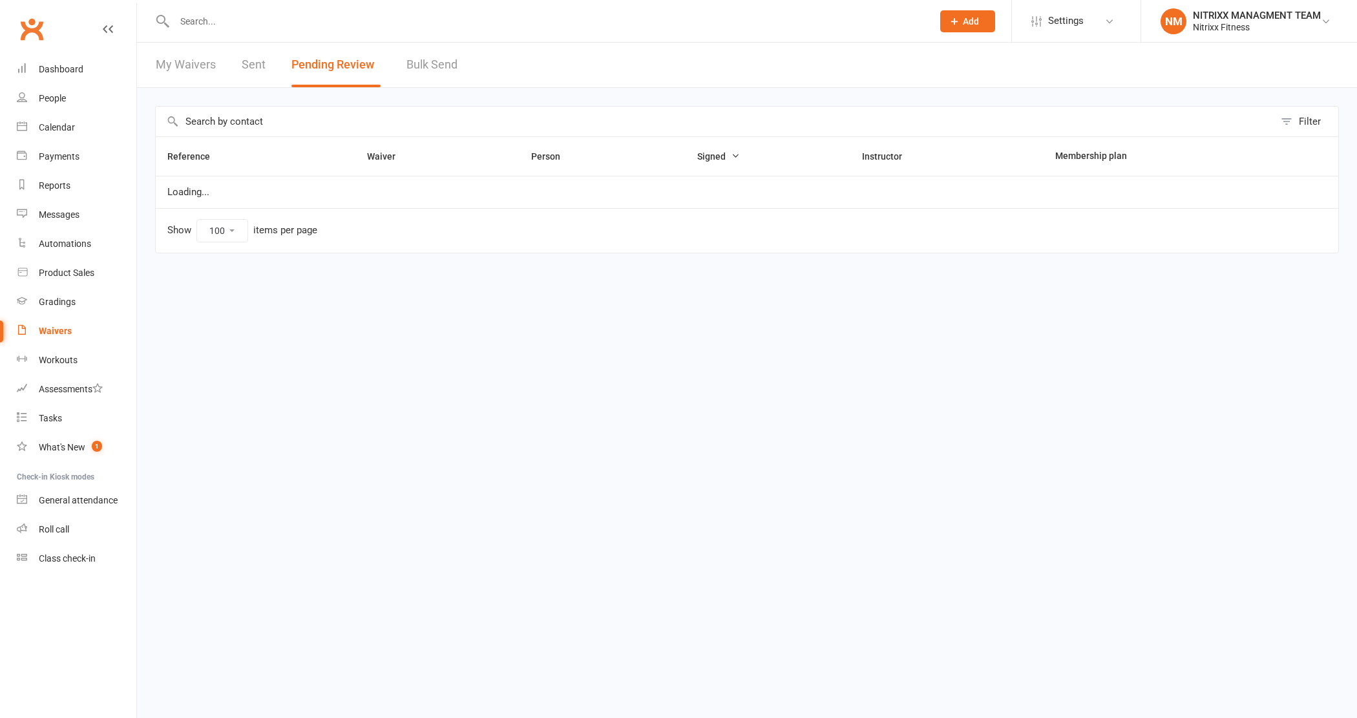
select select "100"
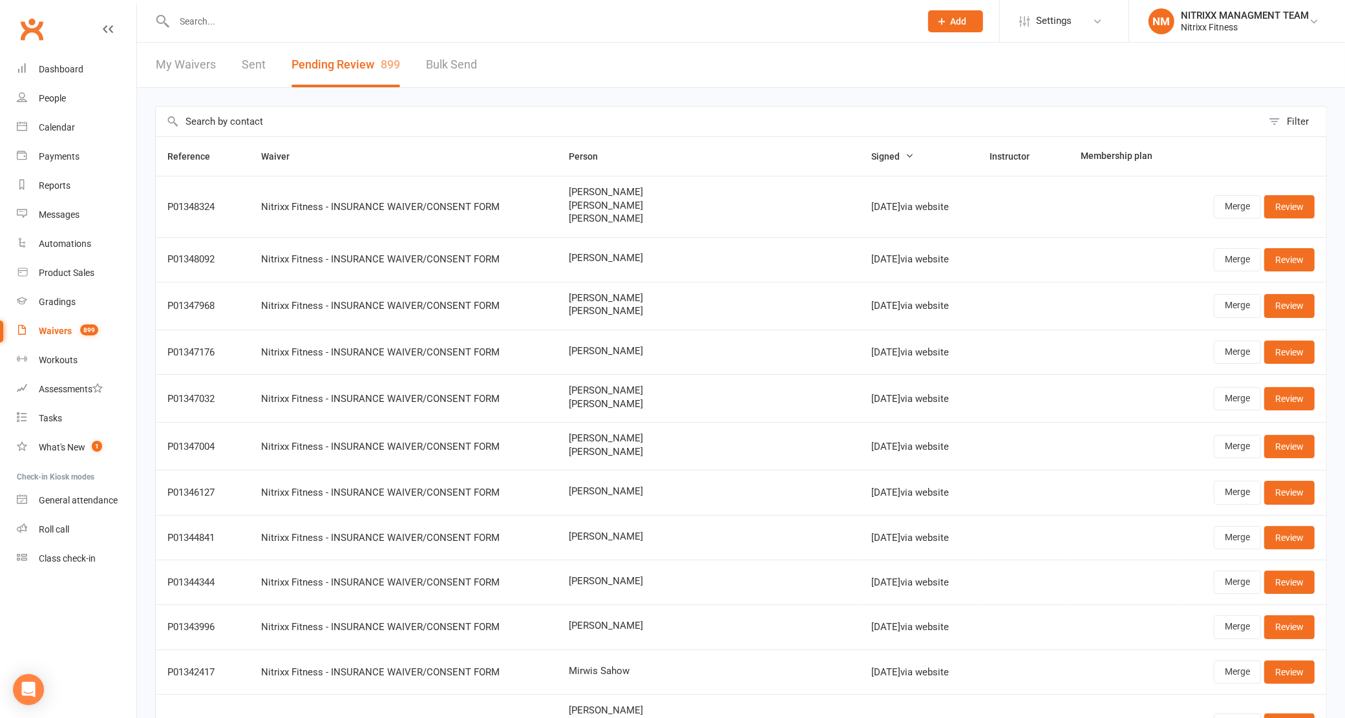
click at [251, 17] on input "text" at bounding box center [541, 21] width 741 height 18
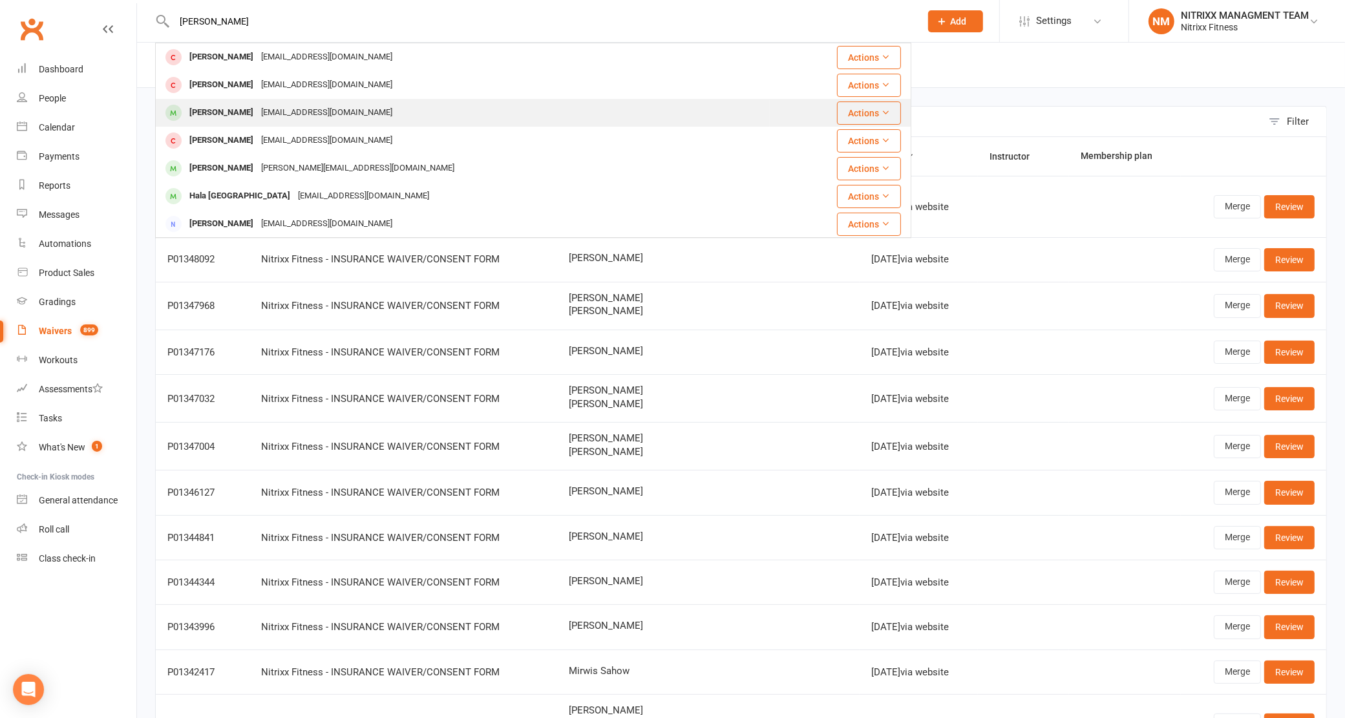
type input "ìsmail elabe"
click at [411, 114] on div "[PERSON_NAME] [EMAIL_ADDRESS][DOMAIN_NAME]" at bounding box center [462, 113] width 613 height 26
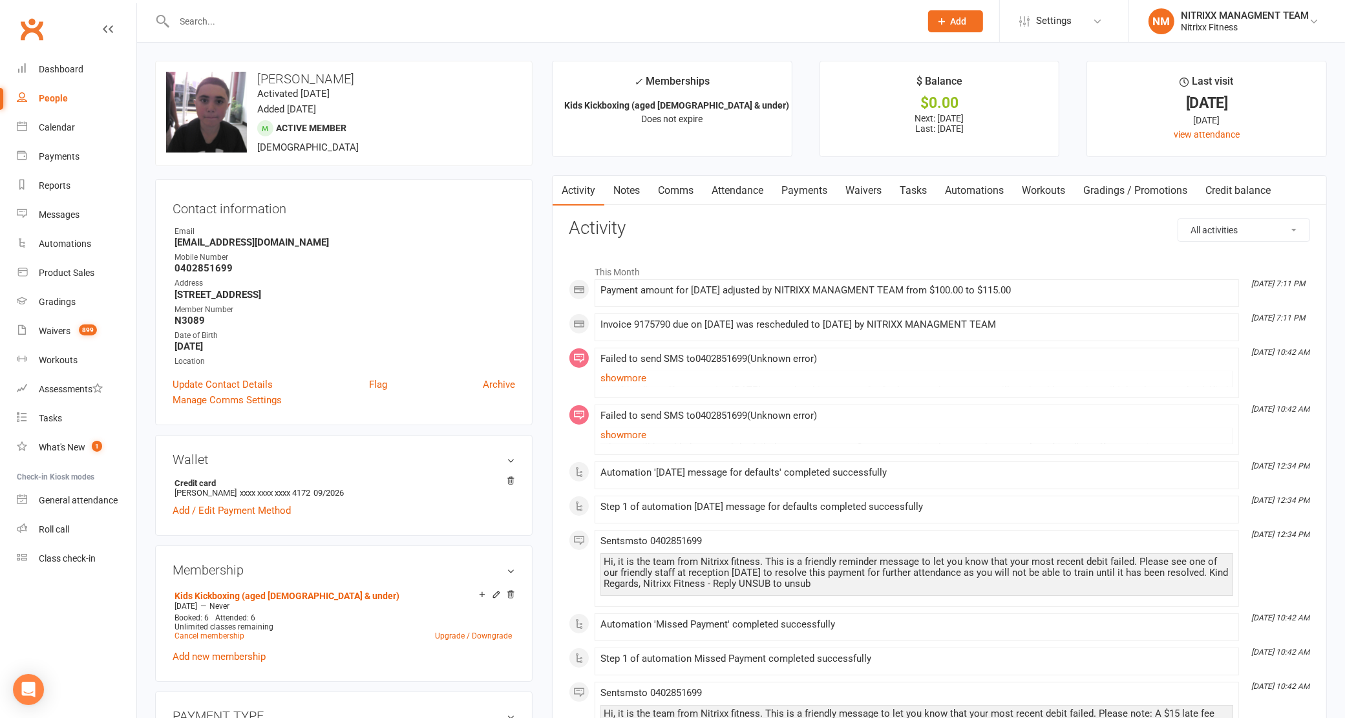
click at [621, 185] on link "Notes" at bounding box center [626, 191] width 45 height 30
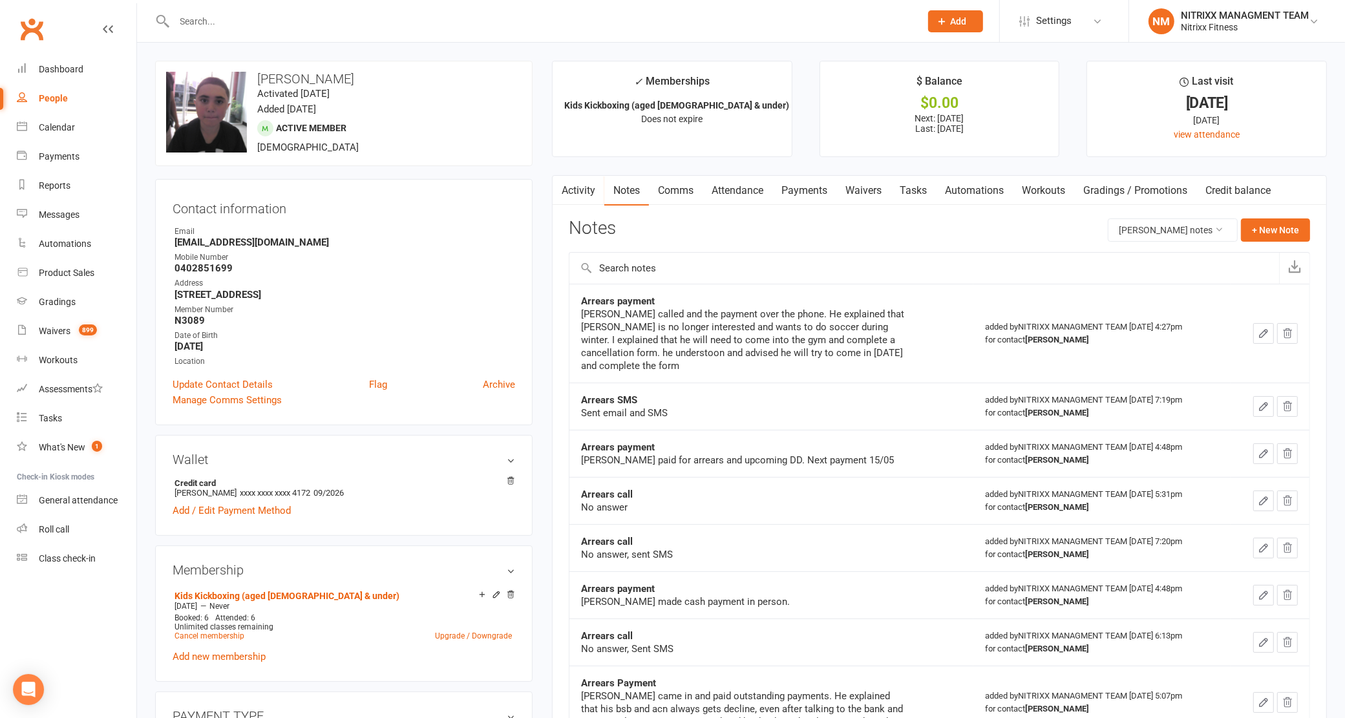
click at [663, 195] on link "Comms" at bounding box center [676, 191] width 54 height 30
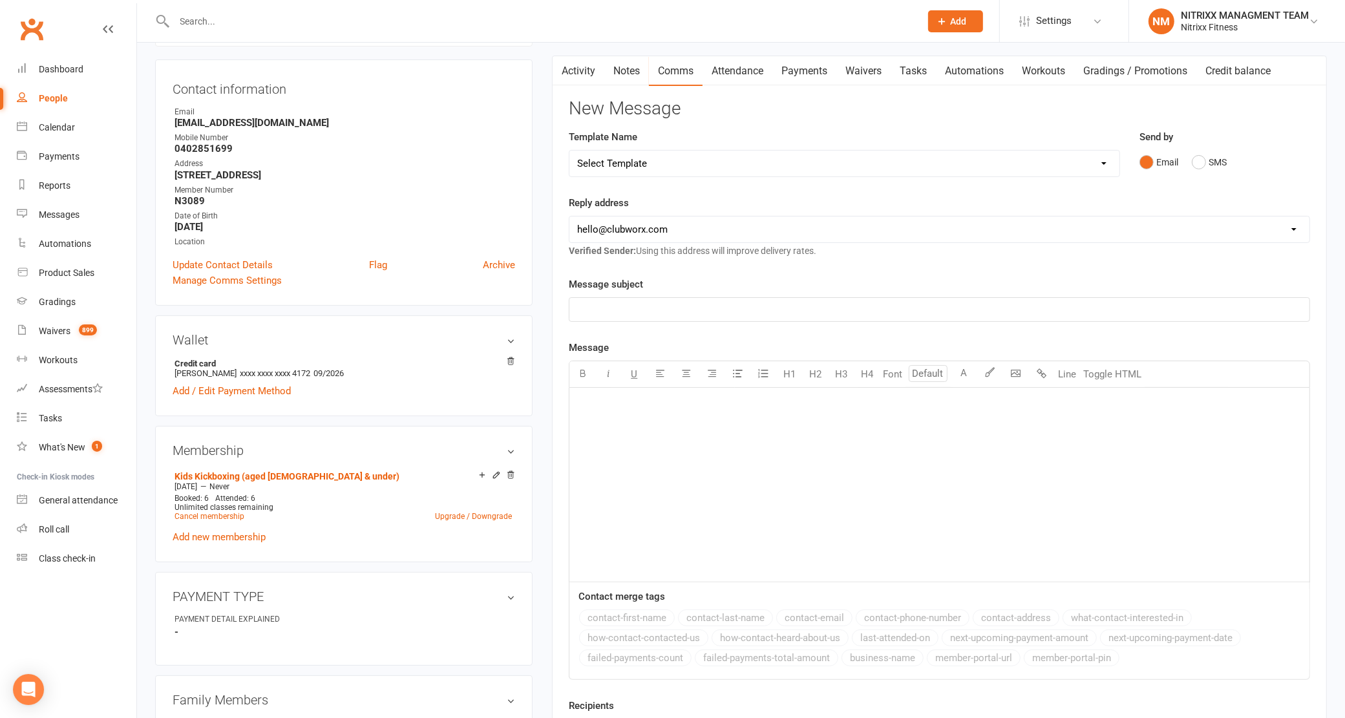
scroll to position [242, 0]
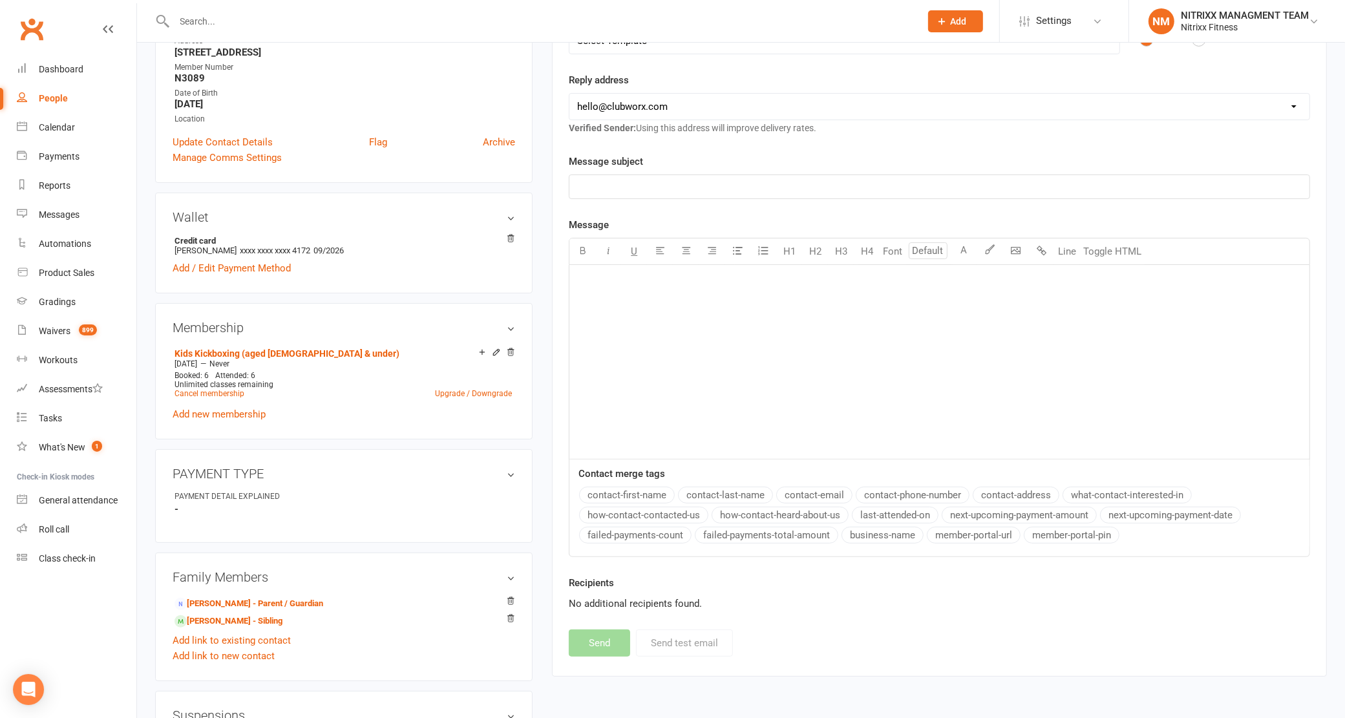
click at [701, 388] on div "﻿" at bounding box center [939, 362] width 740 height 194
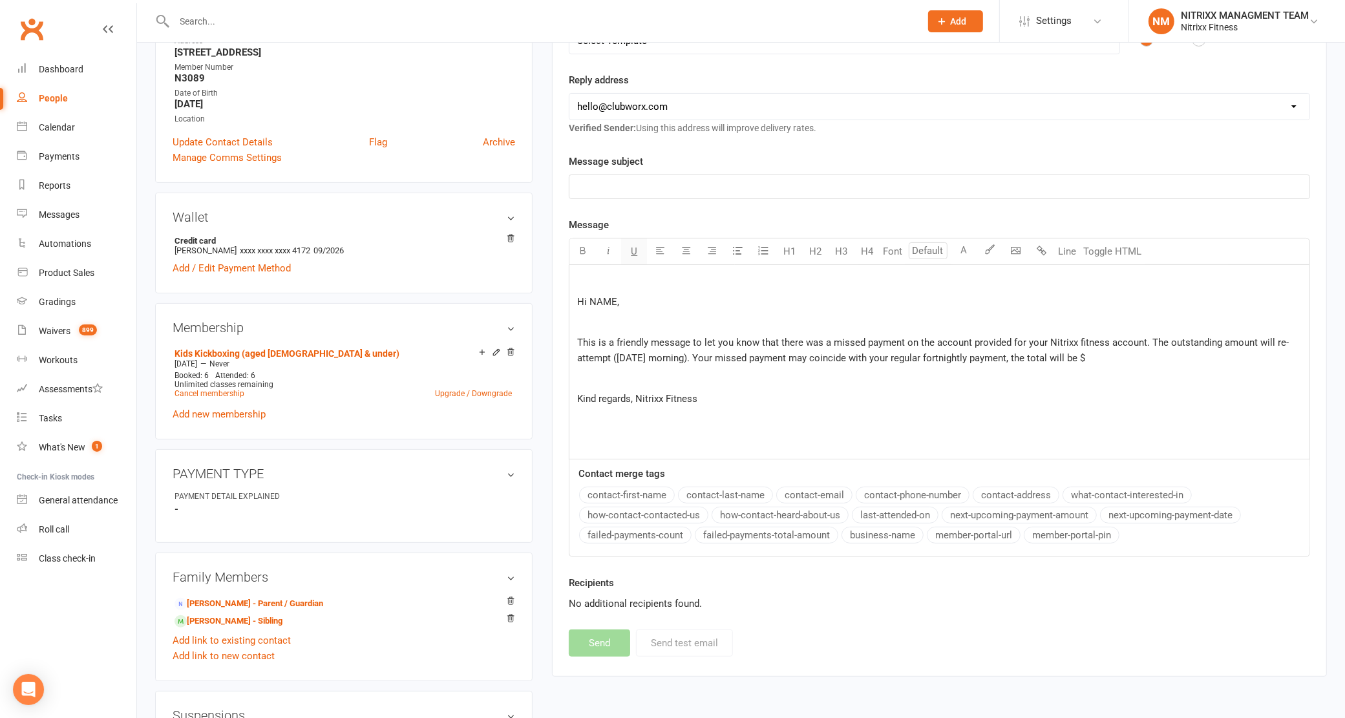
scroll to position [162, 0]
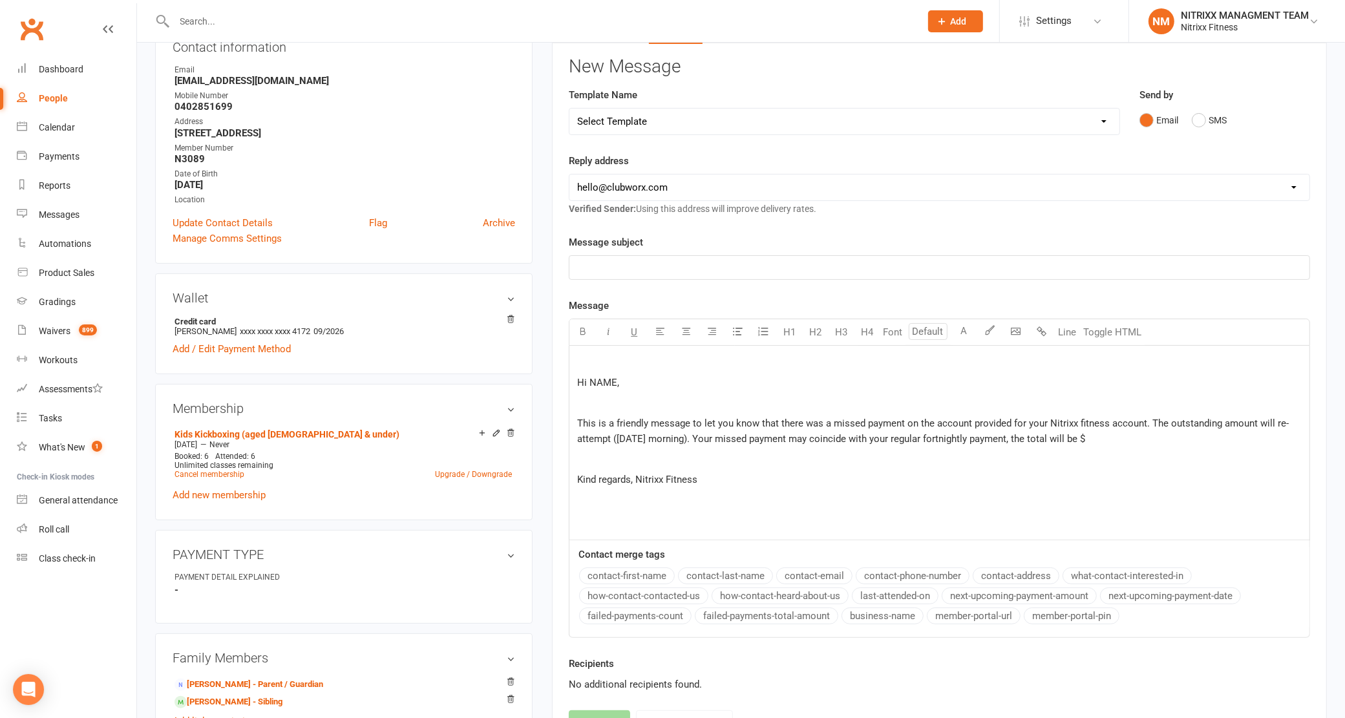
click at [573, 380] on div "﻿ Hi NAME, ﻿ This is a friendly message to let you know that there was a missed…" at bounding box center [939, 443] width 740 height 194
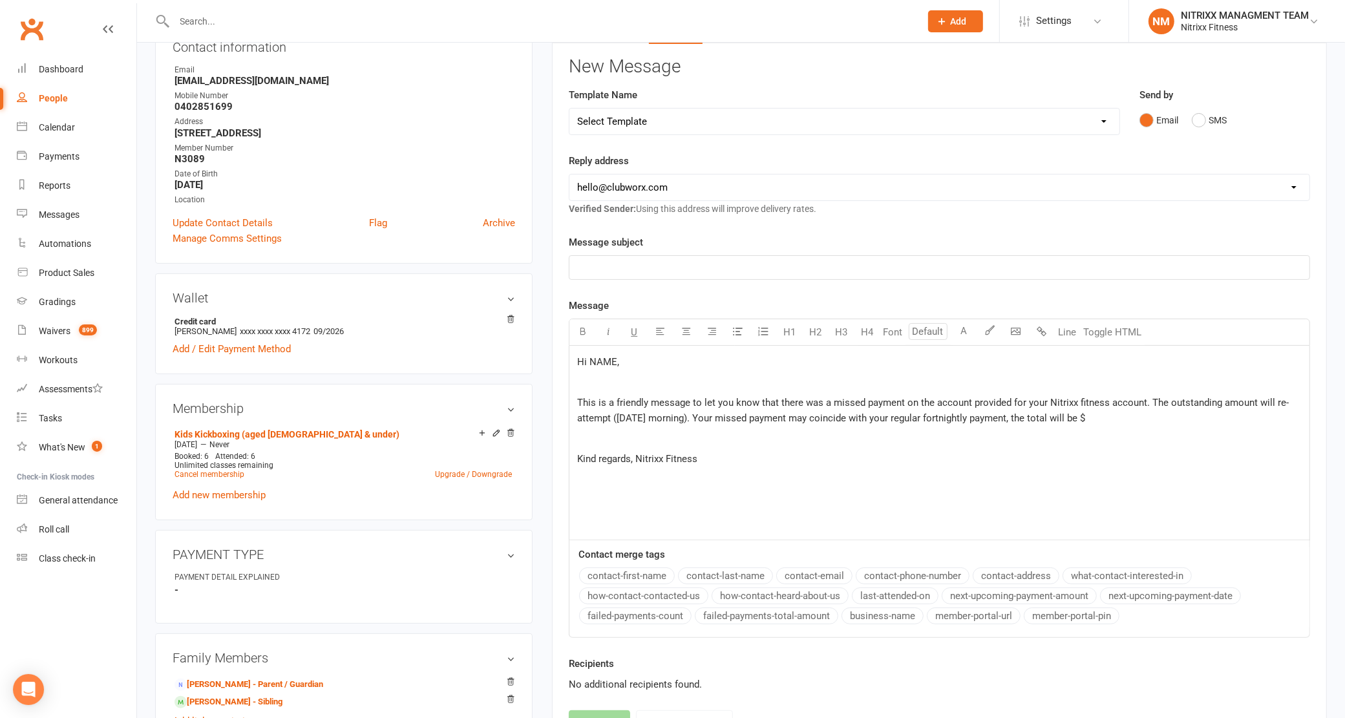
click at [598, 364] on span "Hi NAME," at bounding box center [598, 362] width 42 height 12
click at [1121, 415] on p "This is a friendly message to let you know that there was a missed payment on t…" at bounding box center [939, 410] width 725 height 31
click at [842, 273] on p "﻿" at bounding box center [939, 268] width 725 height 16
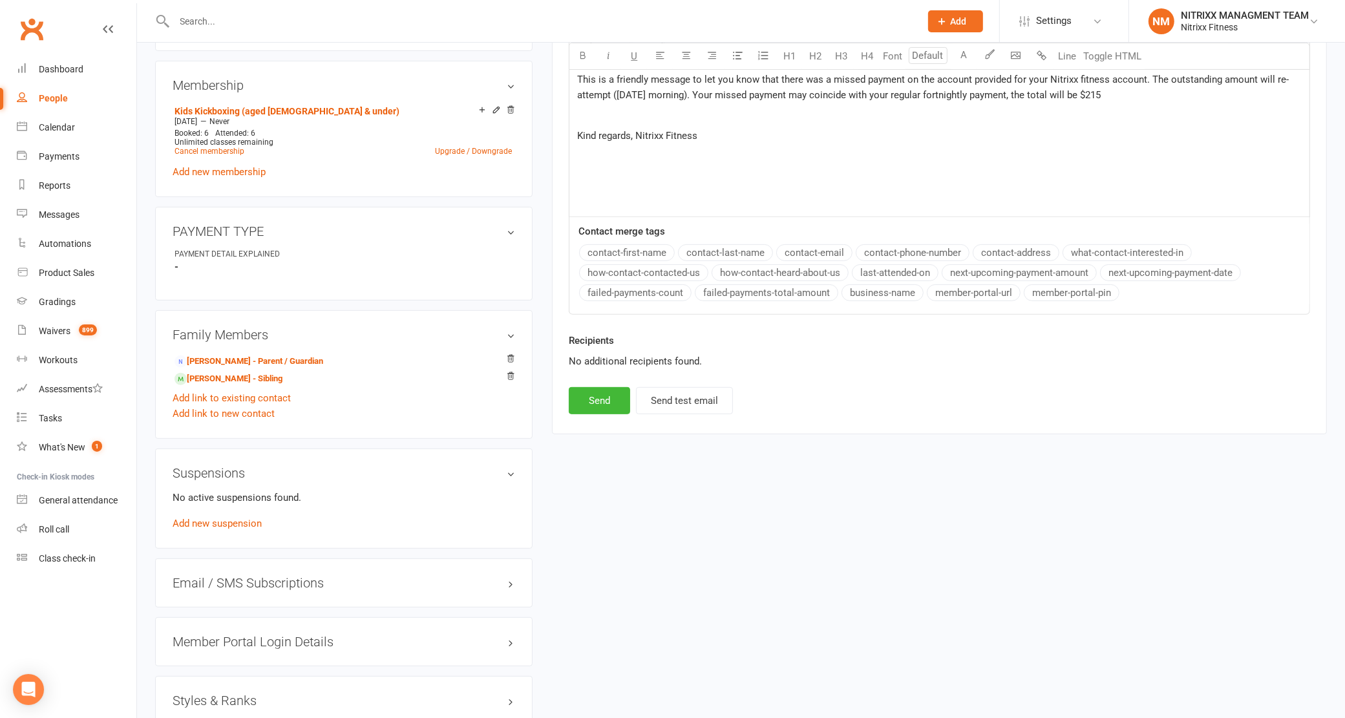
scroll to position [404, 0]
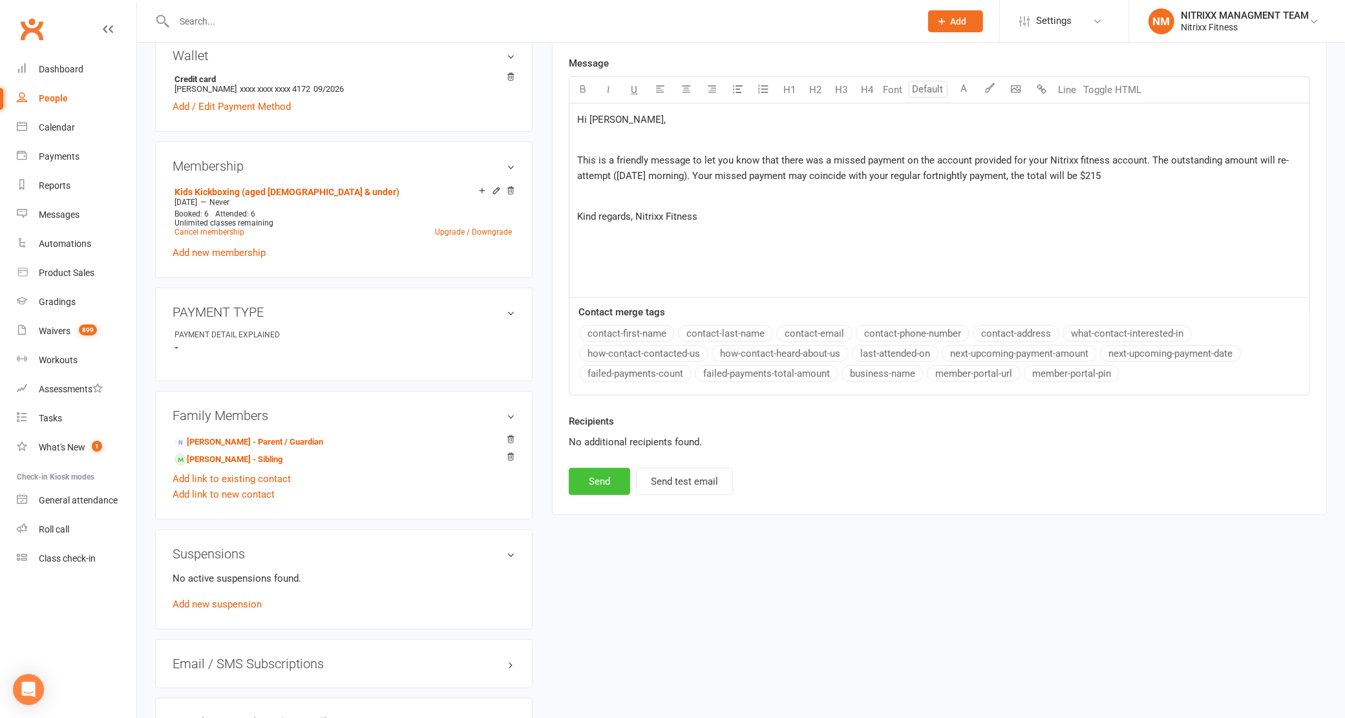
click at [585, 477] on button "Send" at bounding box center [599, 481] width 61 height 27
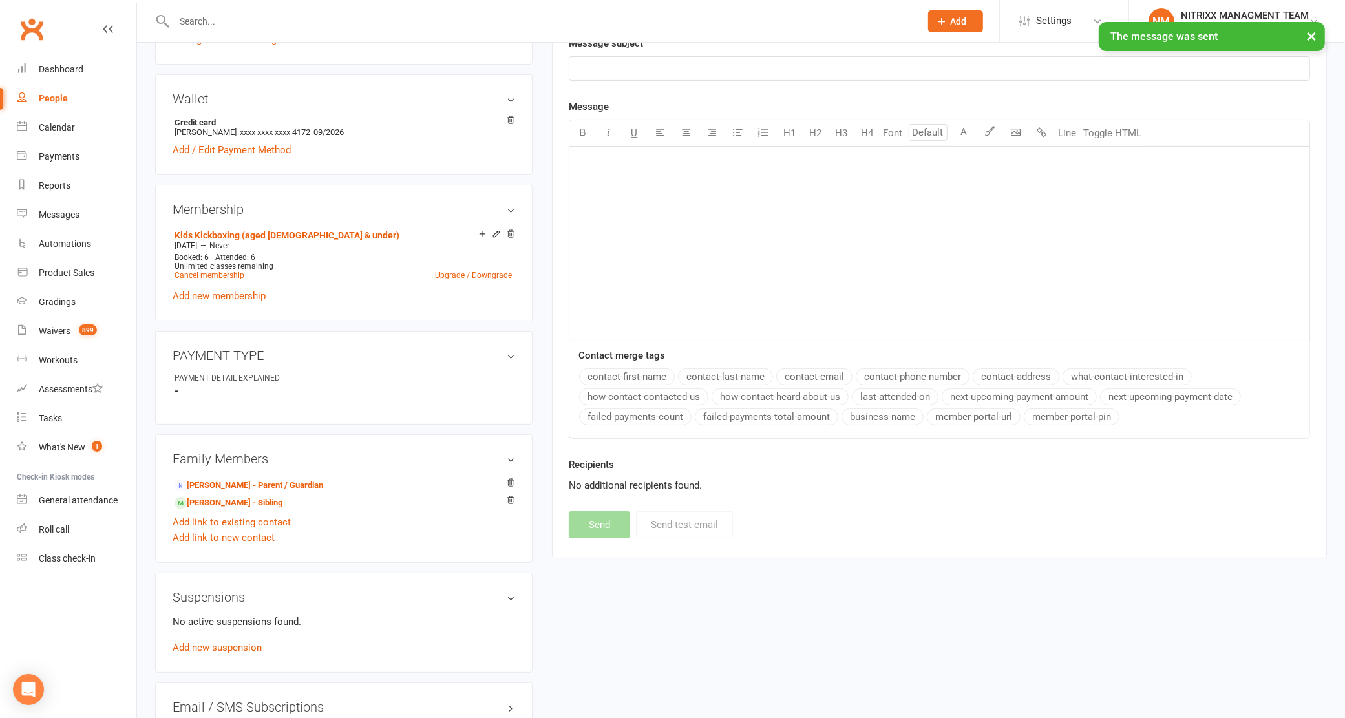
scroll to position [323, 0]
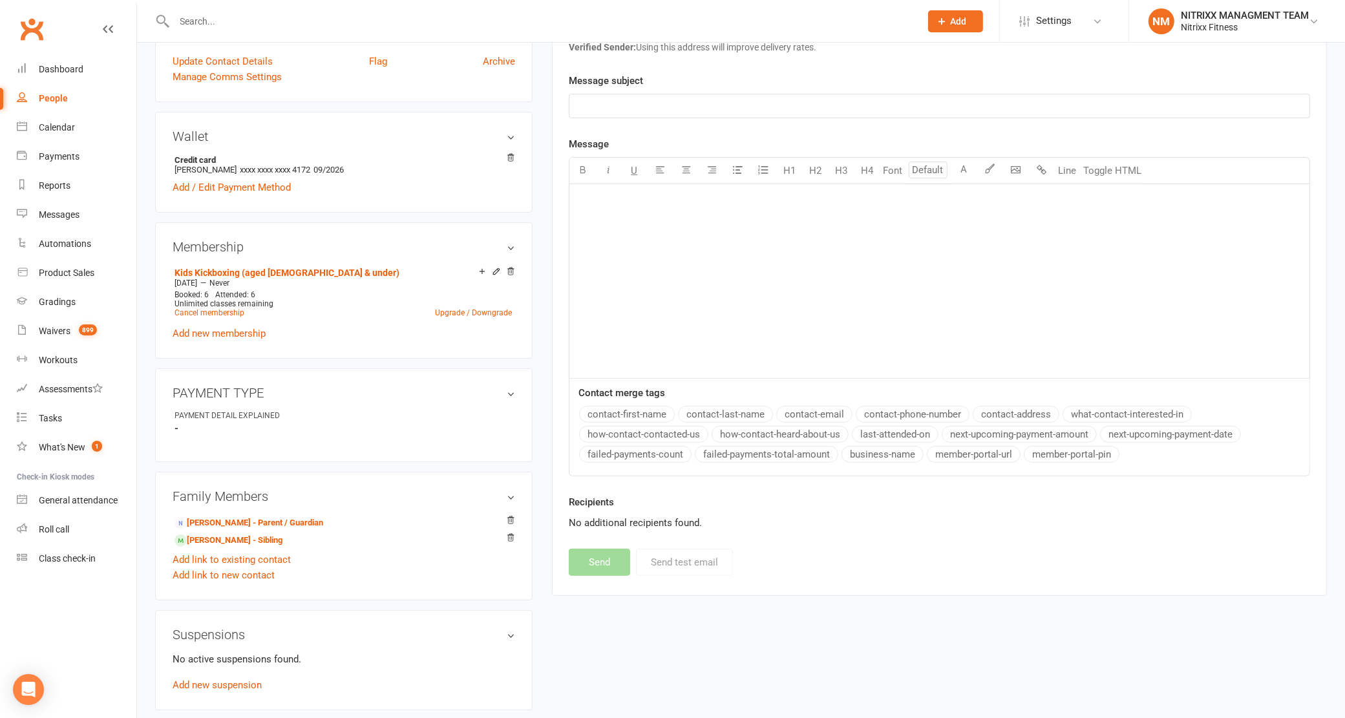
drag, startPoint x: 184, startPoint y: 10, endPoint x: 196, endPoint y: 12, distance: 11.8
click at [185, 10] on div at bounding box center [533, 21] width 756 height 42
click at [197, 13] on input "text" at bounding box center [541, 21] width 741 height 18
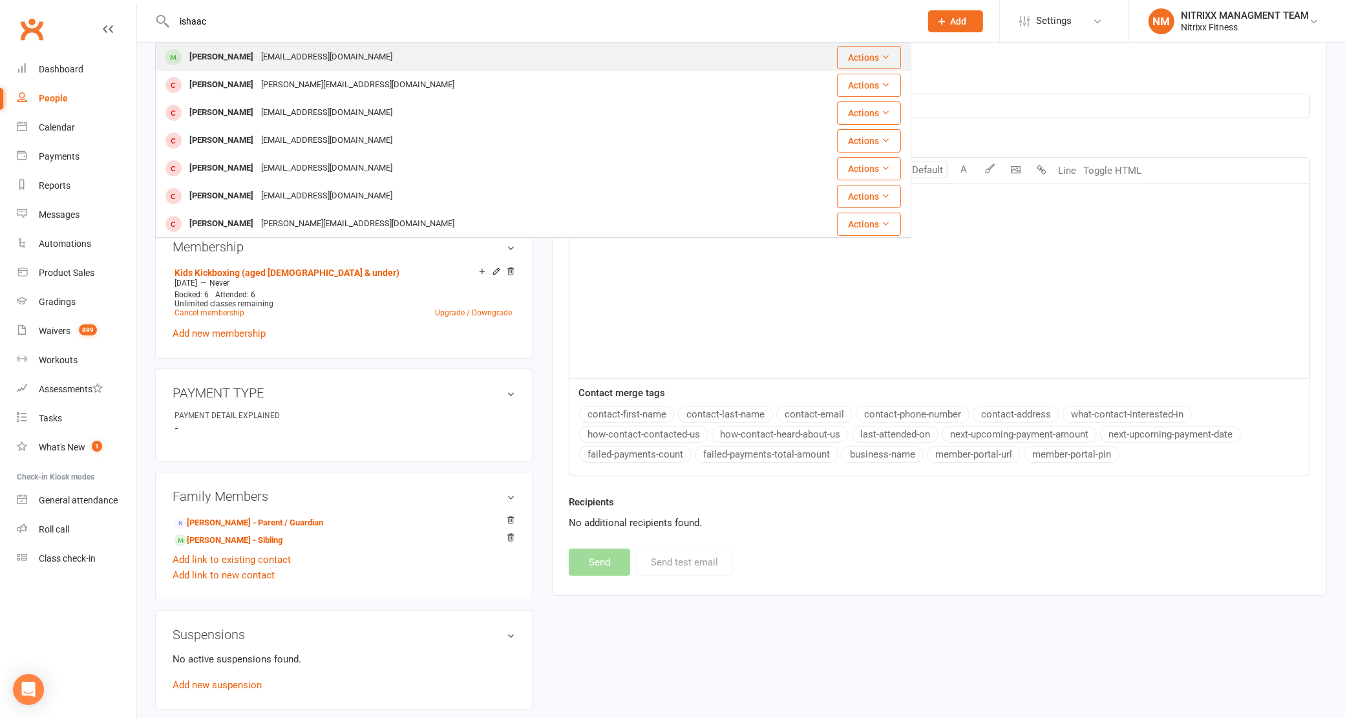
type input "ishaac"
click at [238, 55] on div "[PERSON_NAME]" at bounding box center [221, 57] width 72 height 19
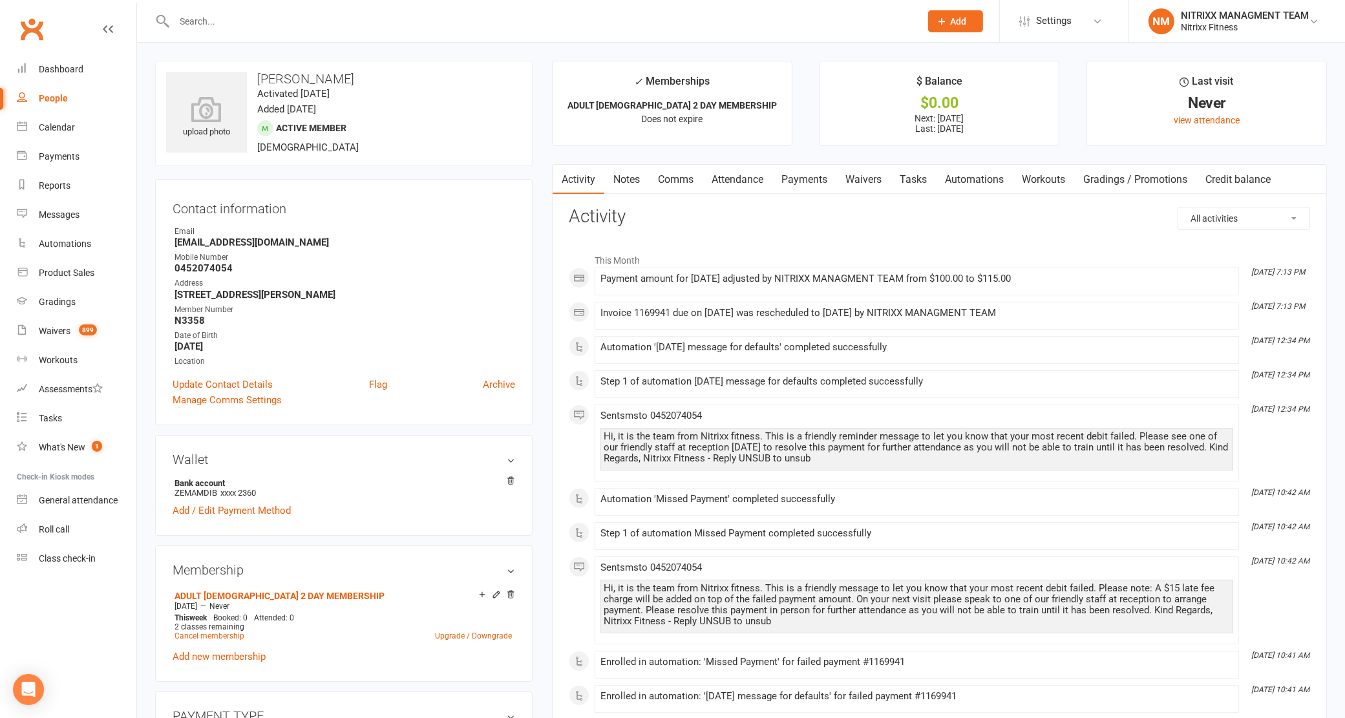
click at [637, 191] on link "Notes" at bounding box center [626, 180] width 45 height 30
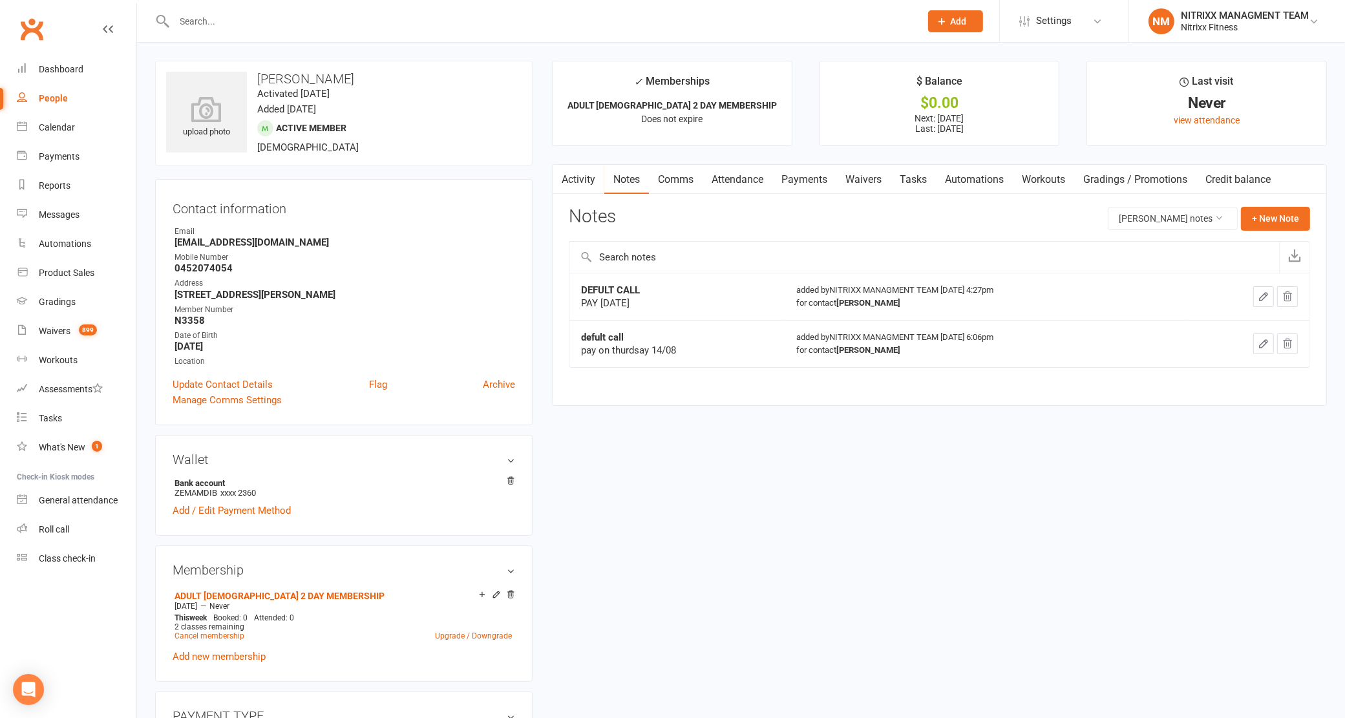
click at [675, 182] on link "Comms" at bounding box center [676, 180] width 54 height 30
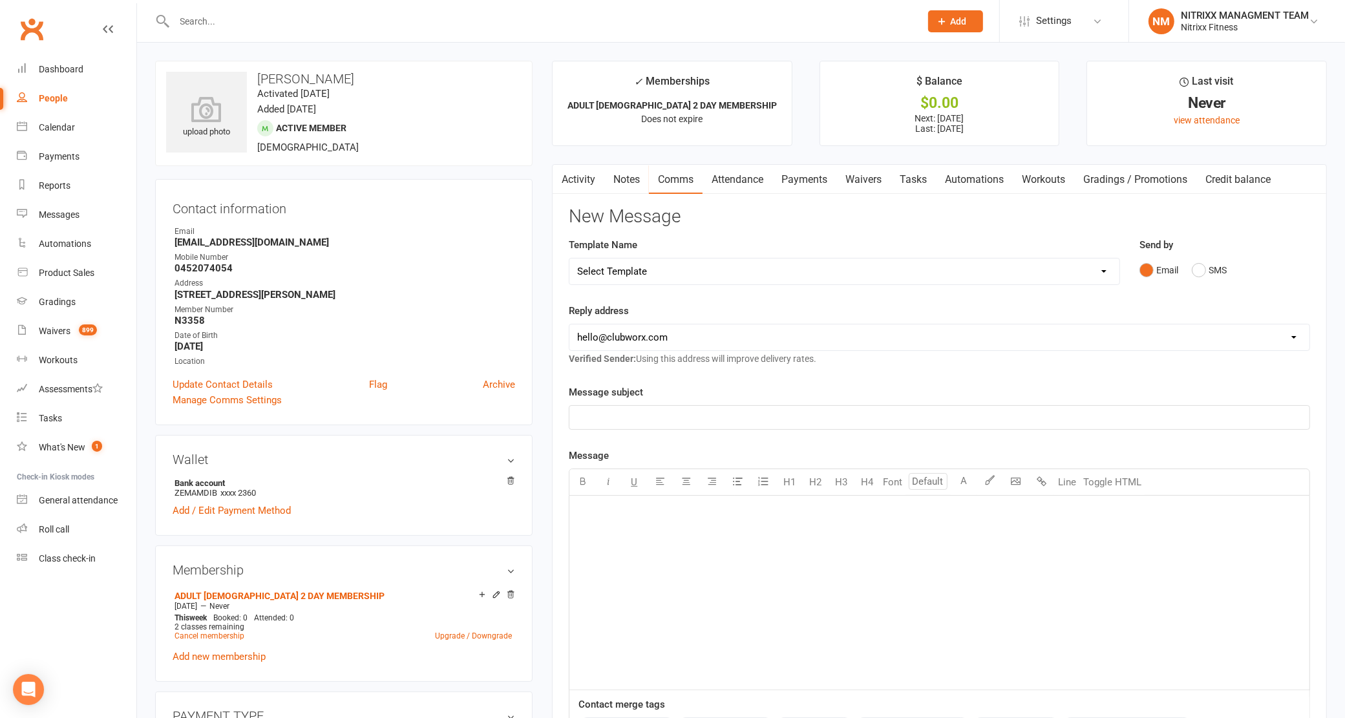
click at [761, 606] on div "﻿" at bounding box center [939, 593] width 740 height 194
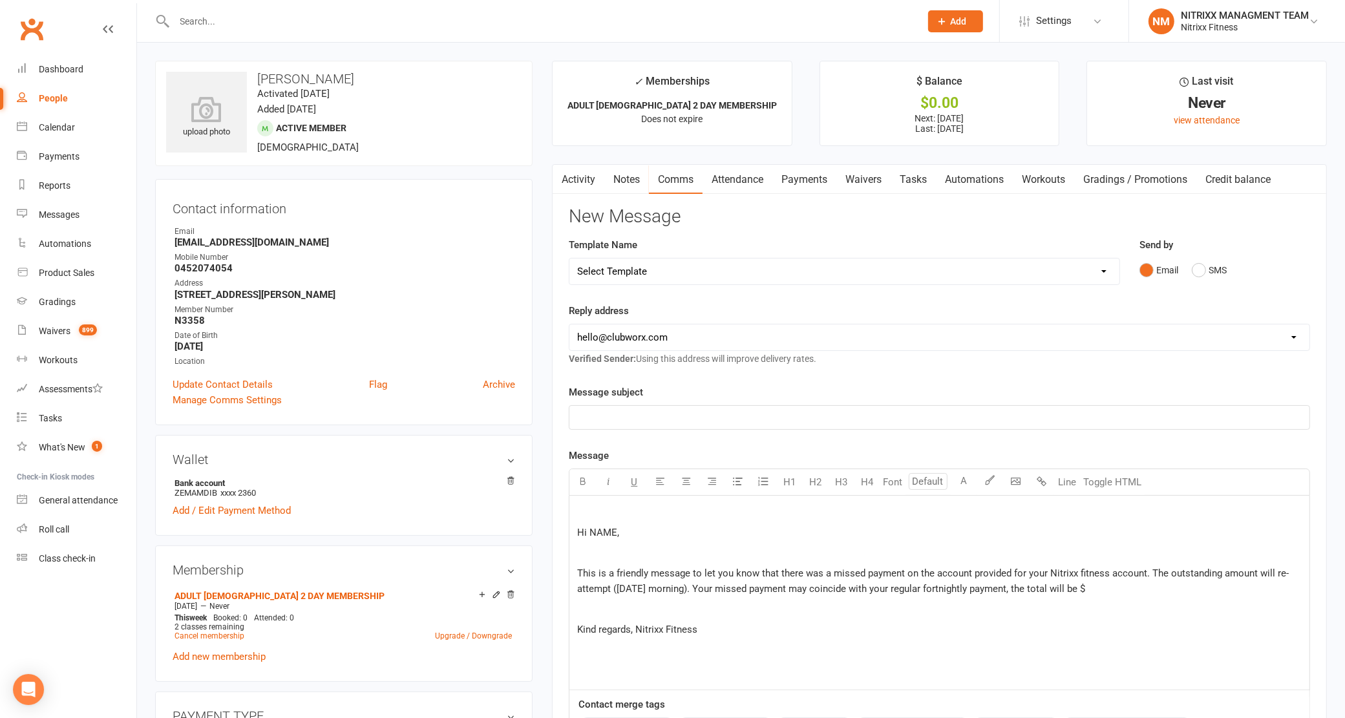
click at [580, 535] on span "Hi NAME," at bounding box center [598, 533] width 42 height 12
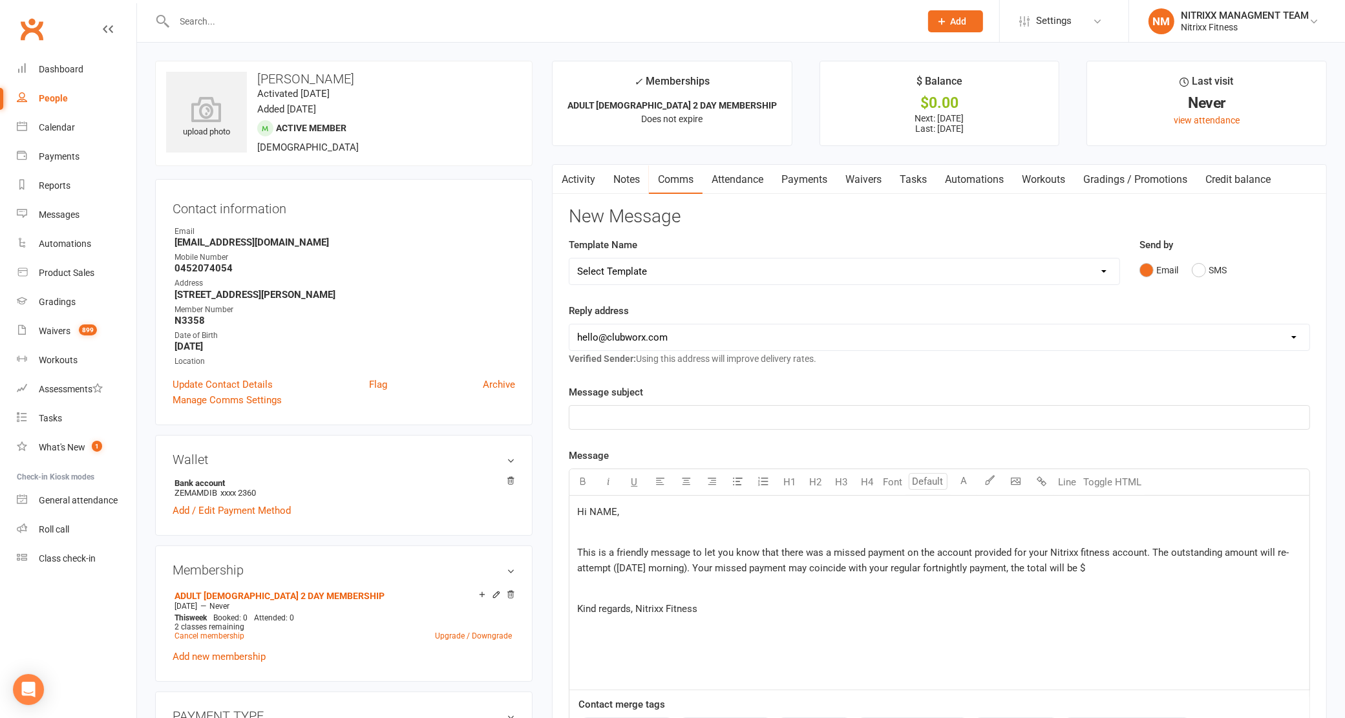
click at [611, 513] on span "Hi NAME," at bounding box center [598, 512] width 42 height 12
click at [1100, 566] on p "This is a friendly message to let you know that there was a missed payment on t…" at bounding box center [939, 560] width 725 height 31
click at [821, 425] on p "﻿" at bounding box center [939, 418] width 725 height 16
click at [815, 423] on p "﻿" at bounding box center [939, 418] width 725 height 16
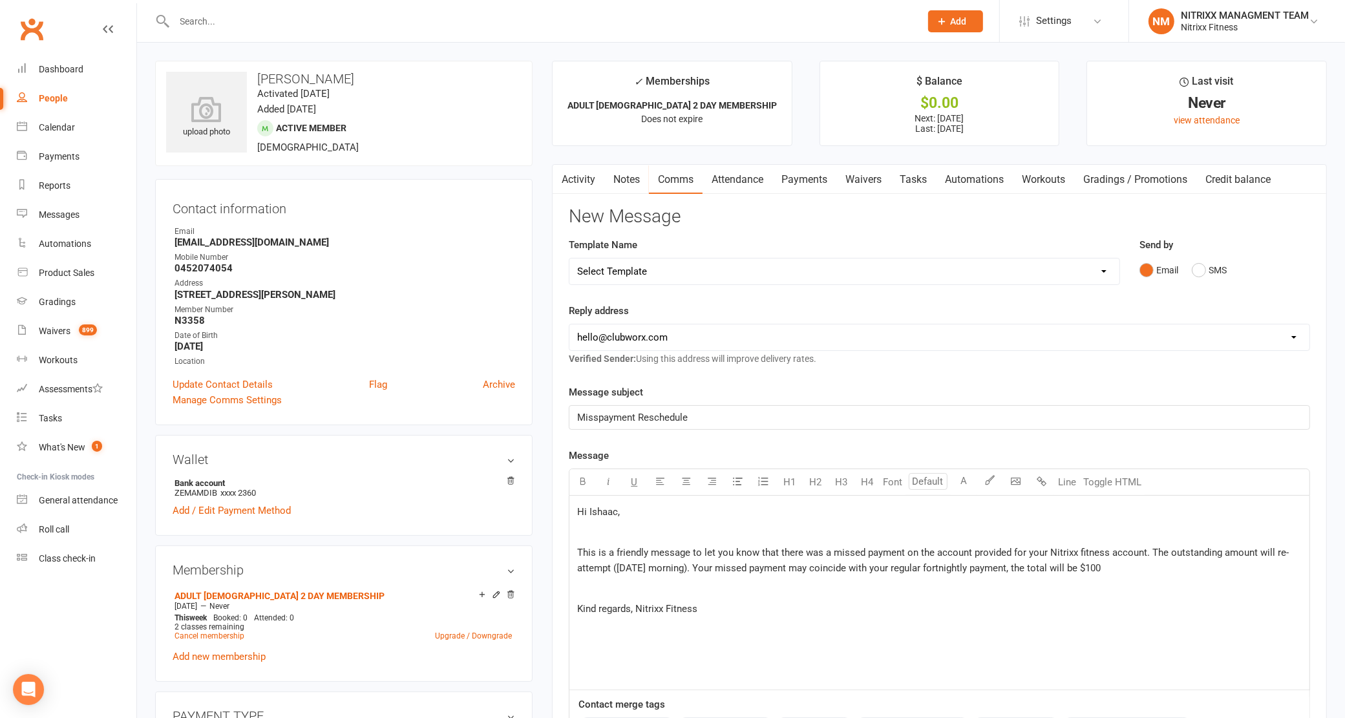
click at [1170, 576] on p "This is a friendly message to let you know that there was a missed payment on t…" at bounding box center [939, 560] width 725 height 31
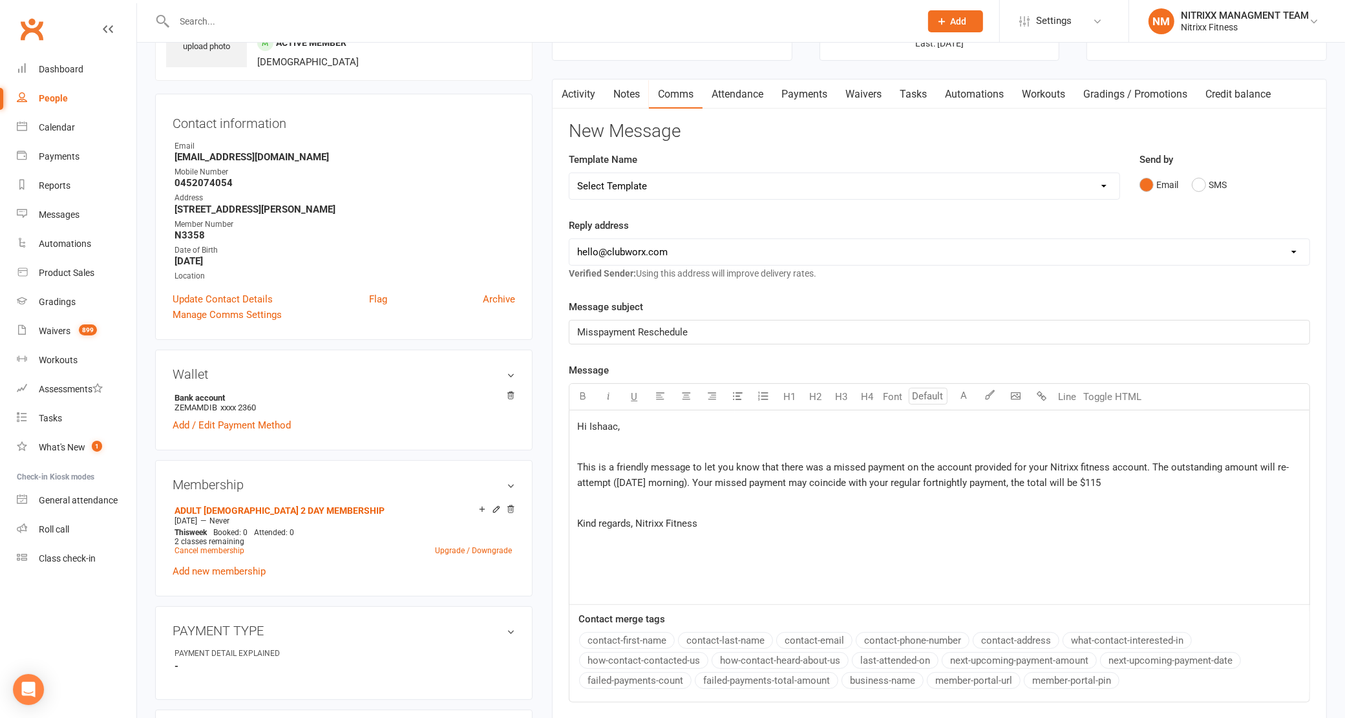
scroll to position [242, 0]
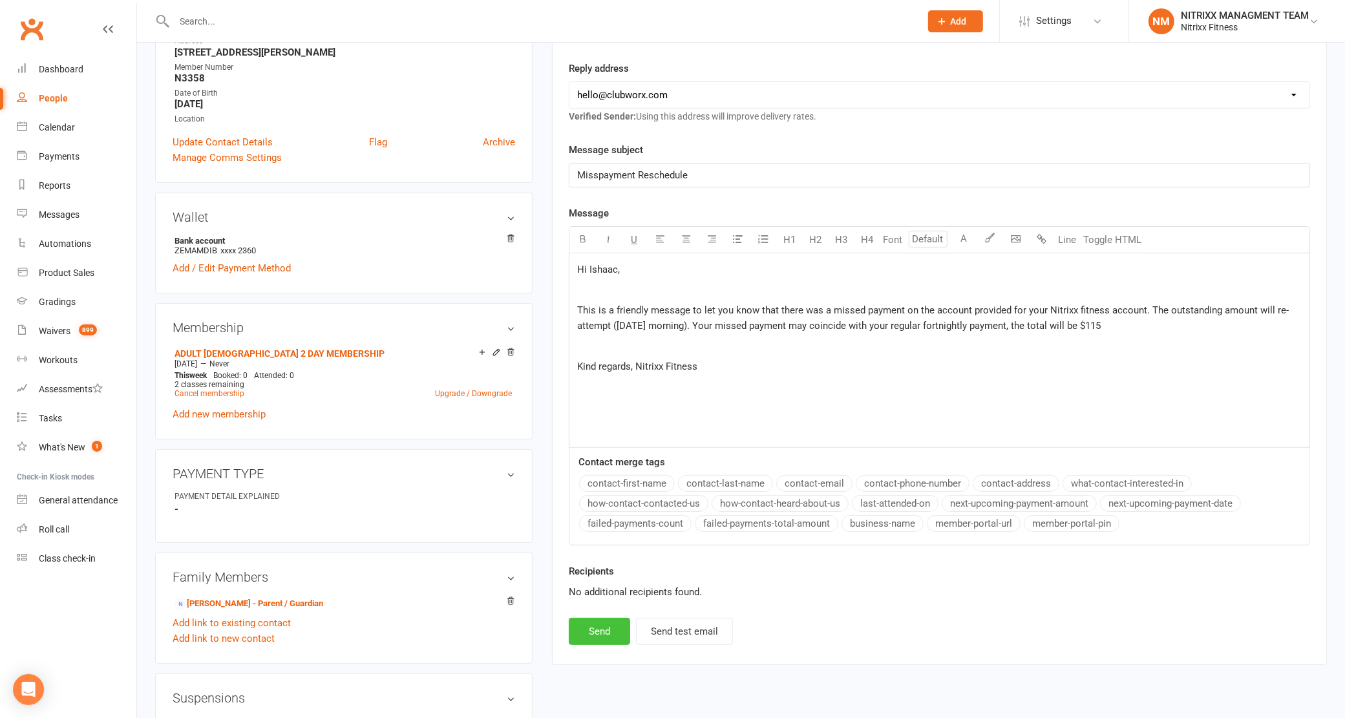
click at [593, 632] on button "Send" at bounding box center [599, 631] width 61 height 27
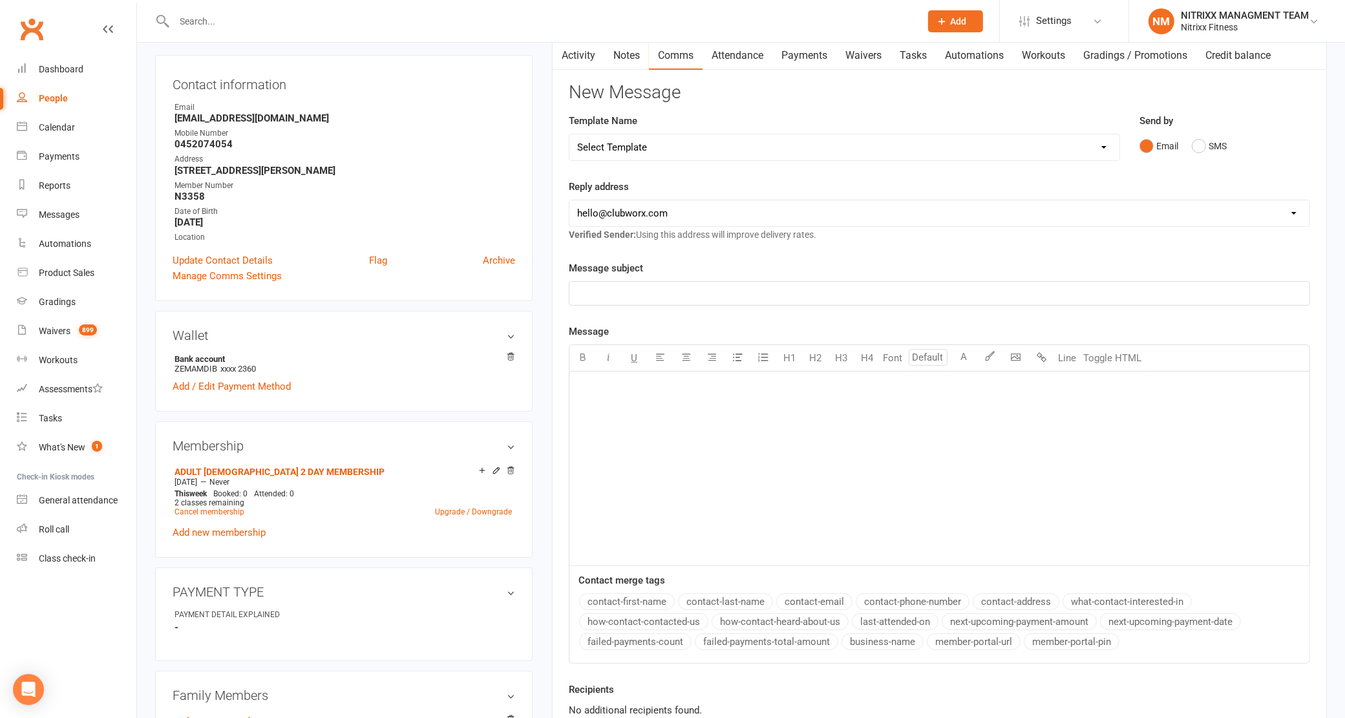
scroll to position [0, 0]
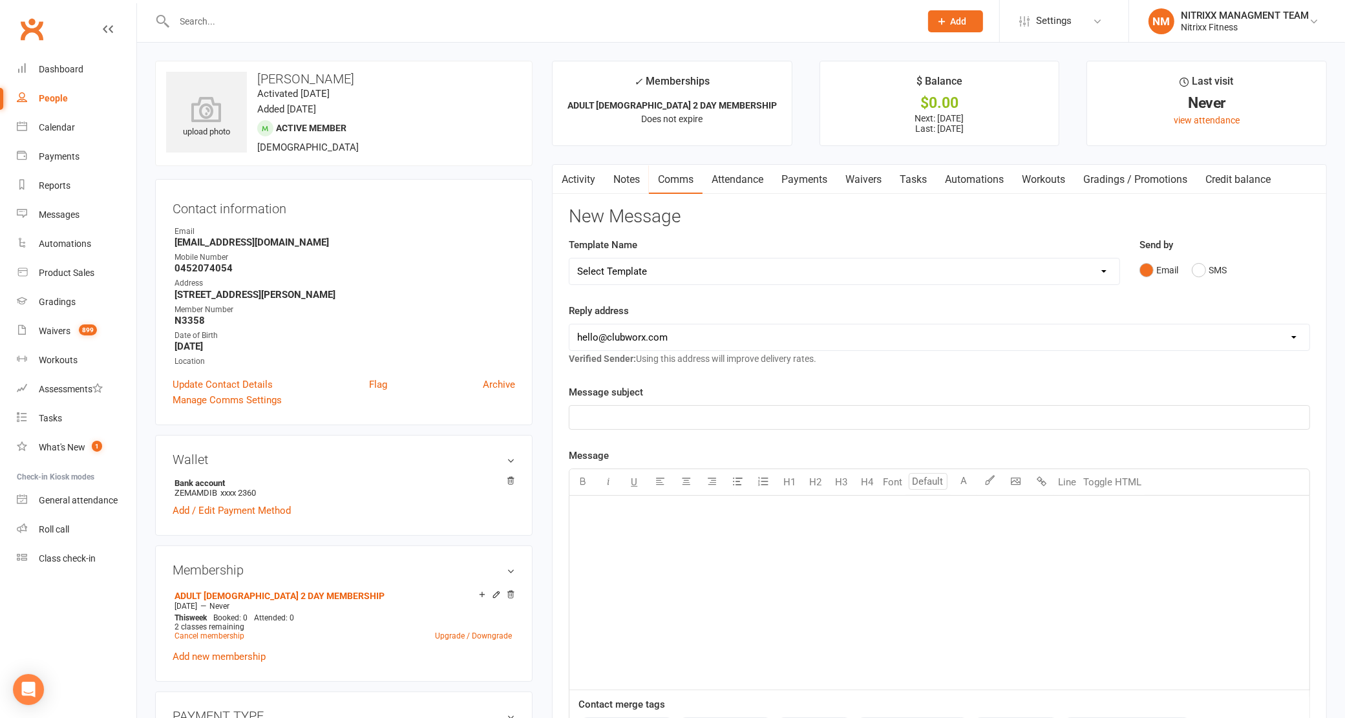
click at [202, 21] on input "text" at bounding box center [541, 21] width 741 height 18
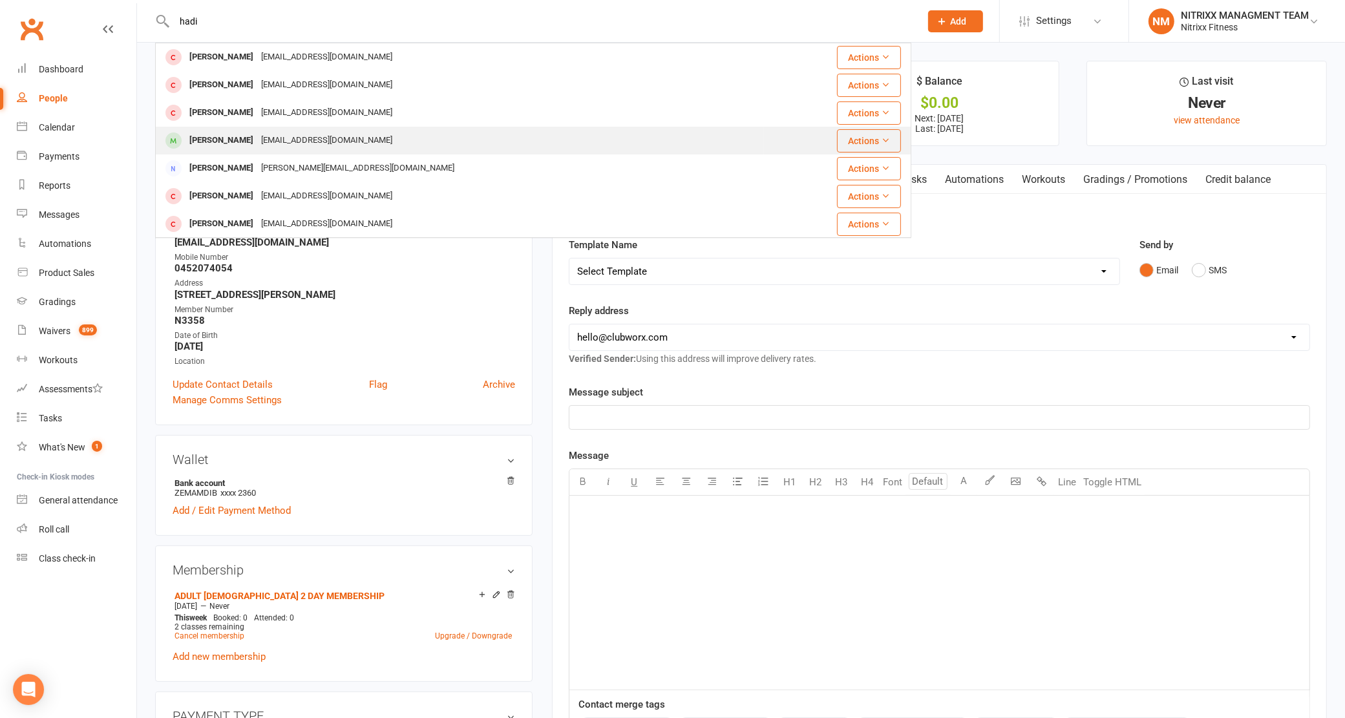
type input "hadi"
click at [587, 146] on div "Hadi Hammoud Hadihamdddde@gmail.com" at bounding box center [459, 140] width 607 height 26
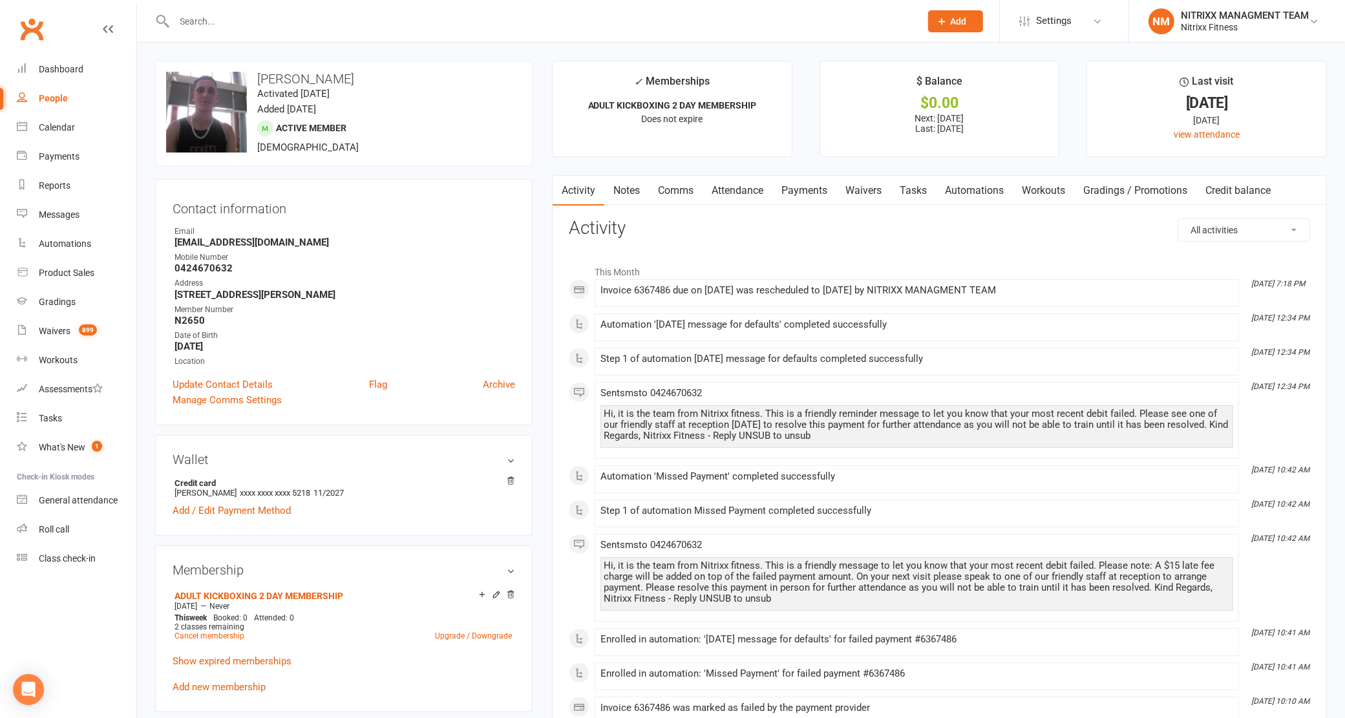
click at [807, 188] on link "Payments" at bounding box center [804, 191] width 64 height 30
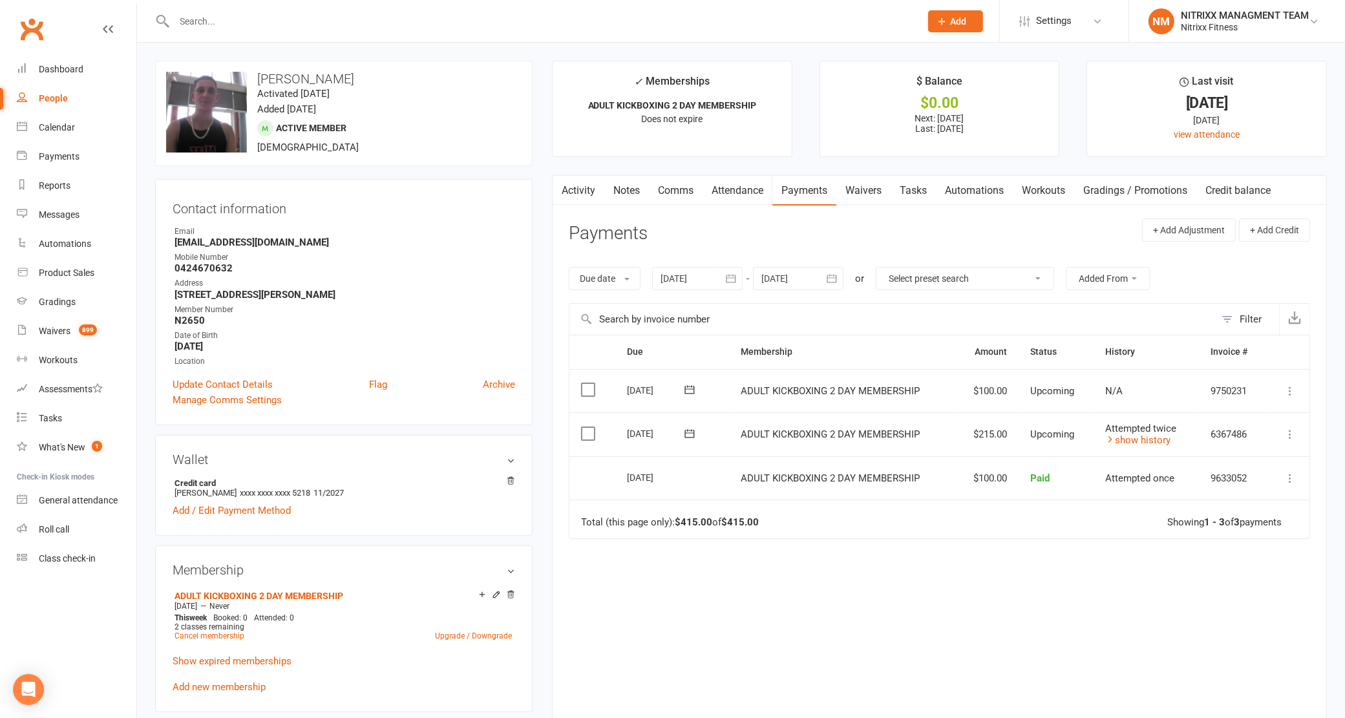
click at [634, 198] on link "Notes" at bounding box center [626, 191] width 45 height 30
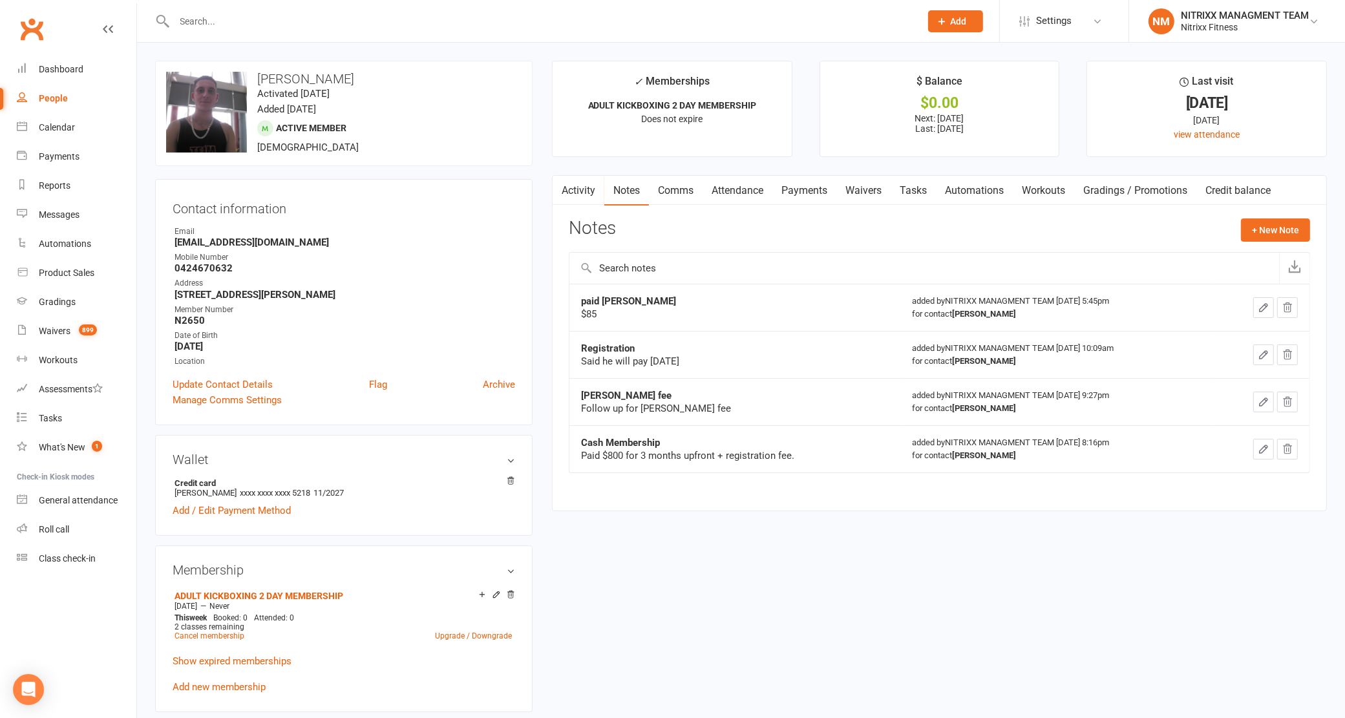
click at [685, 194] on link "Comms" at bounding box center [676, 191] width 54 height 30
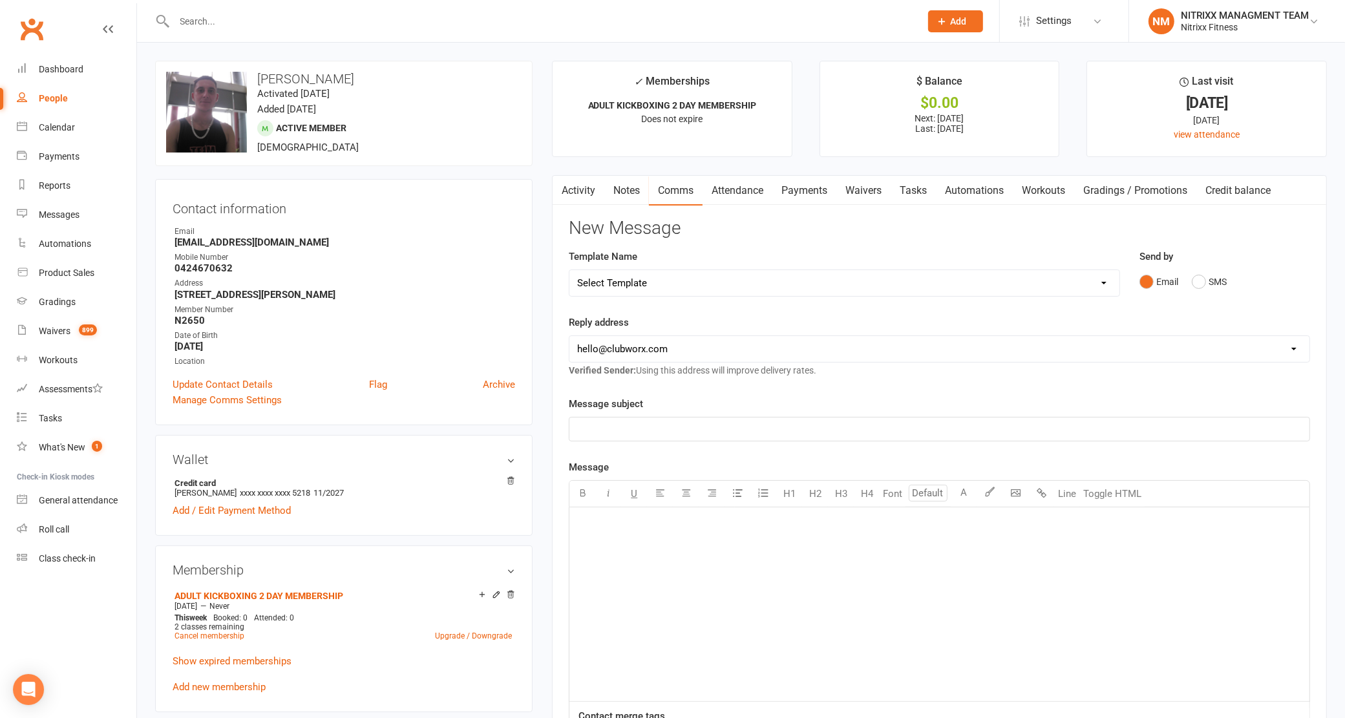
click at [829, 580] on div "﻿" at bounding box center [939, 604] width 740 height 194
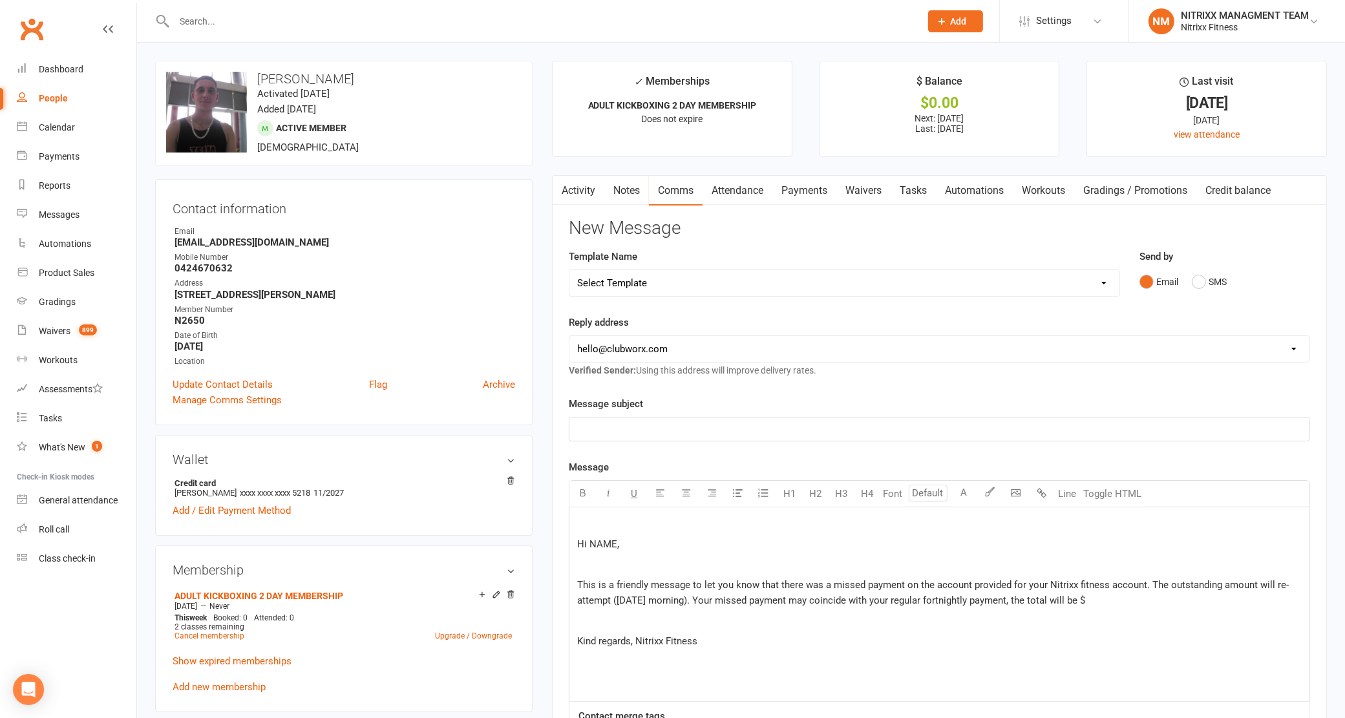
click at [576, 551] on div "﻿ Hi NAME, ﻿ This is a friendly message to let you know that there was a missed…" at bounding box center [939, 604] width 740 height 194
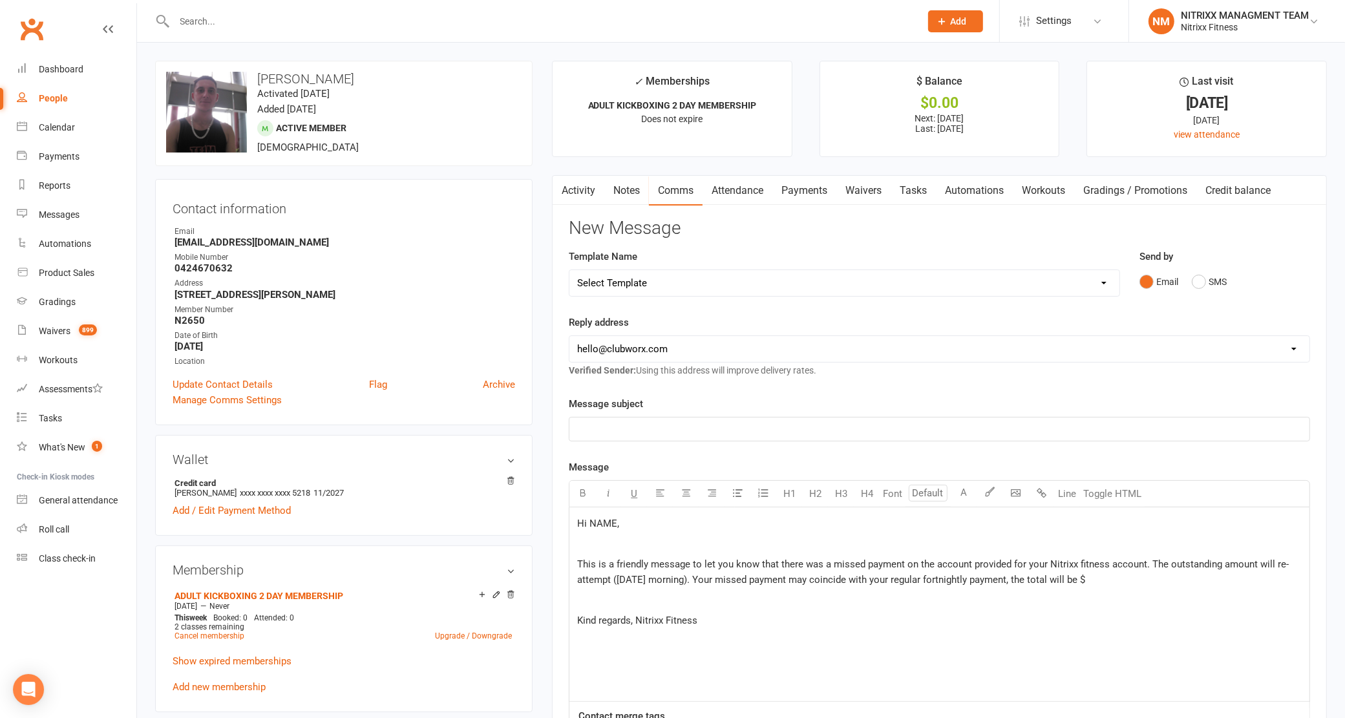
click at [602, 525] on span "Hi NAME," at bounding box center [598, 524] width 42 height 12
click at [1147, 579] on p "This is a friendly message to let you know that there was a missed payment on t…" at bounding box center [939, 571] width 725 height 31
click at [734, 424] on p "﻿" at bounding box center [939, 429] width 725 height 16
click at [602, 435] on p "Misspayment" at bounding box center [939, 429] width 725 height 16
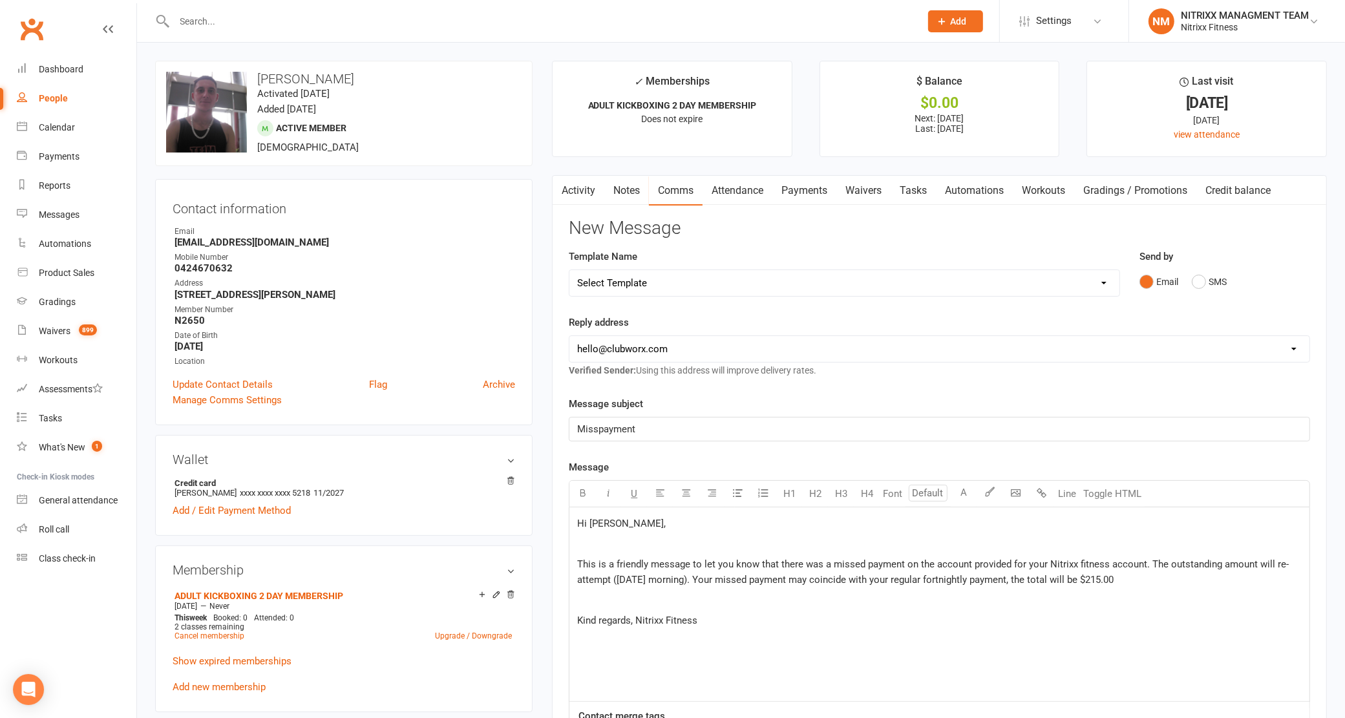
click at [591, 427] on span "Misspayment" at bounding box center [606, 429] width 58 height 12
click at [601, 431] on span "Misspayment" at bounding box center [606, 429] width 58 height 12
click at [677, 430] on p "Miss payment" at bounding box center [939, 429] width 725 height 16
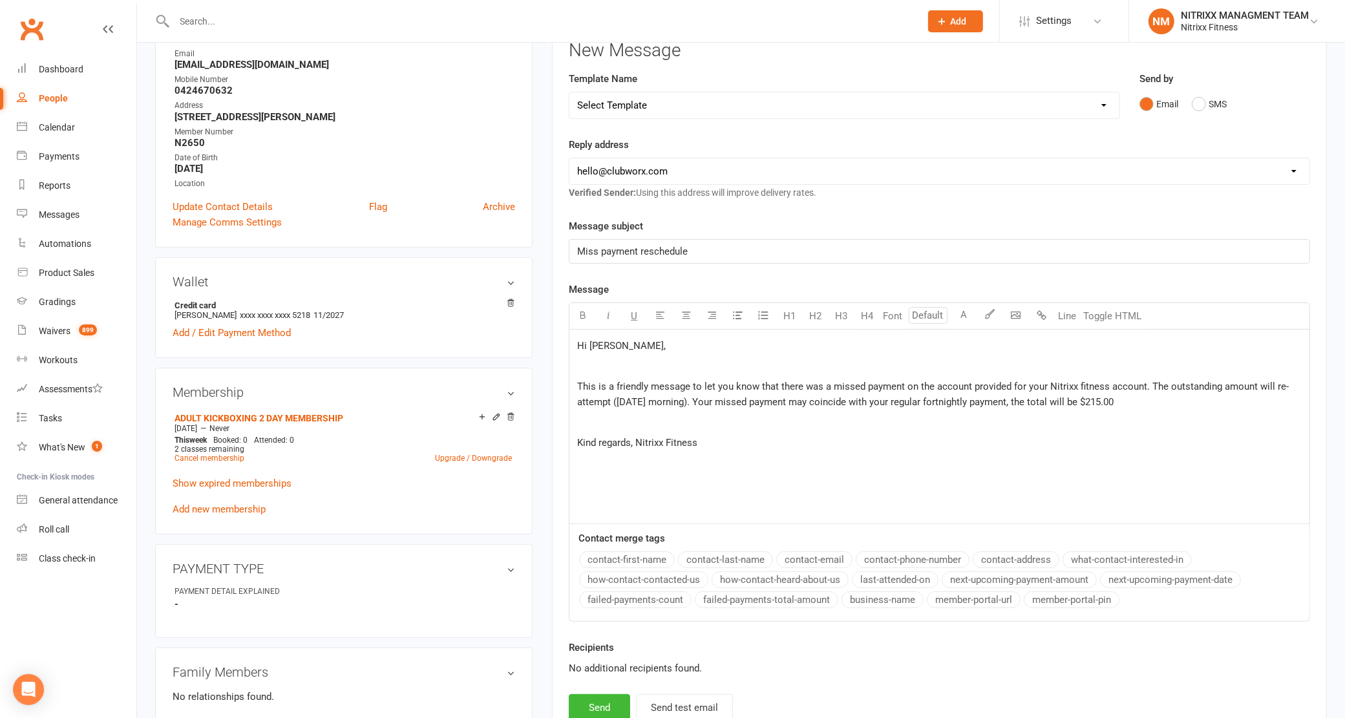
scroll to position [323, 0]
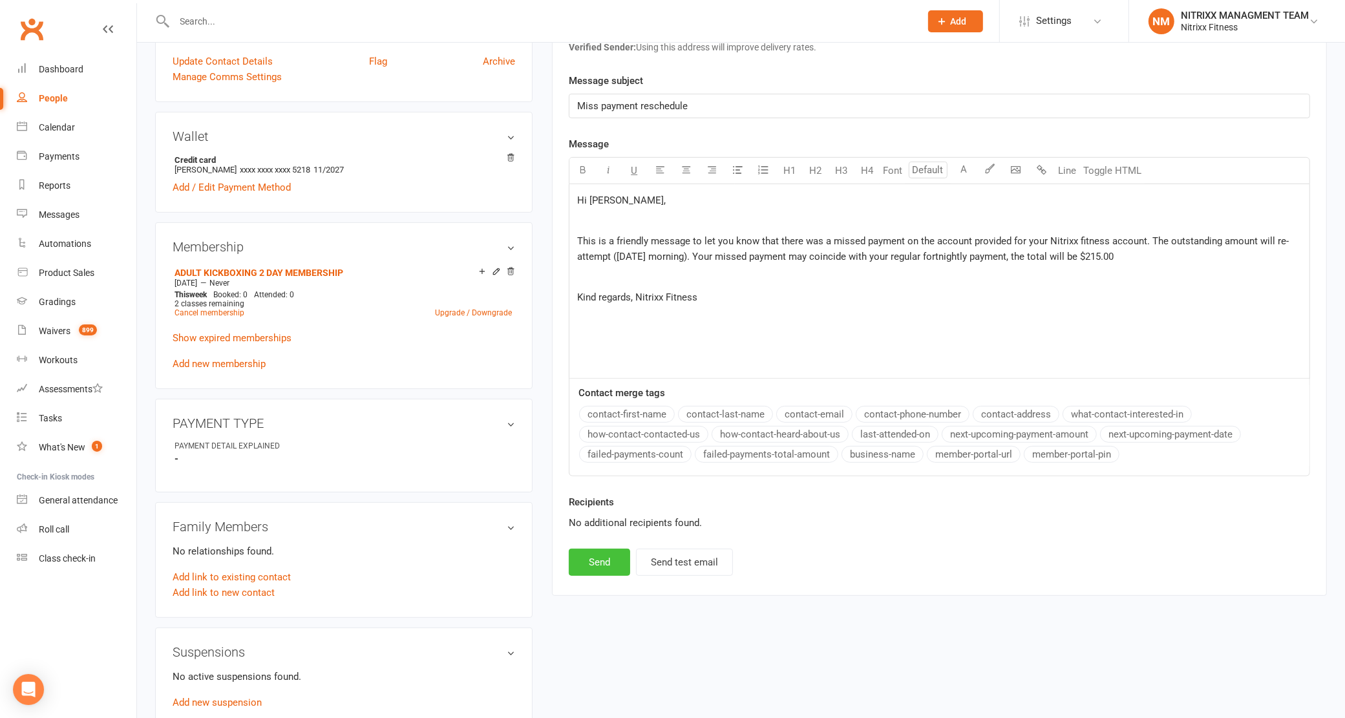
click at [614, 564] on button "Send" at bounding box center [599, 562] width 61 height 27
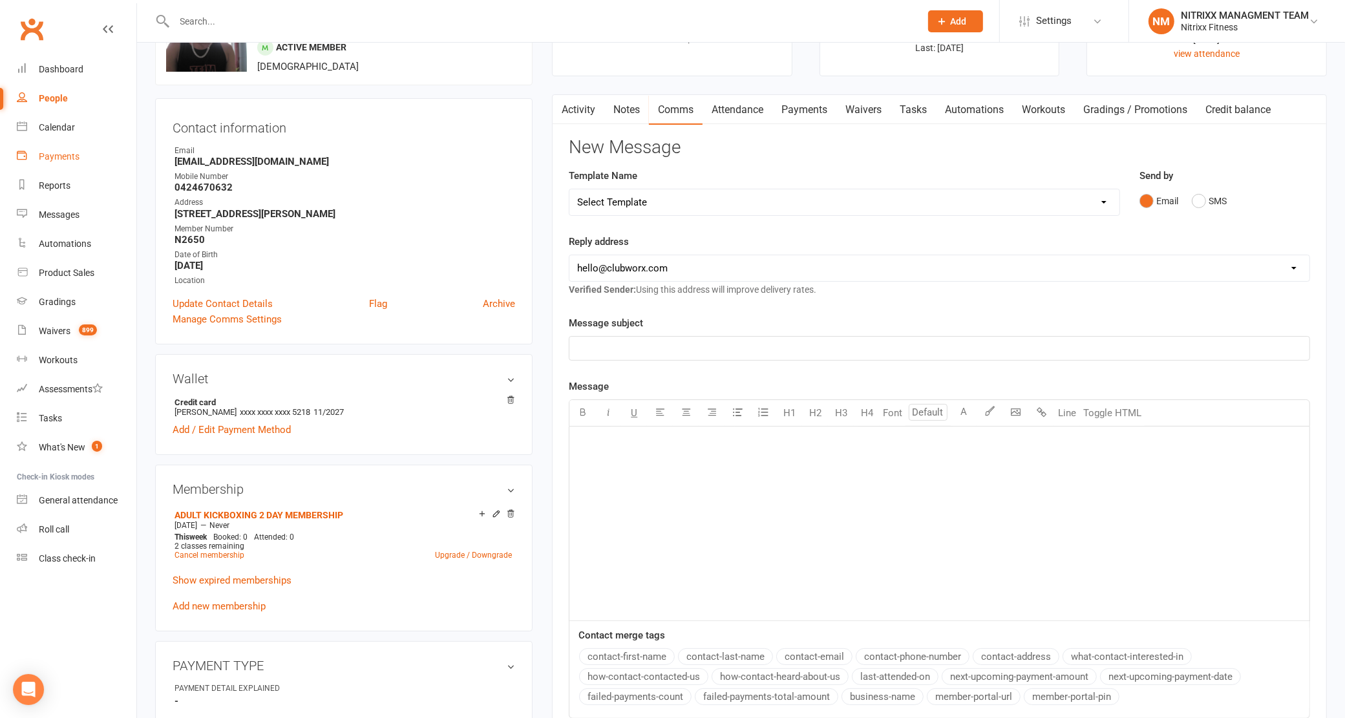
click at [86, 163] on link "Payments" at bounding box center [77, 156] width 120 height 29
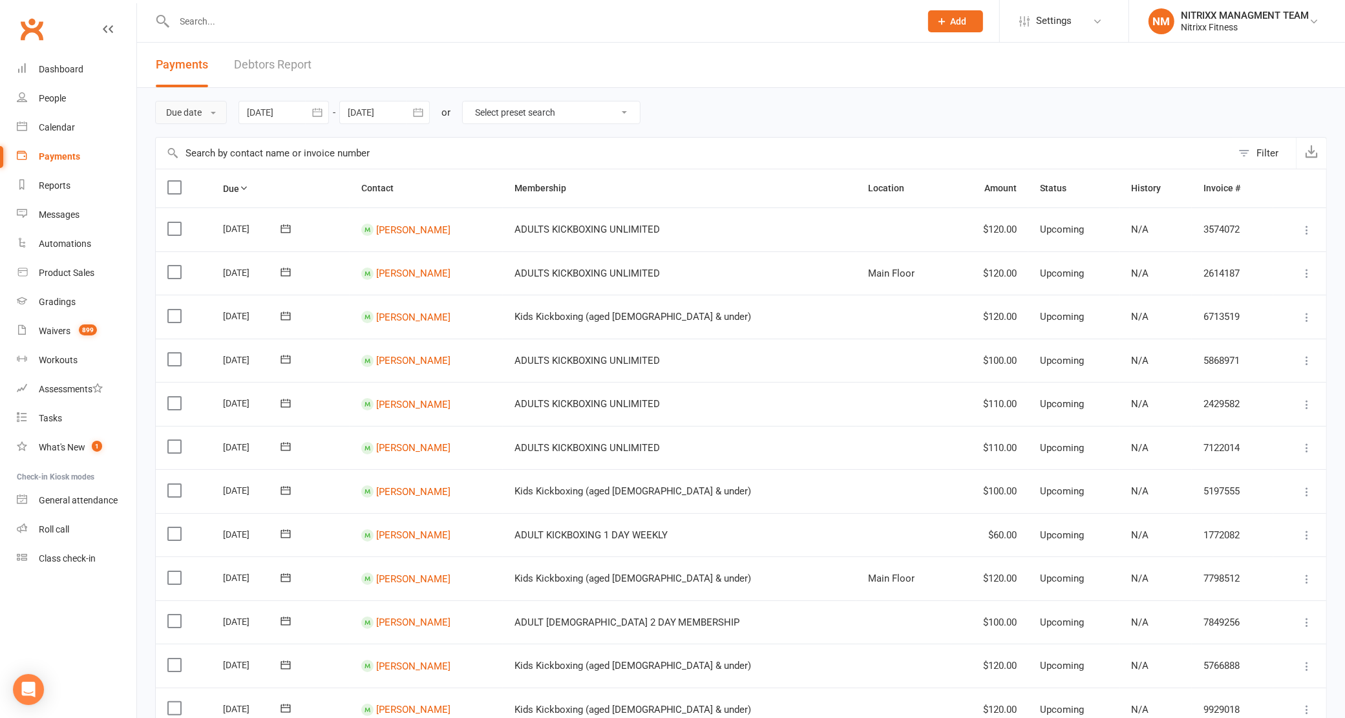
click at [220, 107] on button "Due date" at bounding box center [191, 112] width 72 height 23
click at [339, 95] on div "Due date Due date Date paid Date failed Date settled 10 Aug 2025 August 2025 Su…" at bounding box center [741, 112] width 1172 height 49
click at [328, 112] on button "button" at bounding box center [317, 112] width 23 height 23
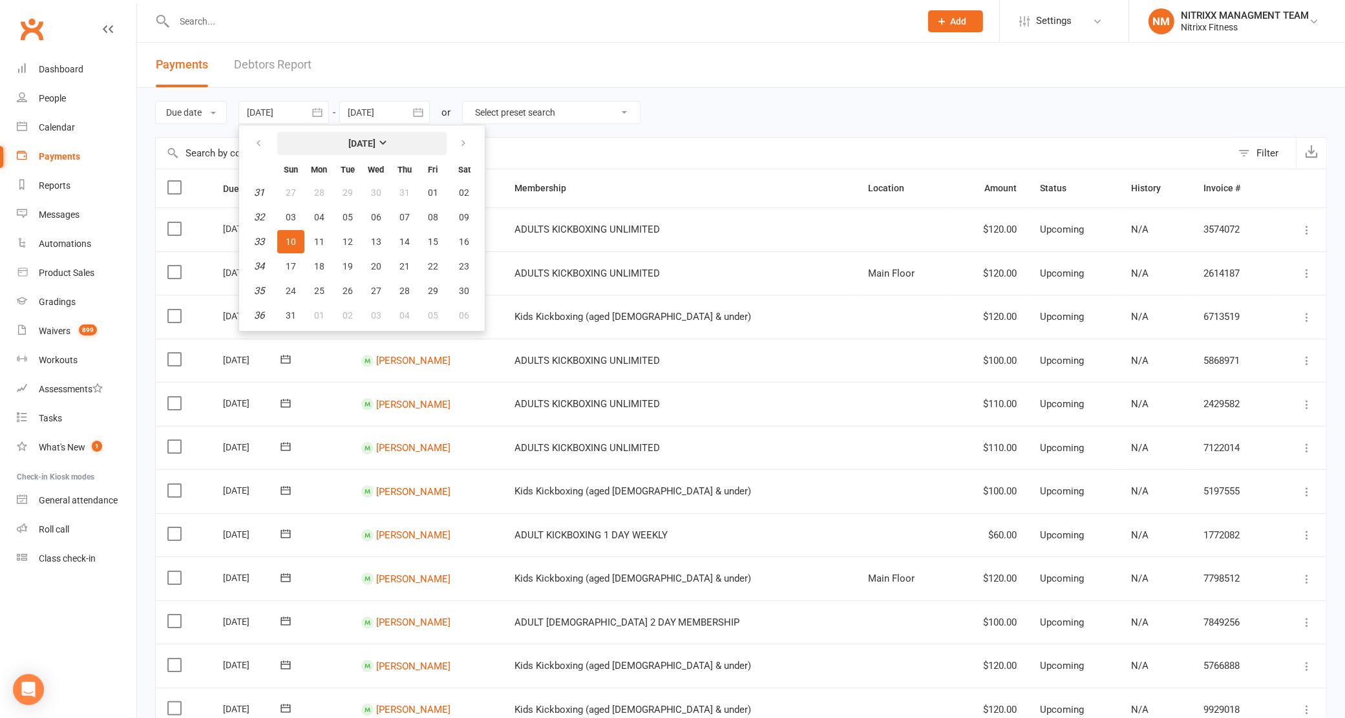
click at [374, 134] on button "[DATE]" at bounding box center [361, 143] width 169 height 23
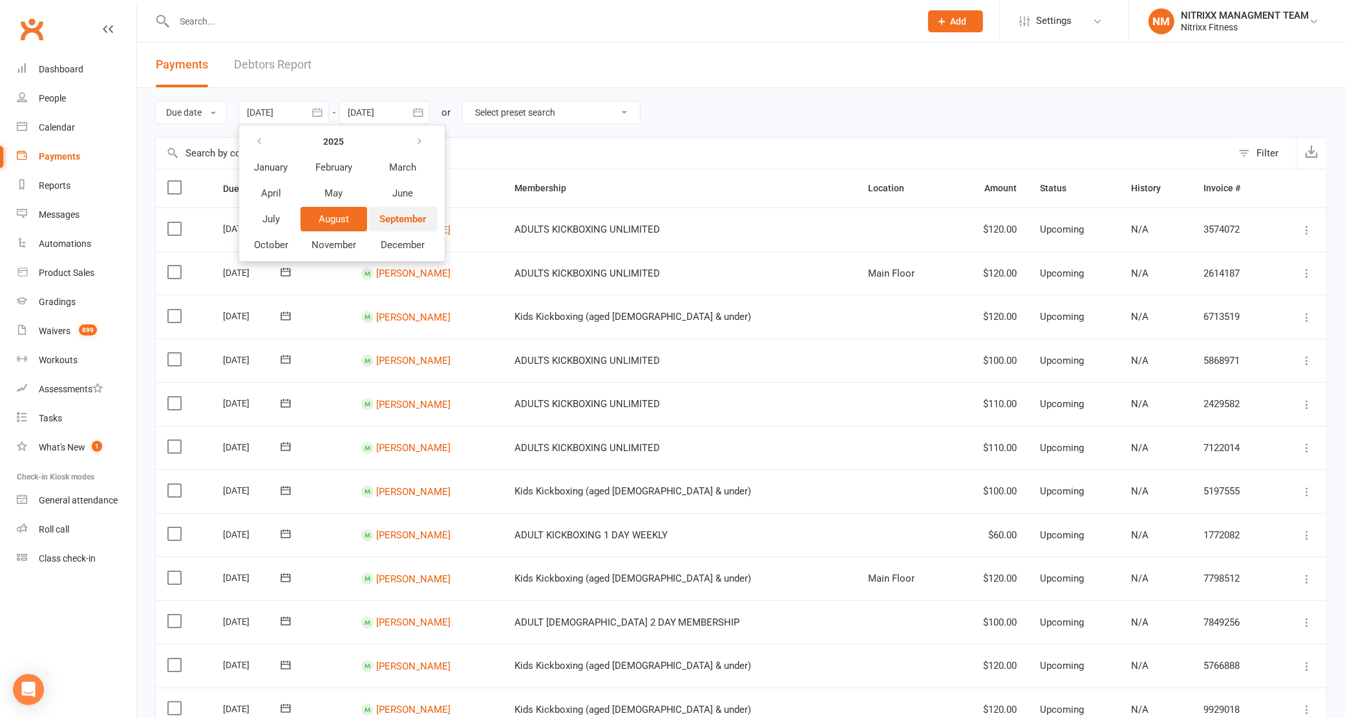
click at [392, 213] on span "September" at bounding box center [402, 219] width 47 height 12
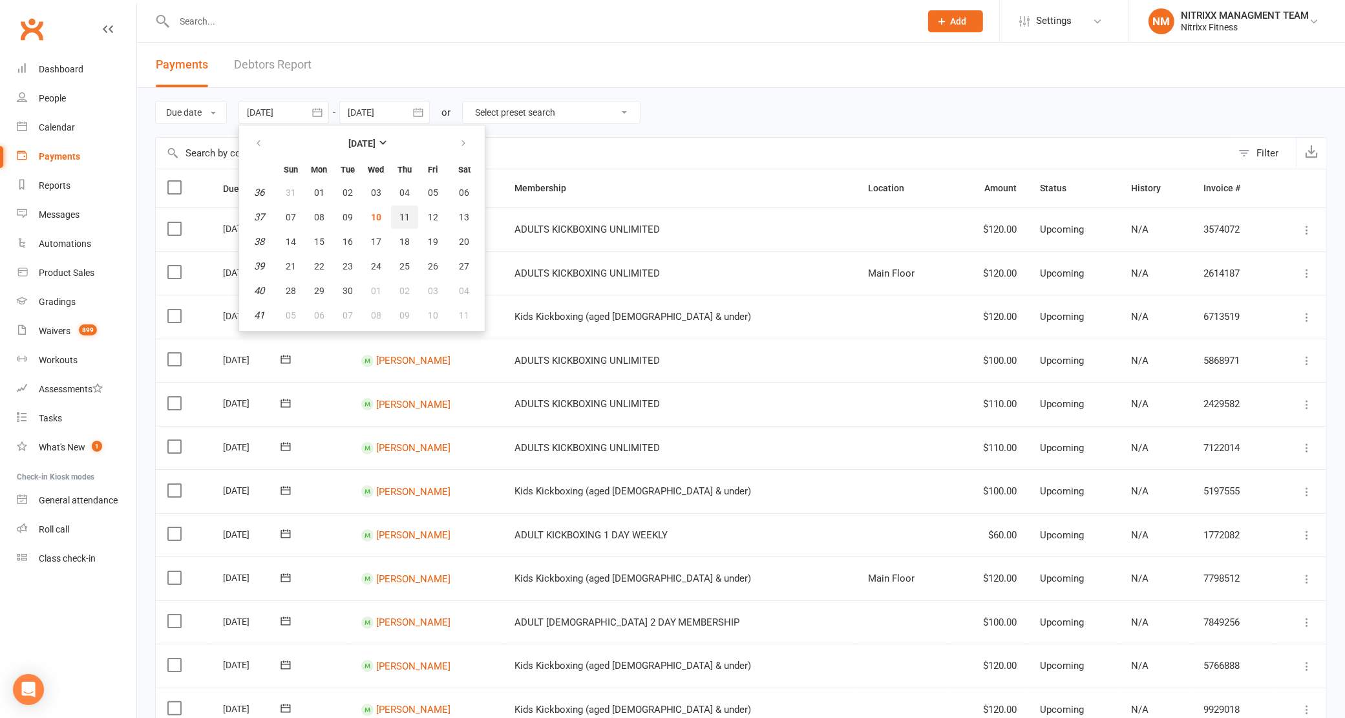
click at [393, 214] on button "11" at bounding box center [404, 217] width 27 height 23
type input "[DATE]"
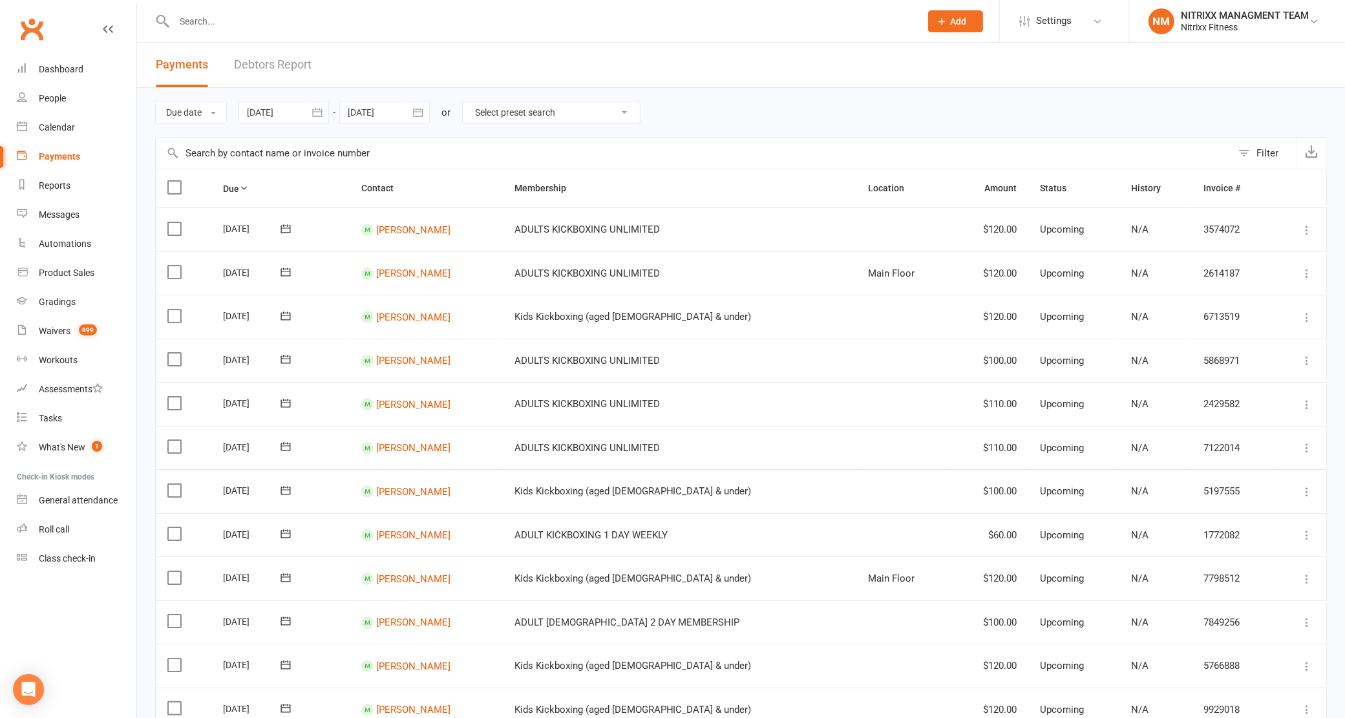
click at [407, 115] on div at bounding box center [384, 112] width 90 height 23
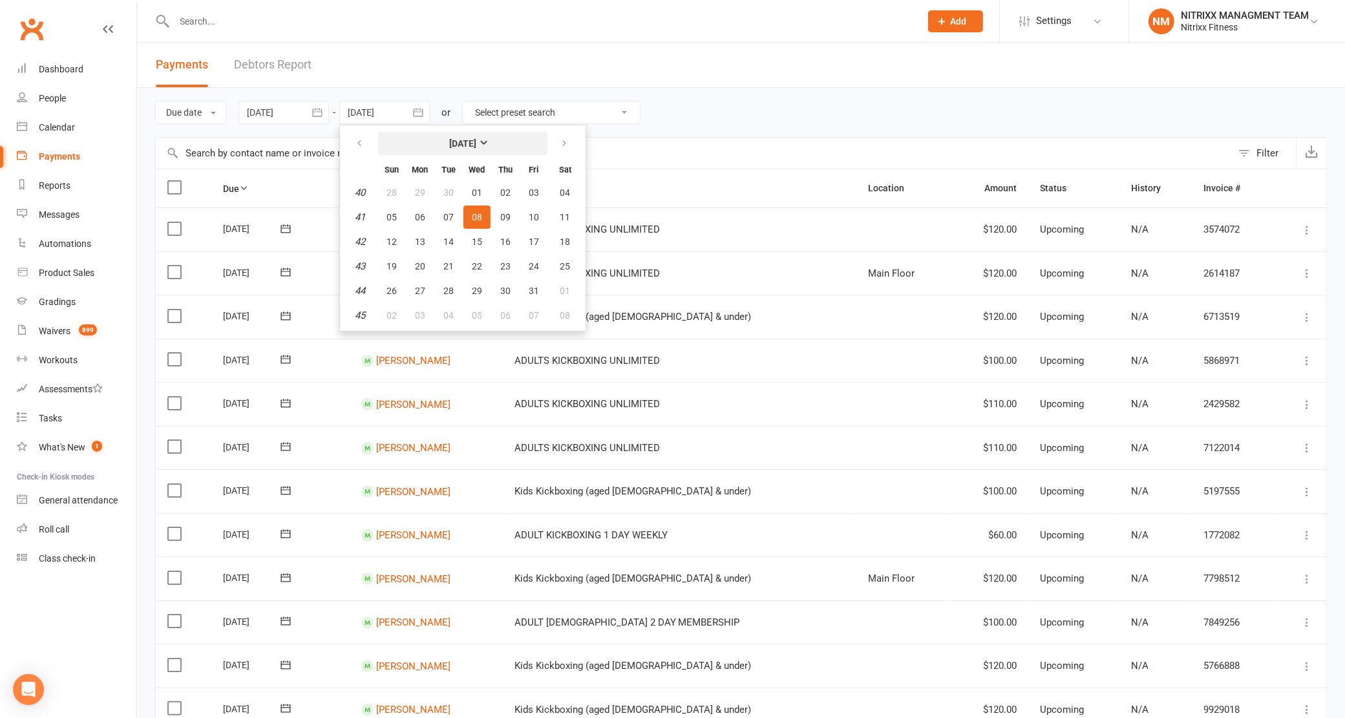
click at [449, 139] on strong "[DATE]" at bounding box center [462, 143] width 27 height 10
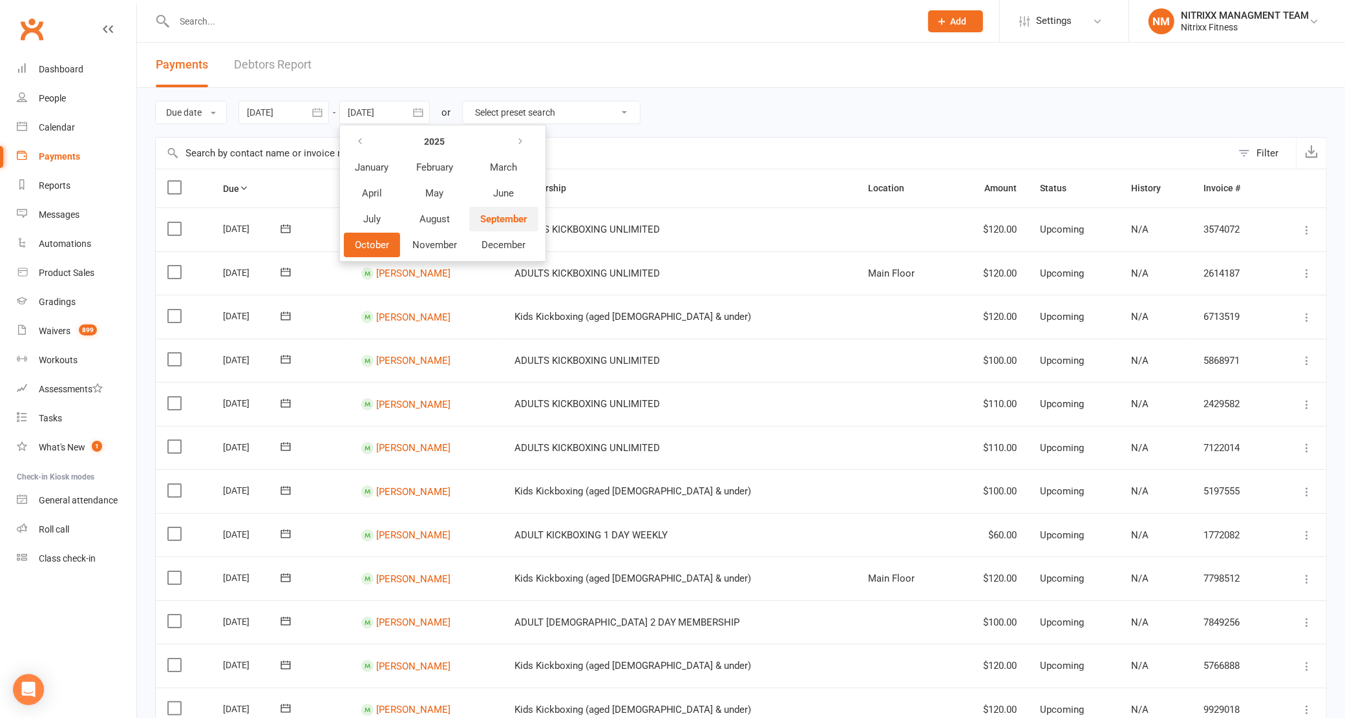
click at [500, 213] on span "September" at bounding box center [503, 219] width 47 height 12
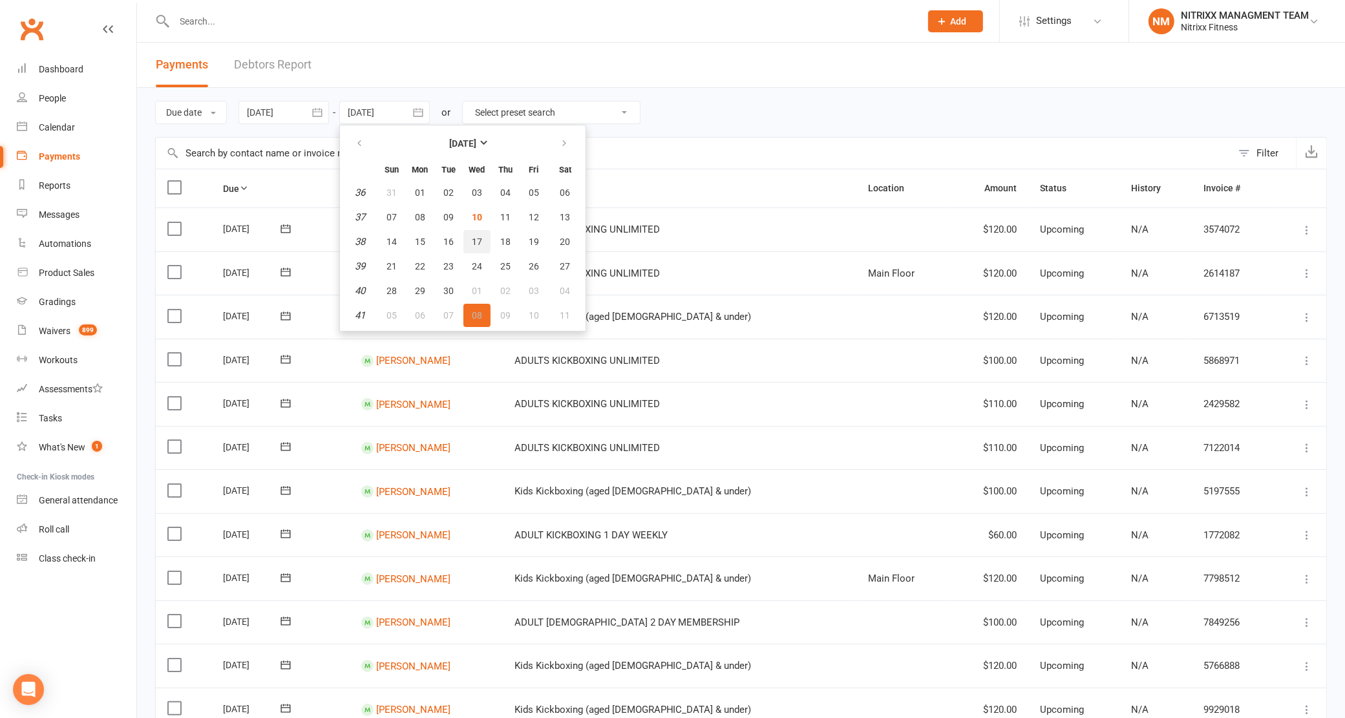
click at [483, 235] on button "17" at bounding box center [476, 241] width 27 height 23
type input "17 Sep 2025"
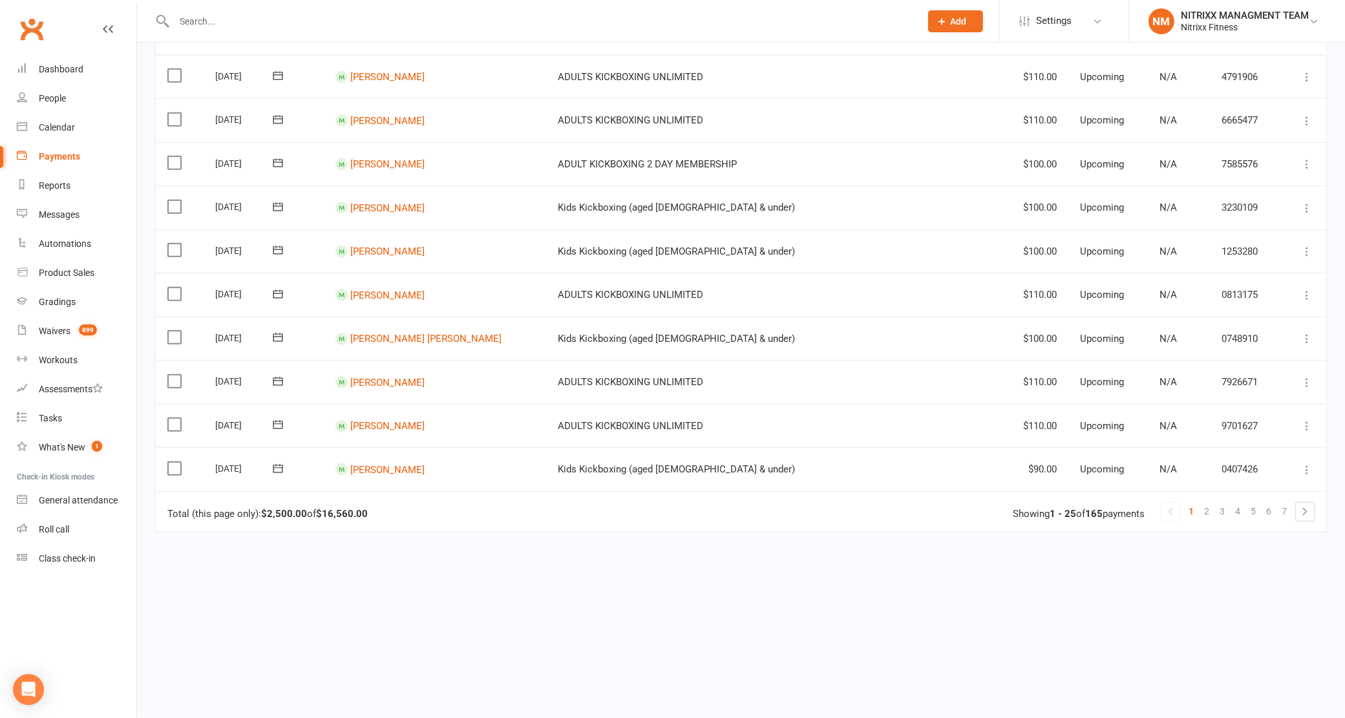
scroll to position [820, 0]
drag, startPoint x: 370, startPoint y: 512, endPoint x: 323, endPoint y: 516, distance: 46.7
click at [323, 516] on div "Total (this page only): $2,500.00 of $16,560.00" at bounding box center [267, 514] width 200 height 11
copy strong "$16,560.00"
click at [252, 529] on td "Total (this page only): $2,500.00 of $16,560.00 1 2 3 4 5 6 7 Showing 1 - 25 of…" at bounding box center [741, 511] width 1170 height 41
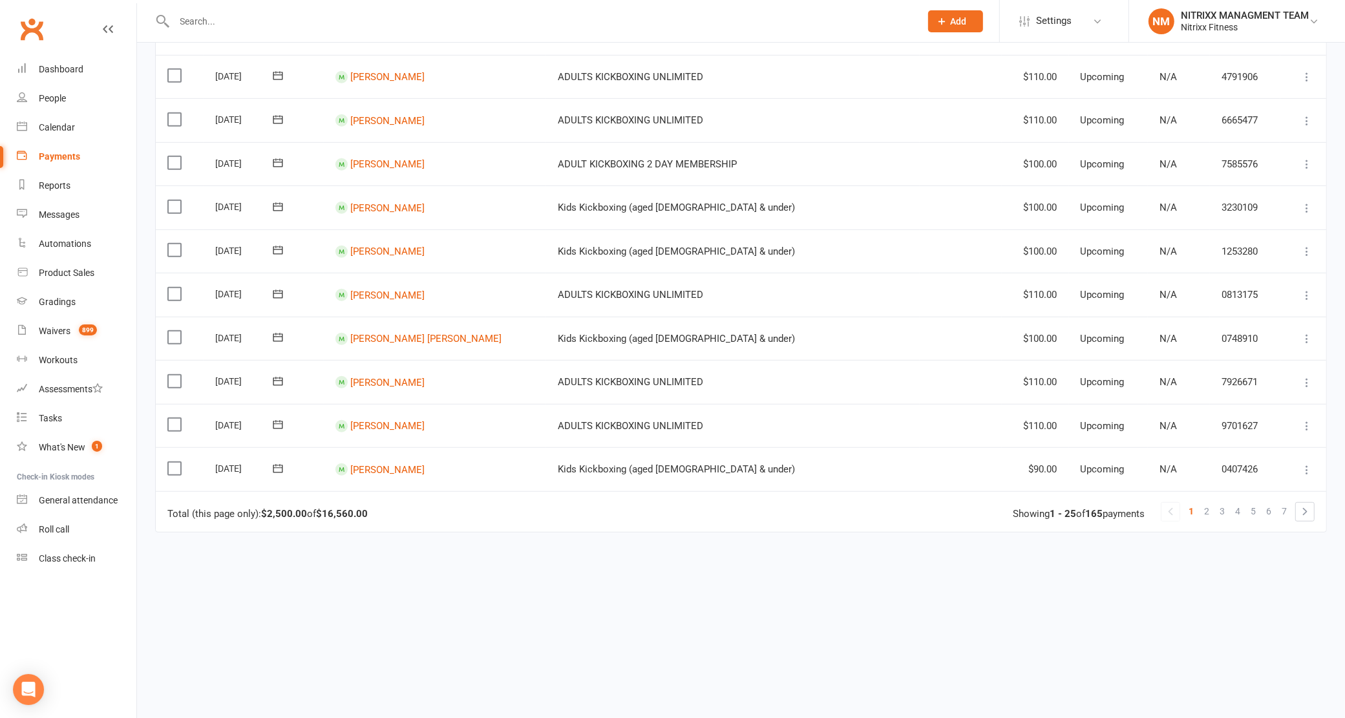
click at [711, 646] on div "Due Contact Membership Location Amount Status History Invoice # Select this 11 …" at bounding box center [741, 30] width 1172 height 1338
click at [49, 90] on link "People" at bounding box center [77, 98] width 120 height 29
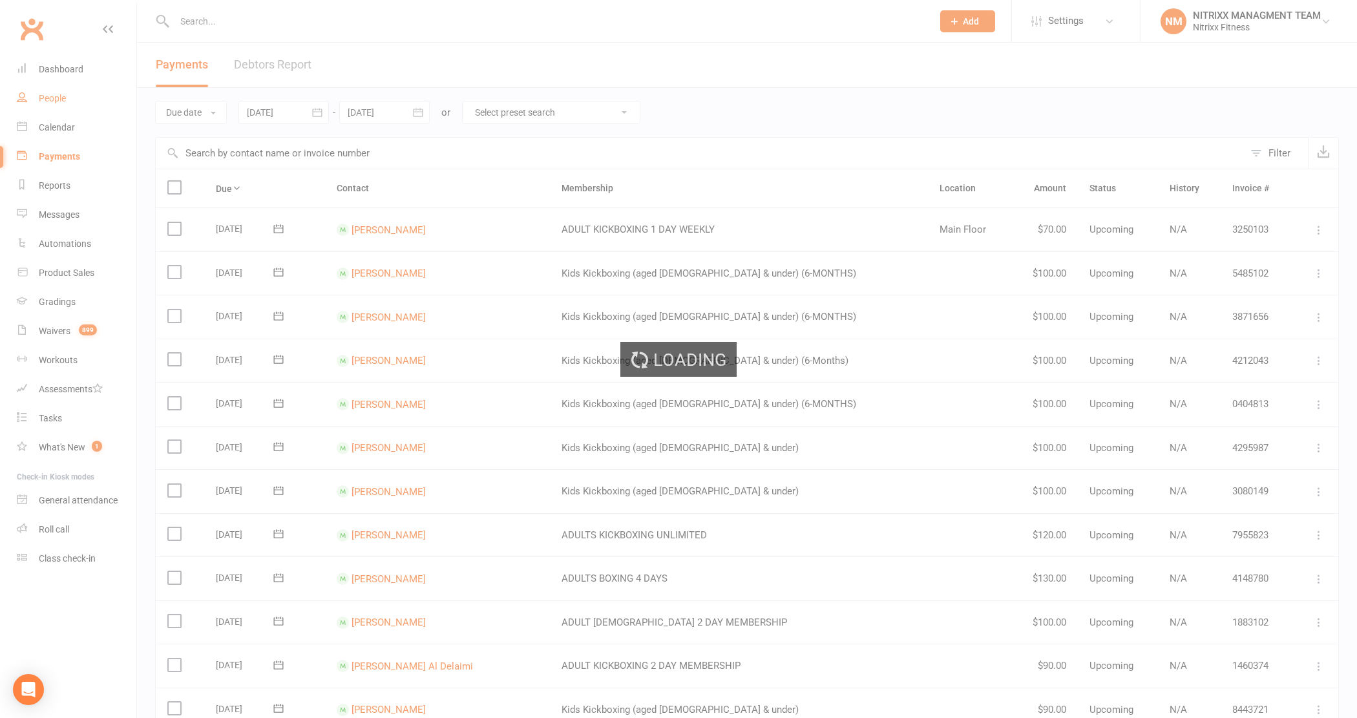
select select "100"
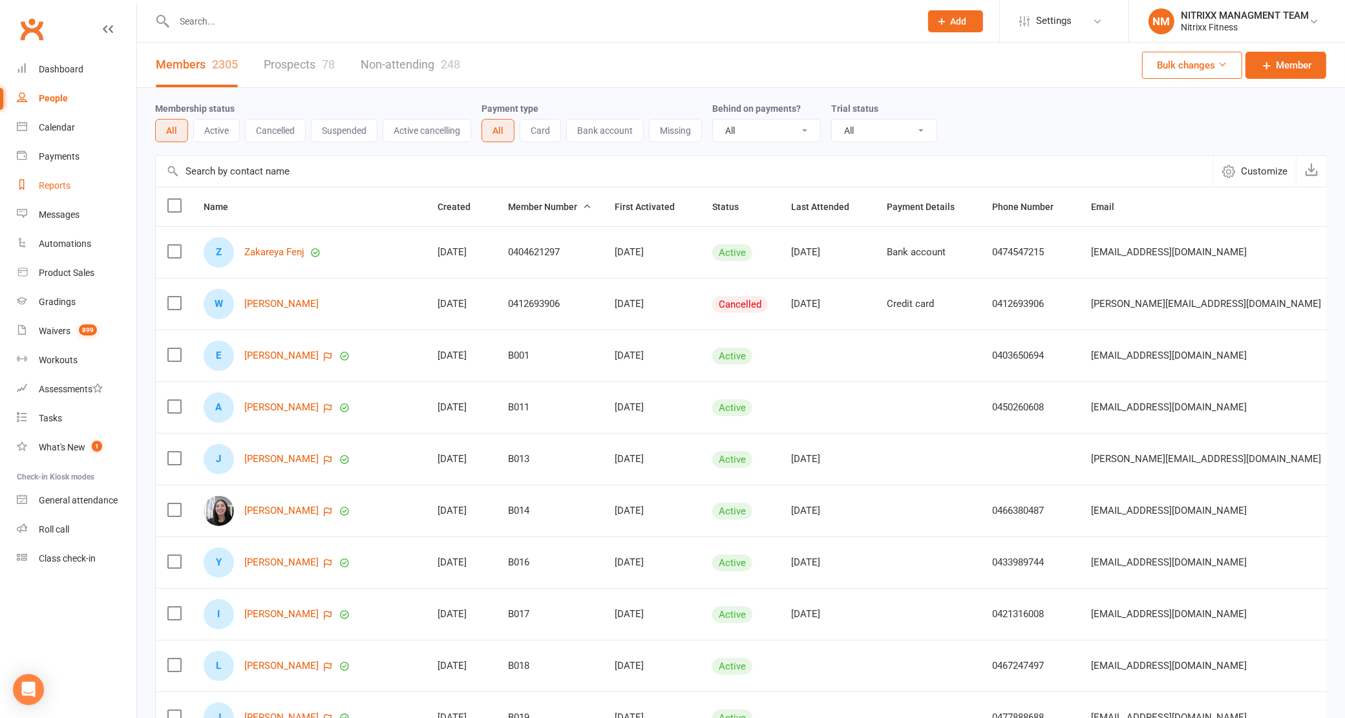
click at [47, 182] on div "Reports" at bounding box center [55, 185] width 32 height 10
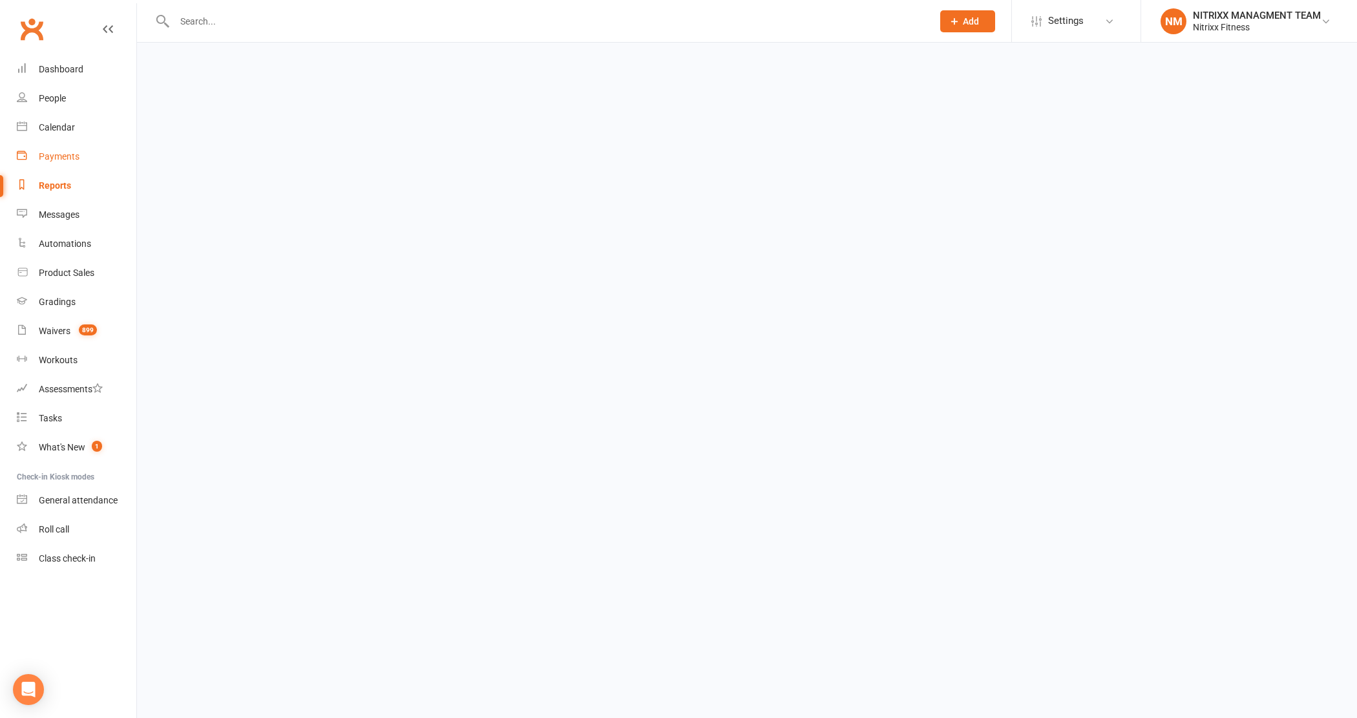
select select "100"
click at [43, 155] on div "Payments" at bounding box center [59, 156] width 41 height 10
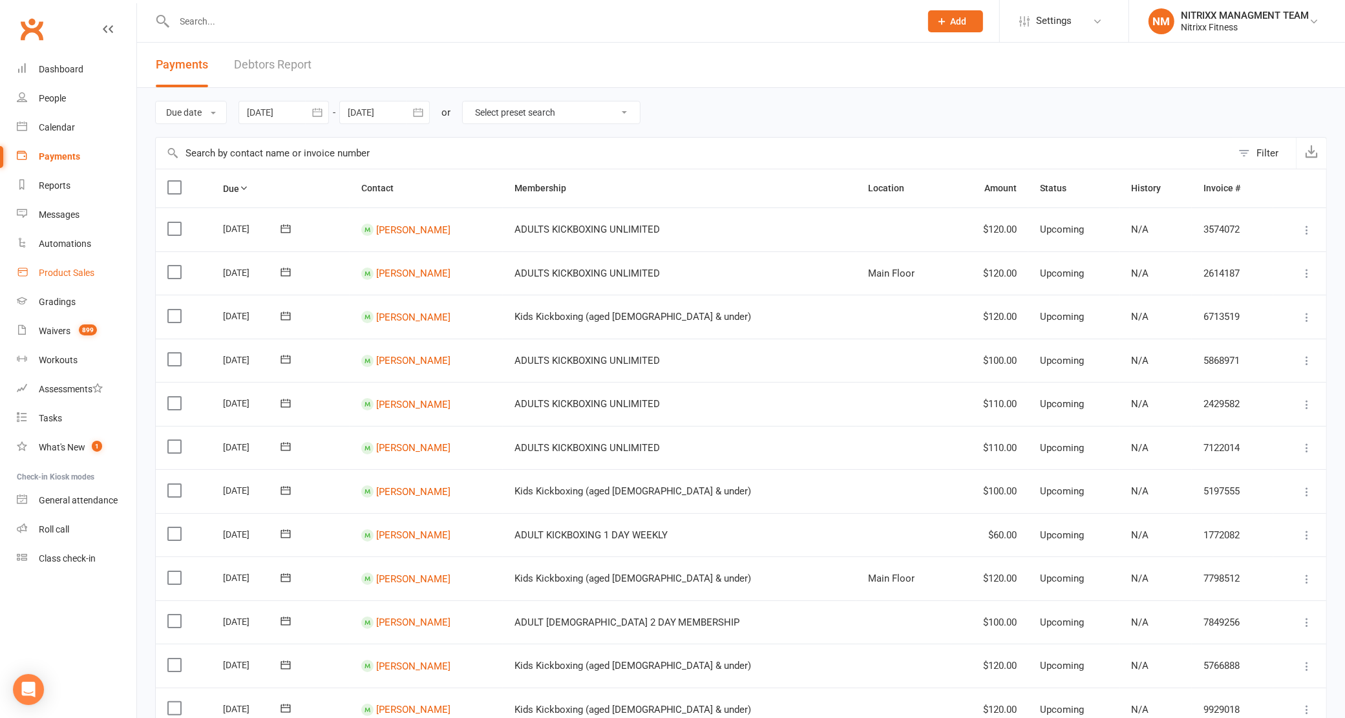
click at [123, 262] on link "Product Sales" at bounding box center [77, 273] width 120 height 29
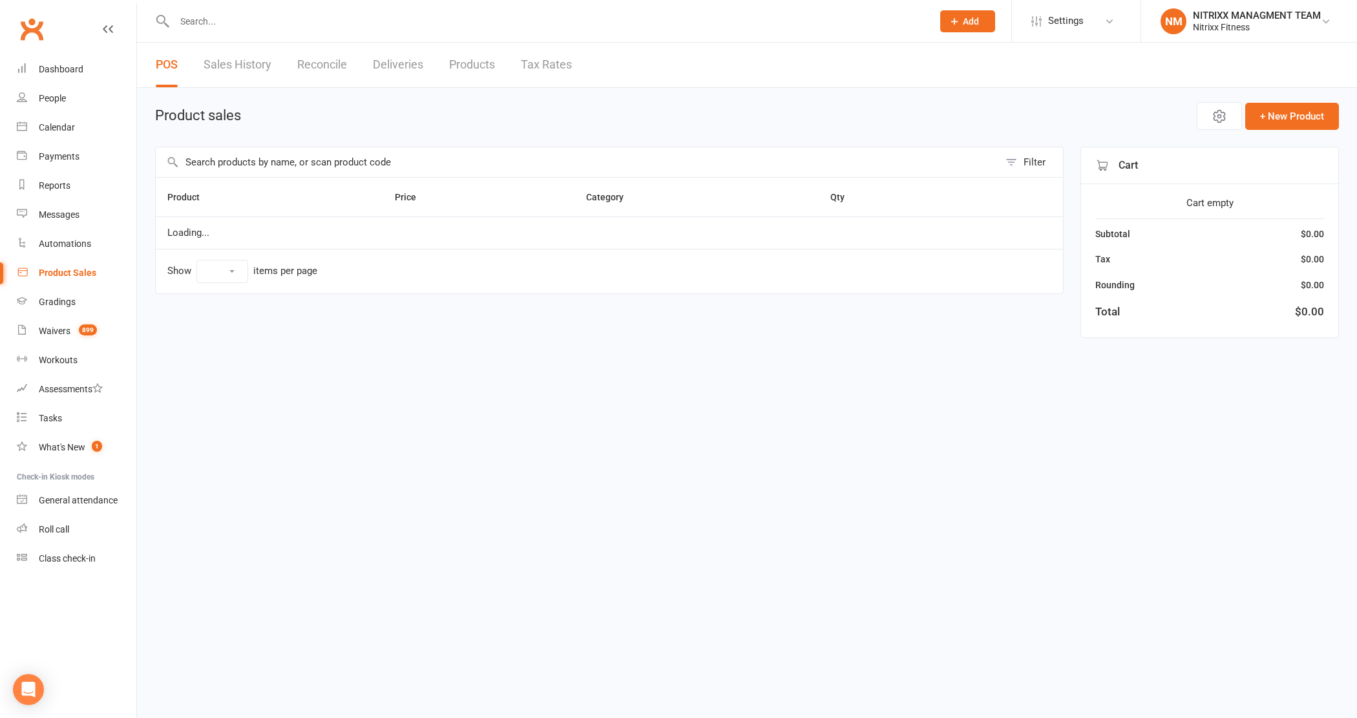
select select "100"
click at [350, 74] on div "POS Sales History Reconcile Deliveries Products Tax Rates" at bounding box center [364, 65] width 454 height 45
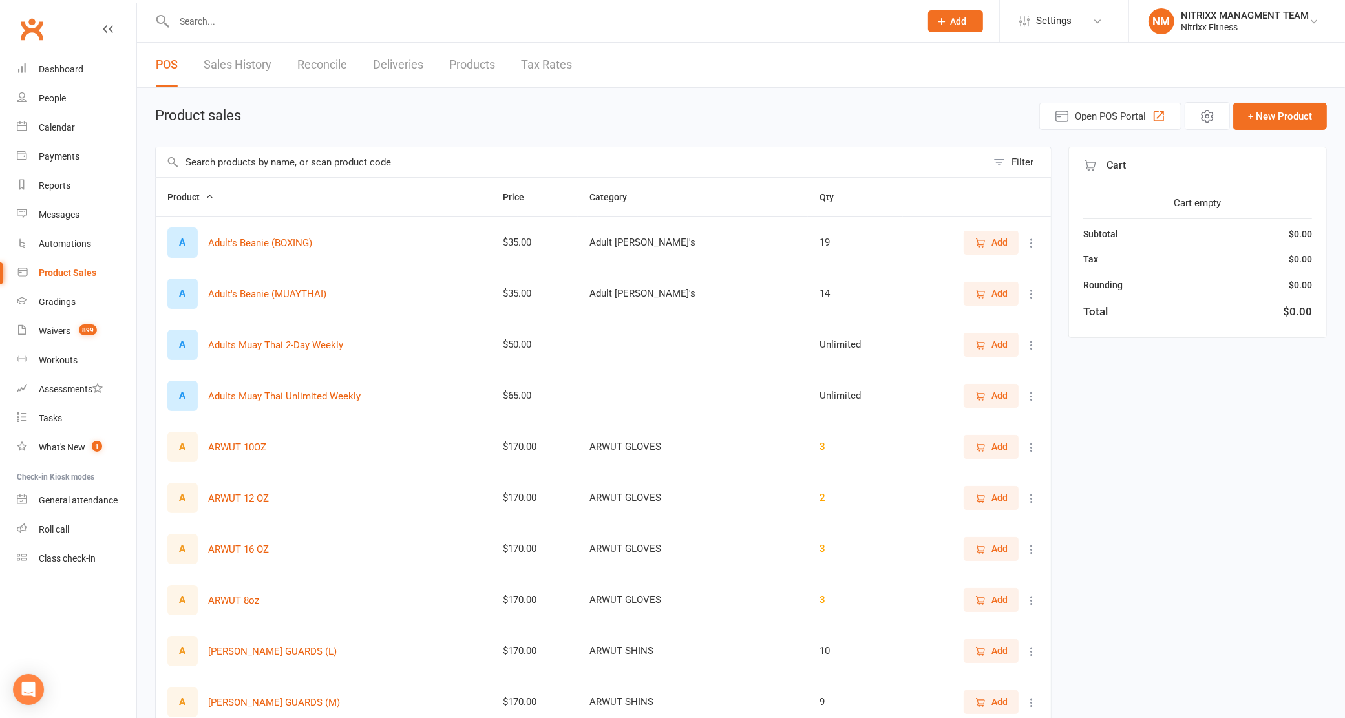
click at [338, 68] on link "Reconcile" at bounding box center [322, 65] width 50 height 45
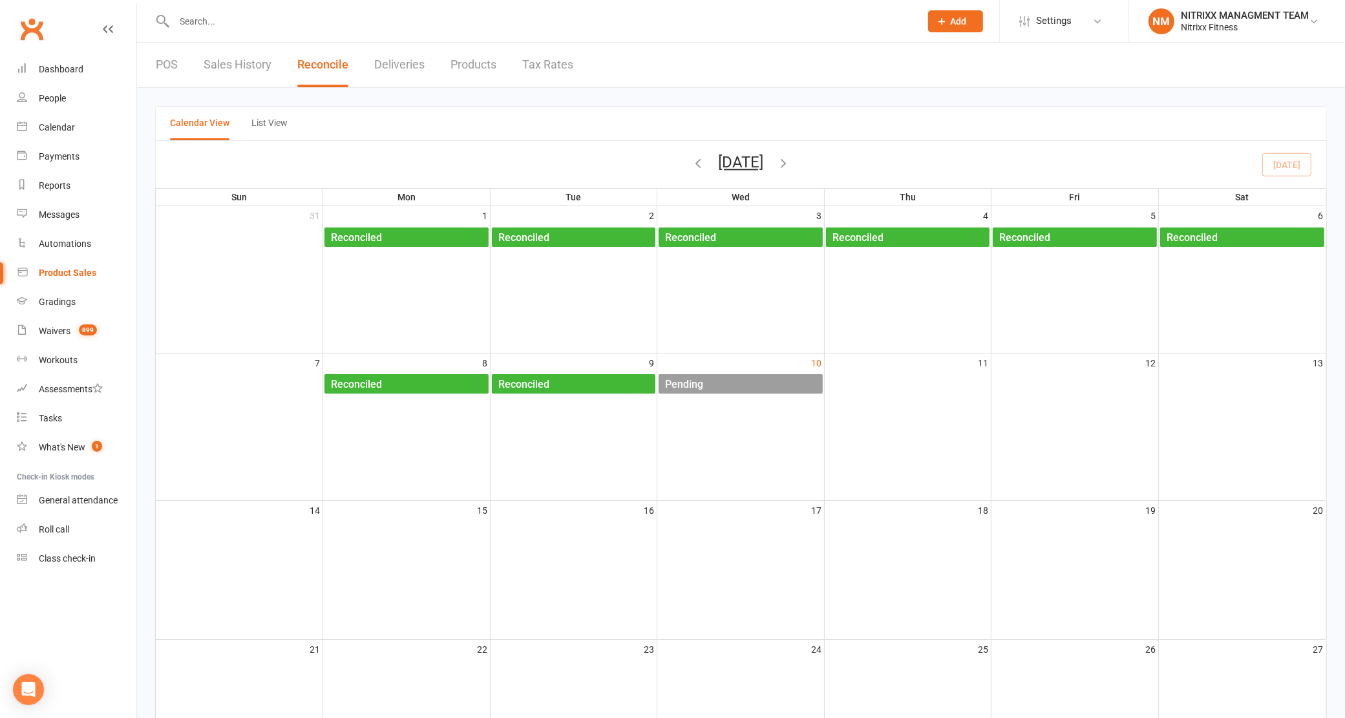
click at [686, 383] on div "Pending" at bounding box center [683, 384] width 39 height 21
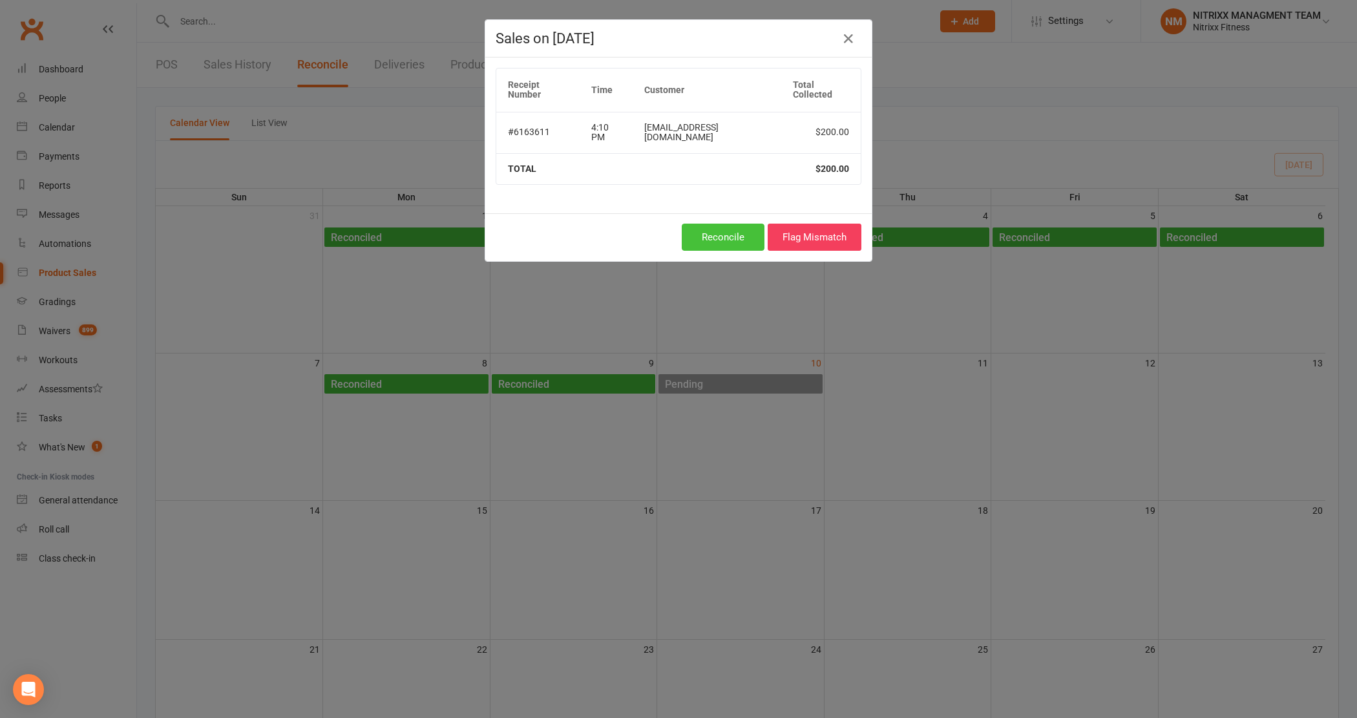
click at [709, 224] on button "Reconcile" at bounding box center [723, 237] width 83 height 27
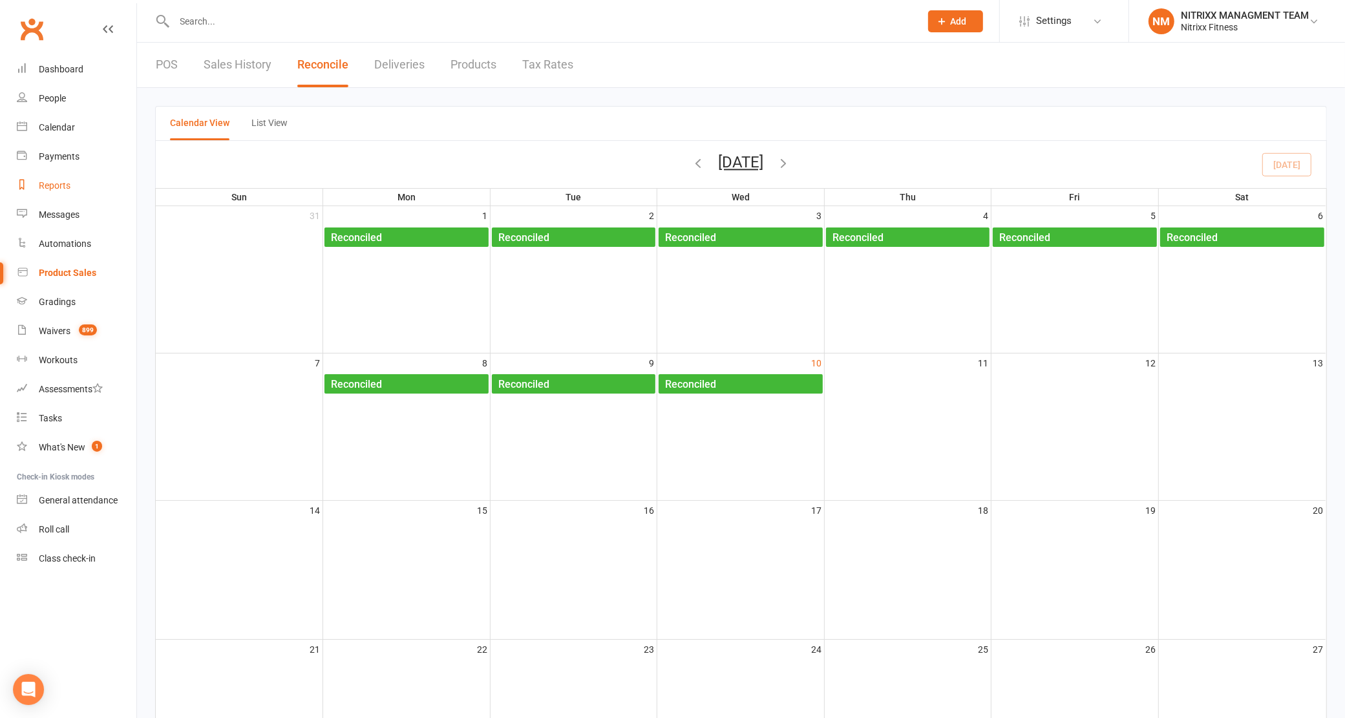
click at [90, 185] on link "Reports" at bounding box center [77, 185] width 120 height 29
select select "100"
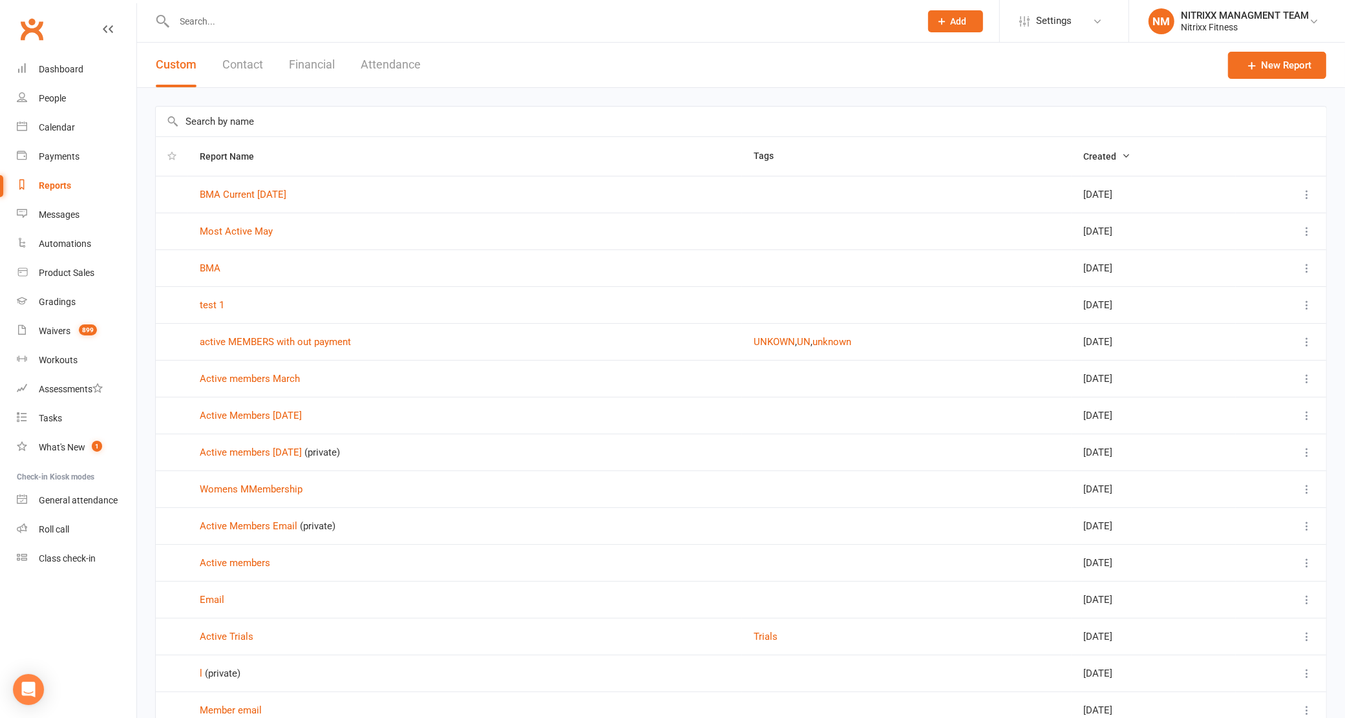
click at [317, 72] on button "Financial" at bounding box center [312, 65] width 46 height 45
